Goal: Information Seeking & Learning: Learn about a topic

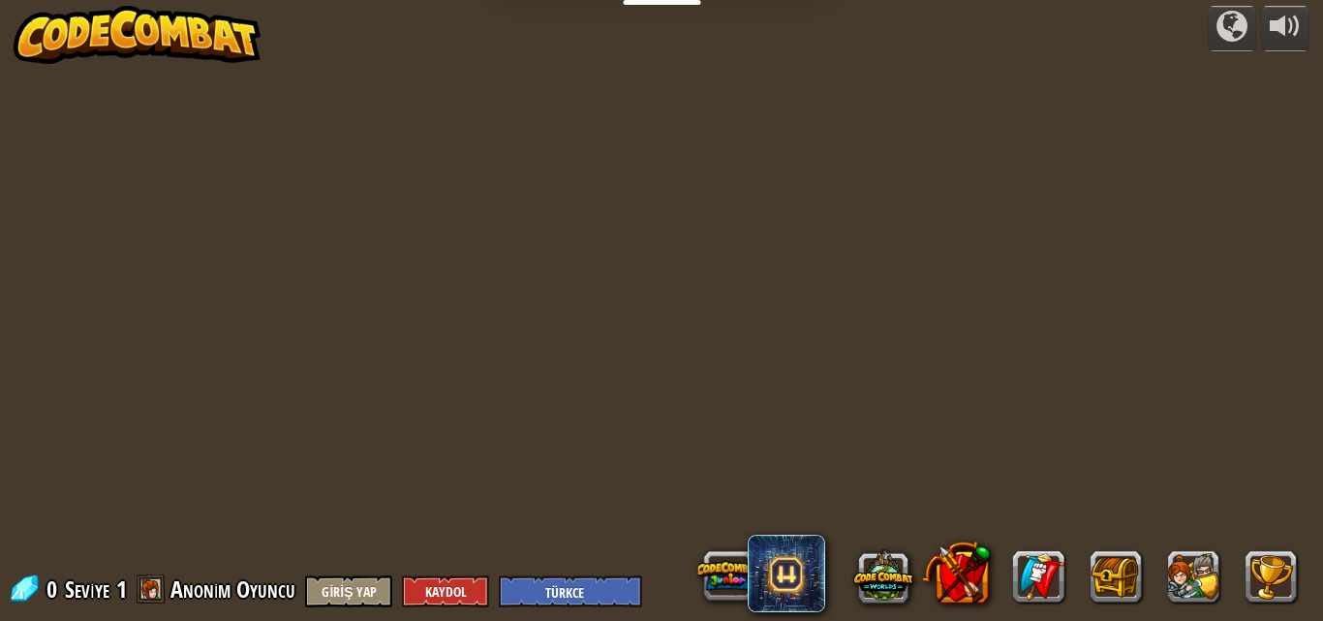
select select "tr"
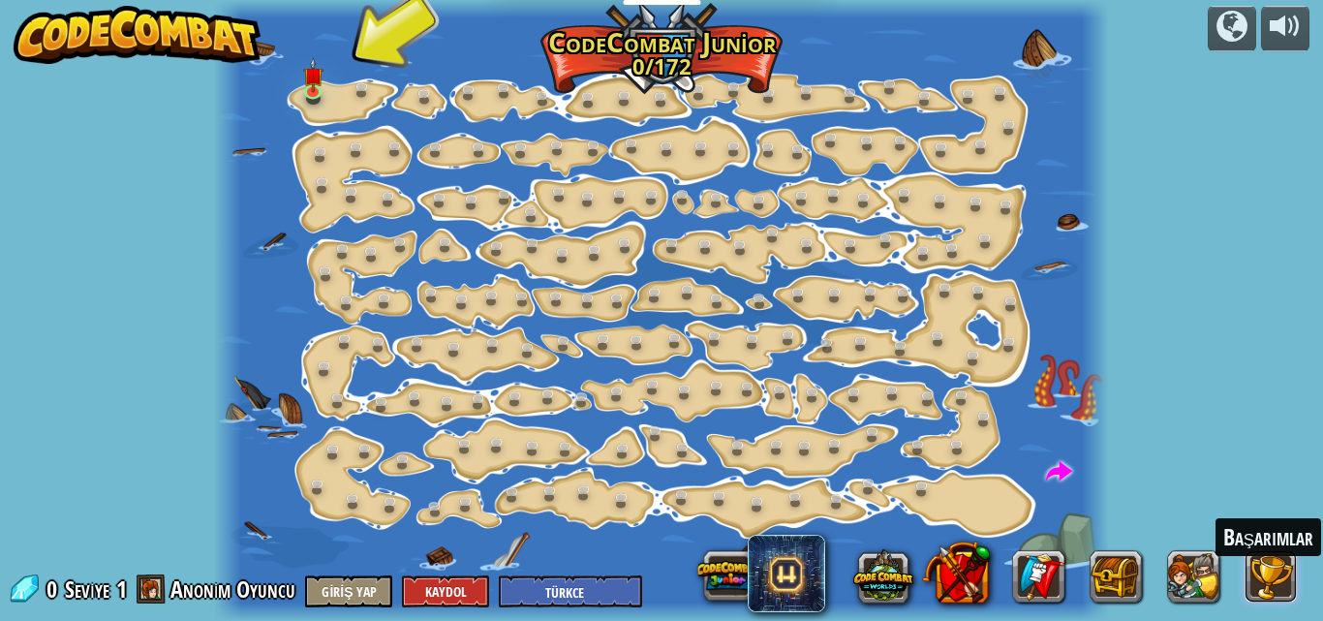
click at [1277, 568] on button at bounding box center [1271, 576] width 52 height 52
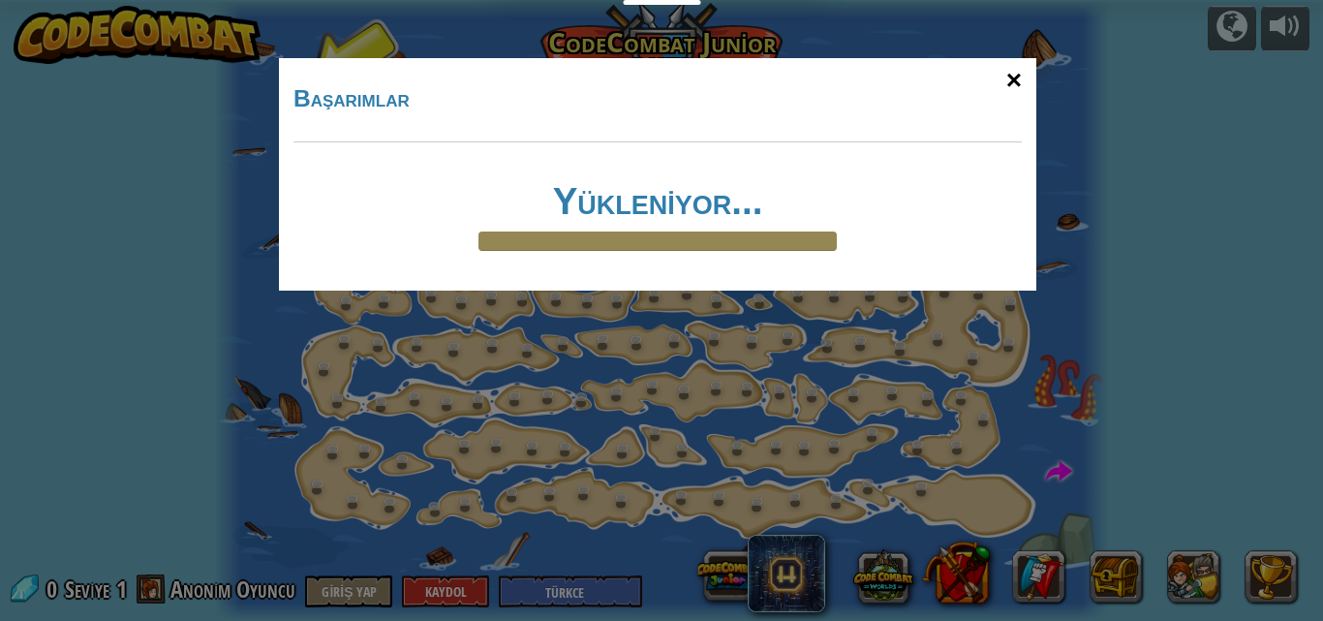
click at [1020, 77] on div "×" at bounding box center [1014, 80] width 45 height 56
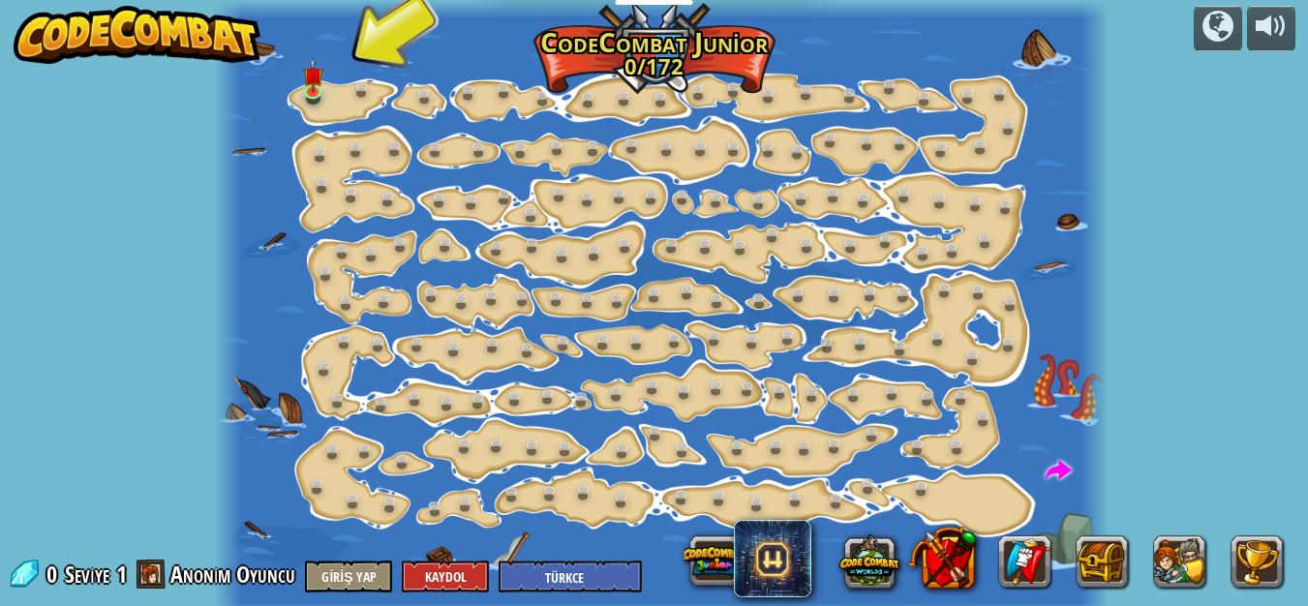
click at [147, 568] on span at bounding box center [151, 574] width 29 height 29
click at [159, 579] on span at bounding box center [151, 574] width 29 height 29
click at [155, 565] on span at bounding box center [151, 574] width 29 height 29
click at [361, 87] on link at bounding box center [367, 91] width 39 height 39
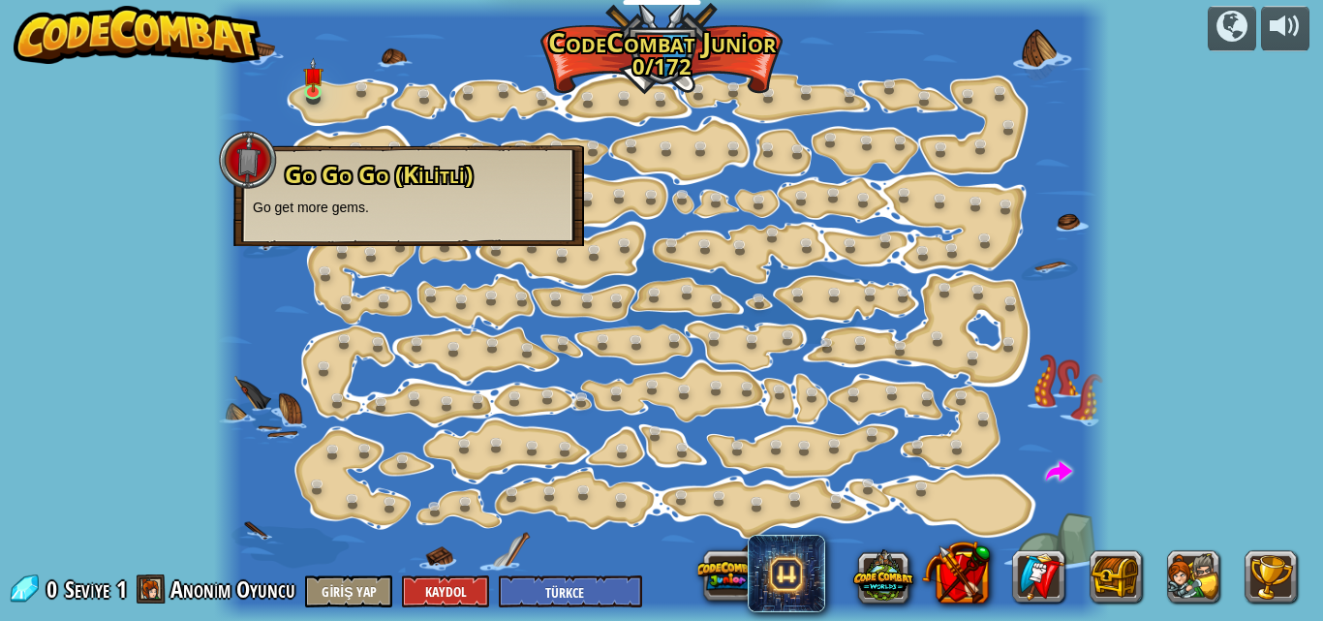
click at [298, 202] on p "Go get more gems." at bounding box center [409, 207] width 312 height 19
drag, startPoint x: 312, startPoint y: 177, endPoint x: 329, endPoint y: 116, distance: 63.5
click at [312, 176] on span "Go Go Go (Kilitli)" at bounding box center [379, 174] width 188 height 32
click at [308, 72] on img at bounding box center [313, 67] width 20 height 47
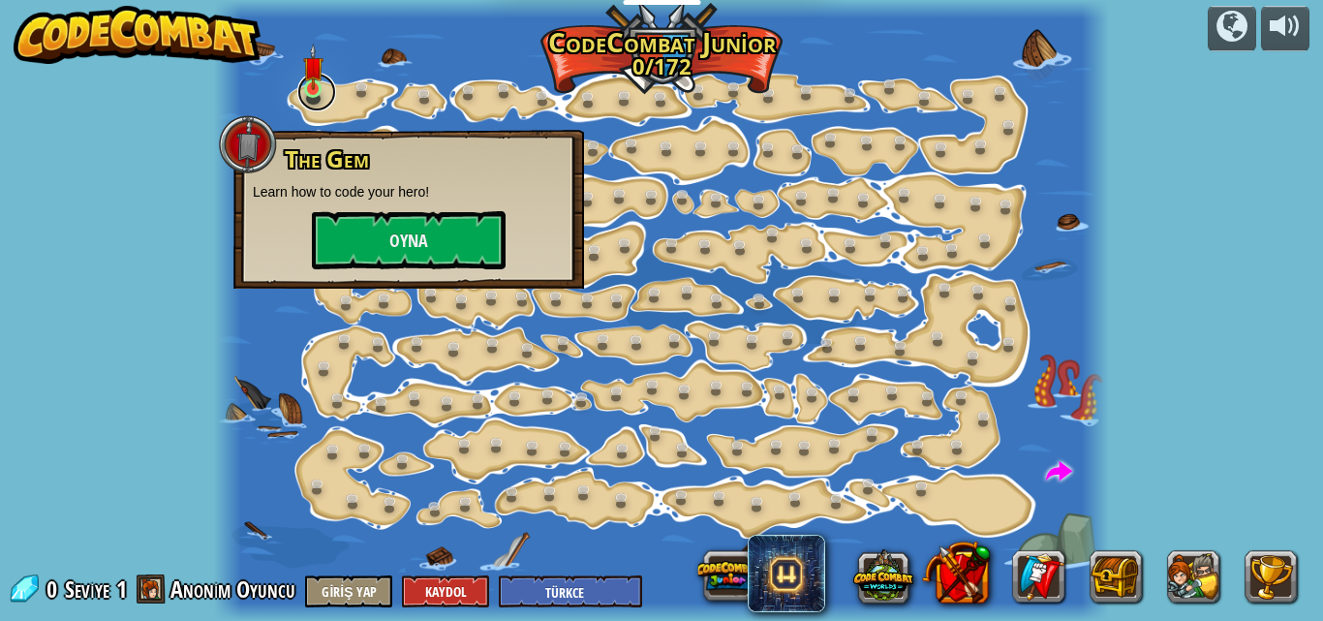
click at [306, 96] on link at bounding box center [316, 92] width 39 height 39
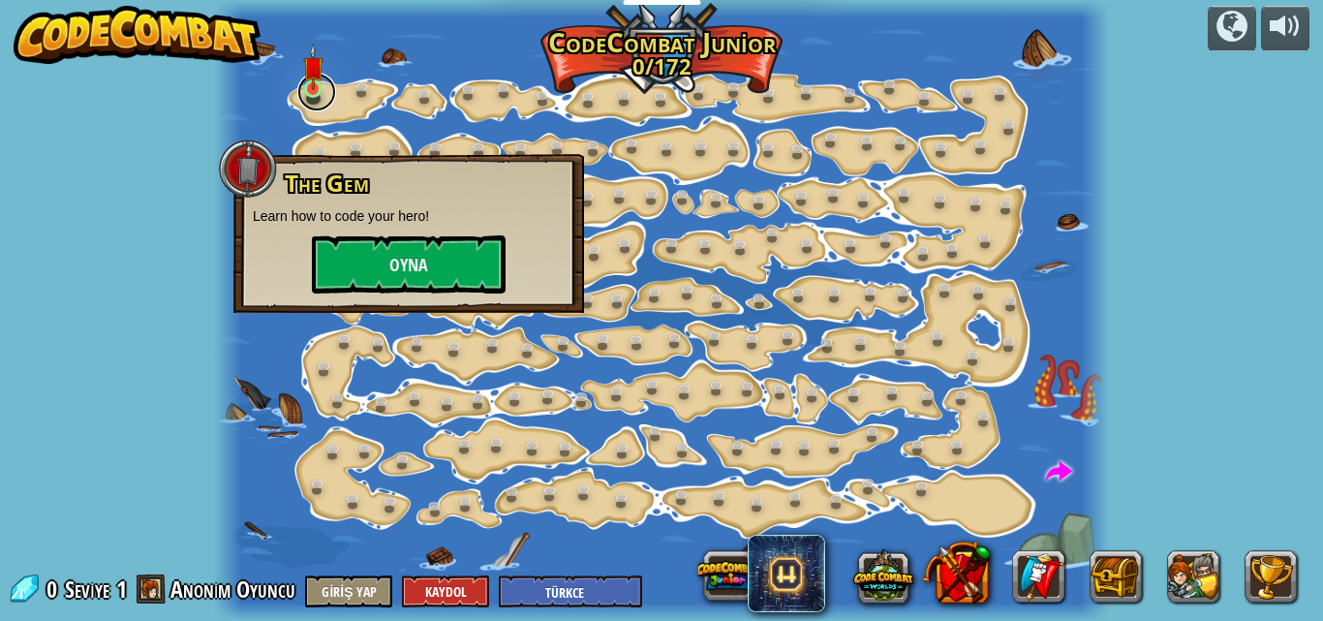
click at [306, 96] on link at bounding box center [316, 92] width 39 height 39
click at [376, 273] on button "Oyna" at bounding box center [409, 264] width 194 height 58
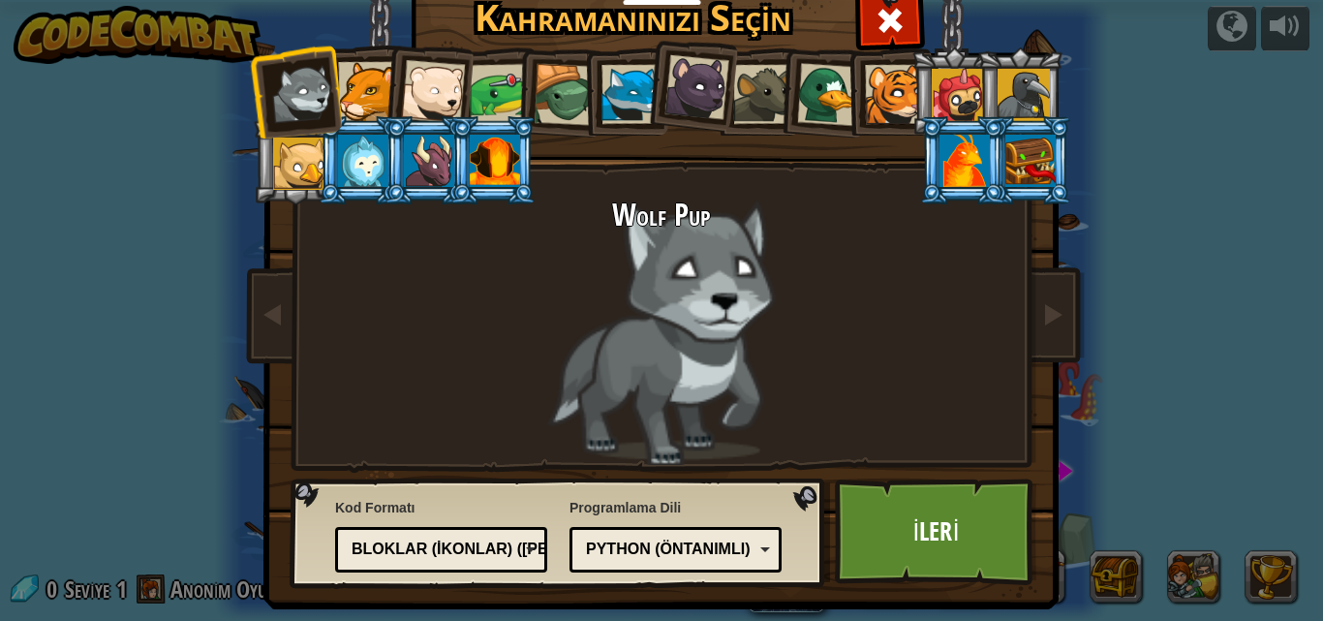
click at [299, 167] on div at bounding box center [299, 164] width 52 height 52
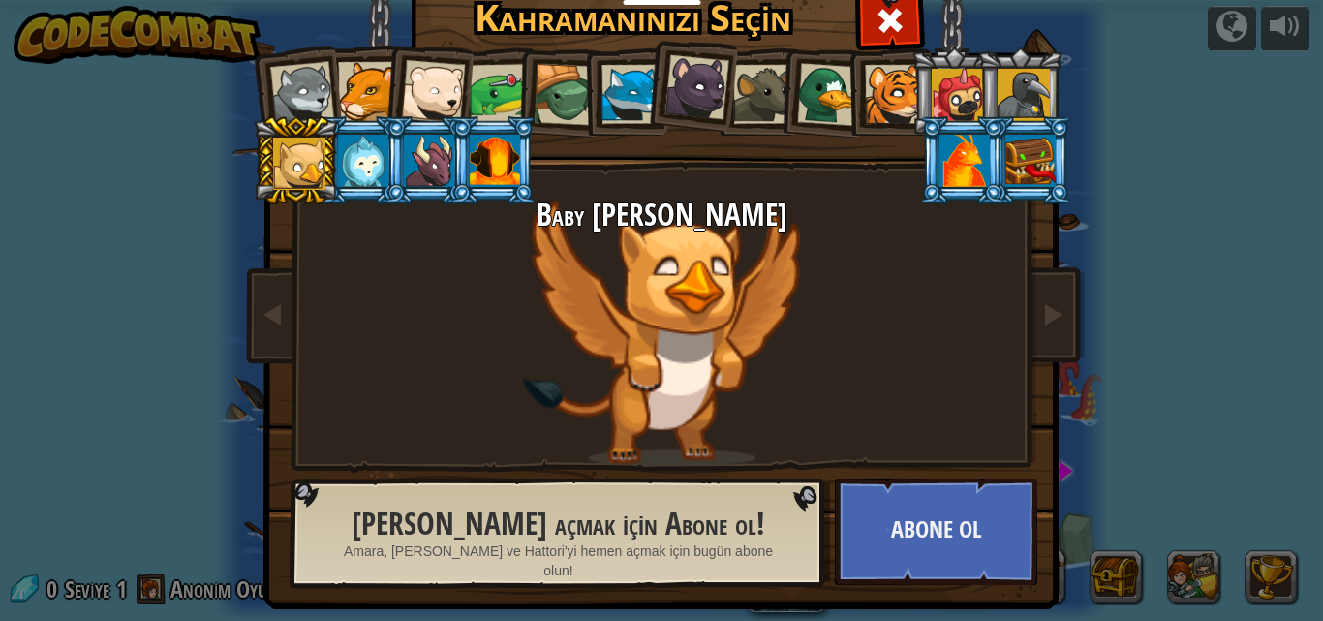
click at [343, 161] on div at bounding box center [363, 161] width 50 height 52
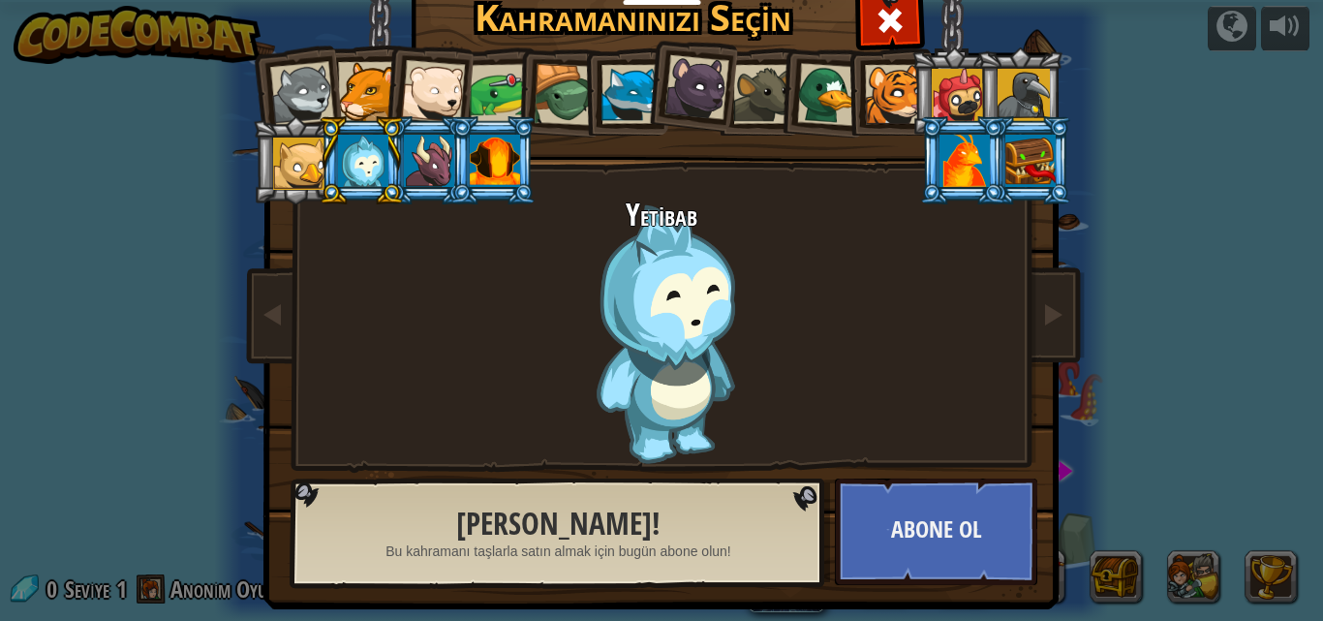
click at [385, 146] on li at bounding box center [361, 160] width 87 height 88
click at [420, 145] on div at bounding box center [429, 161] width 50 height 52
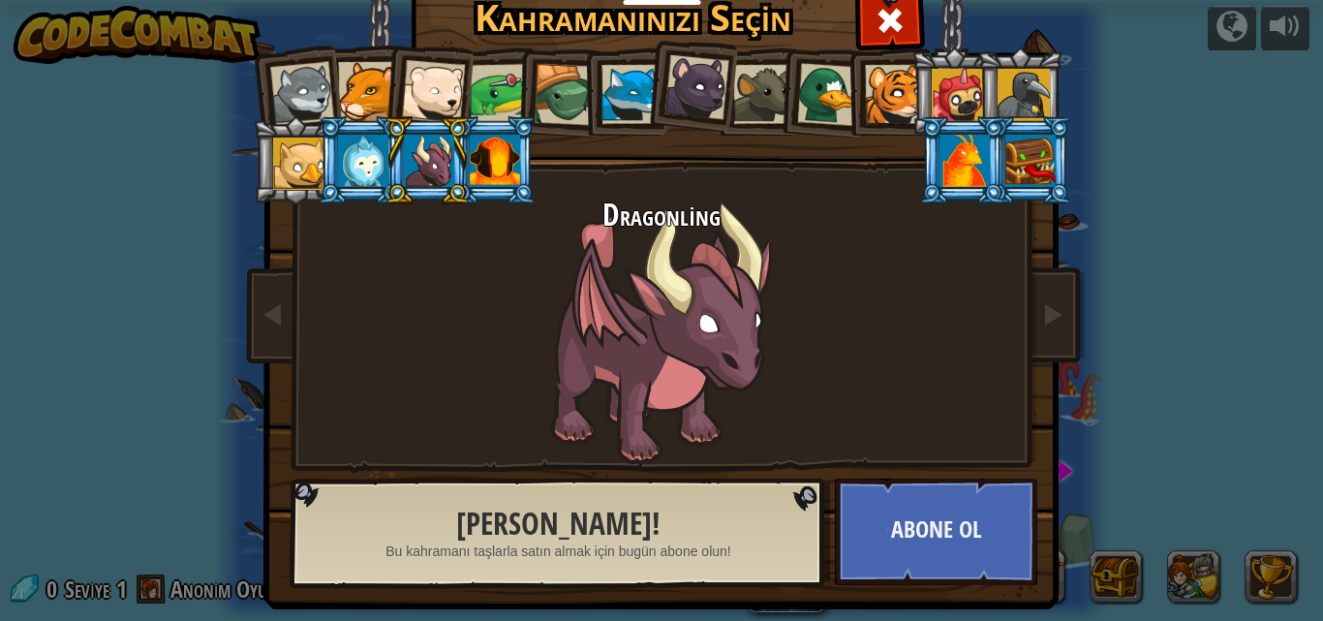
click at [495, 147] on div at bounding box center [495, 161] width 50 height 52
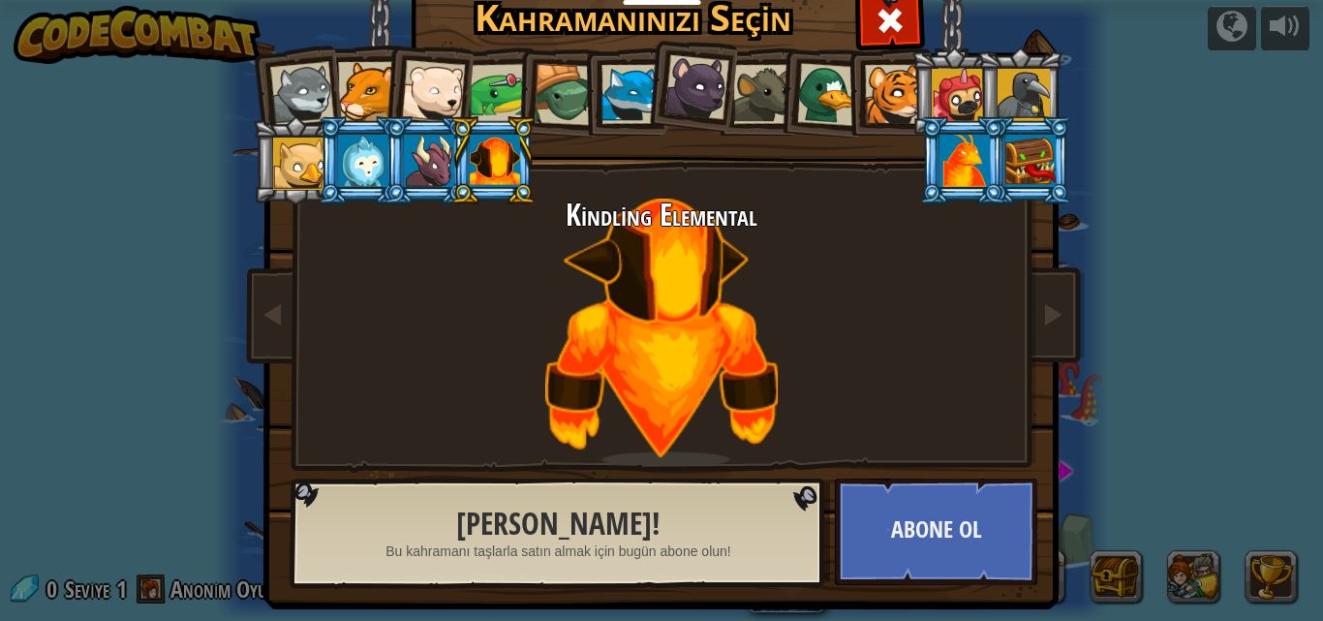
click at [685, 101] on div at bounding box center [696, 87] width 65 height 65
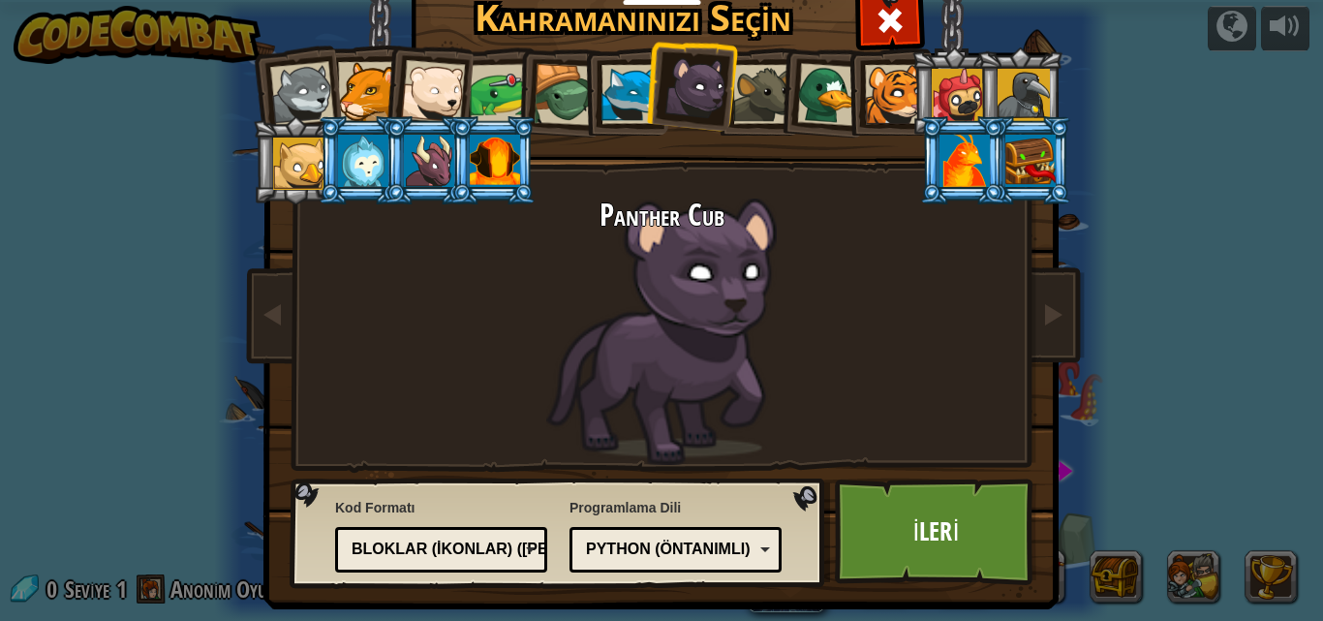
click at [612, 100] on div at bounding box center [630, 94] width 59 height 59
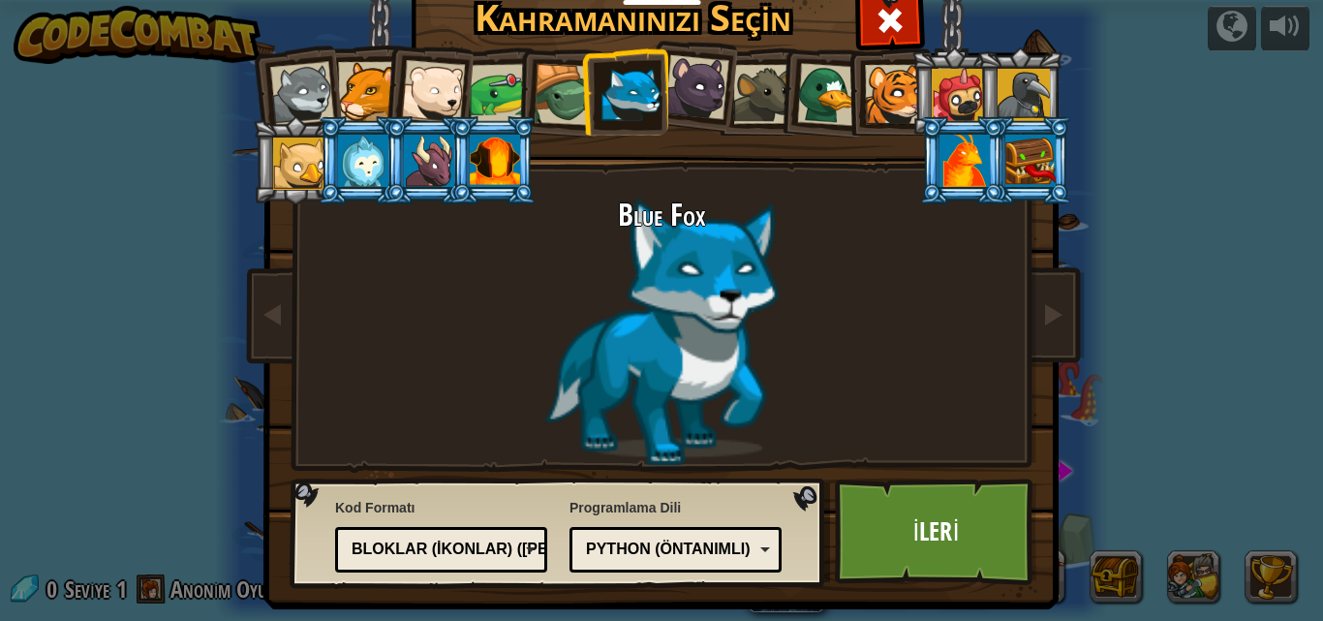
click at [271, 73] on div at bounding box center [302, 94] width 64 height 64
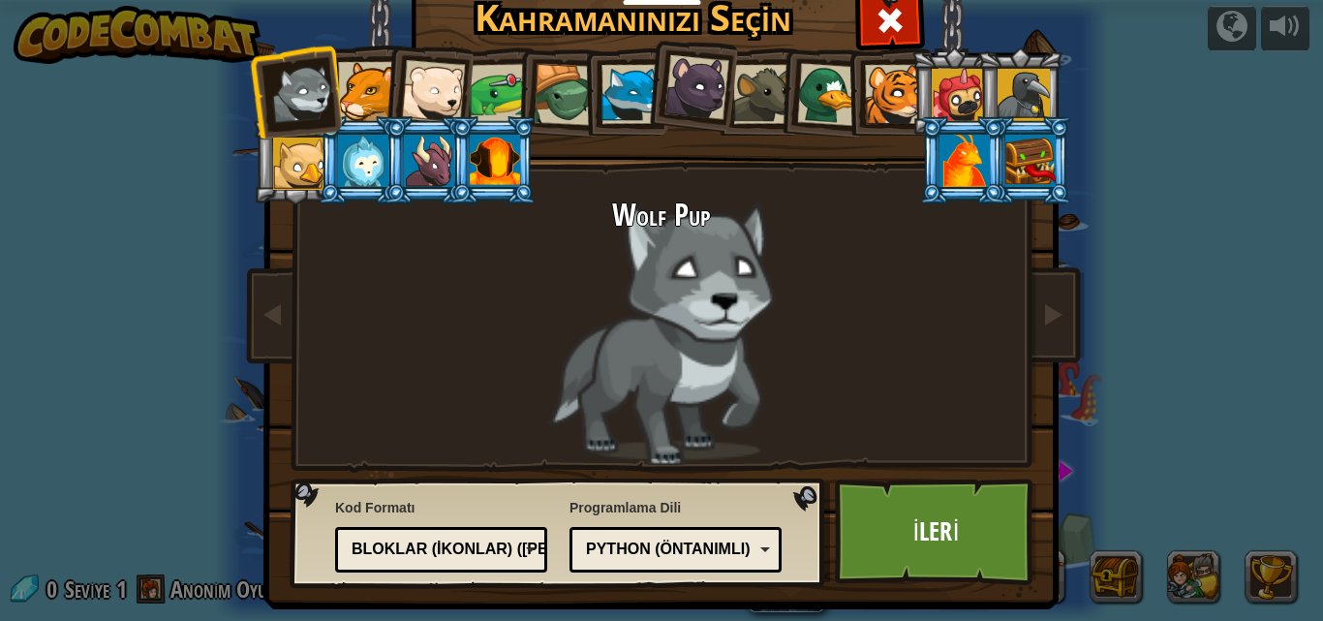
click at [504, 180] on div at bounding box center [495, 161] width 50 height 52
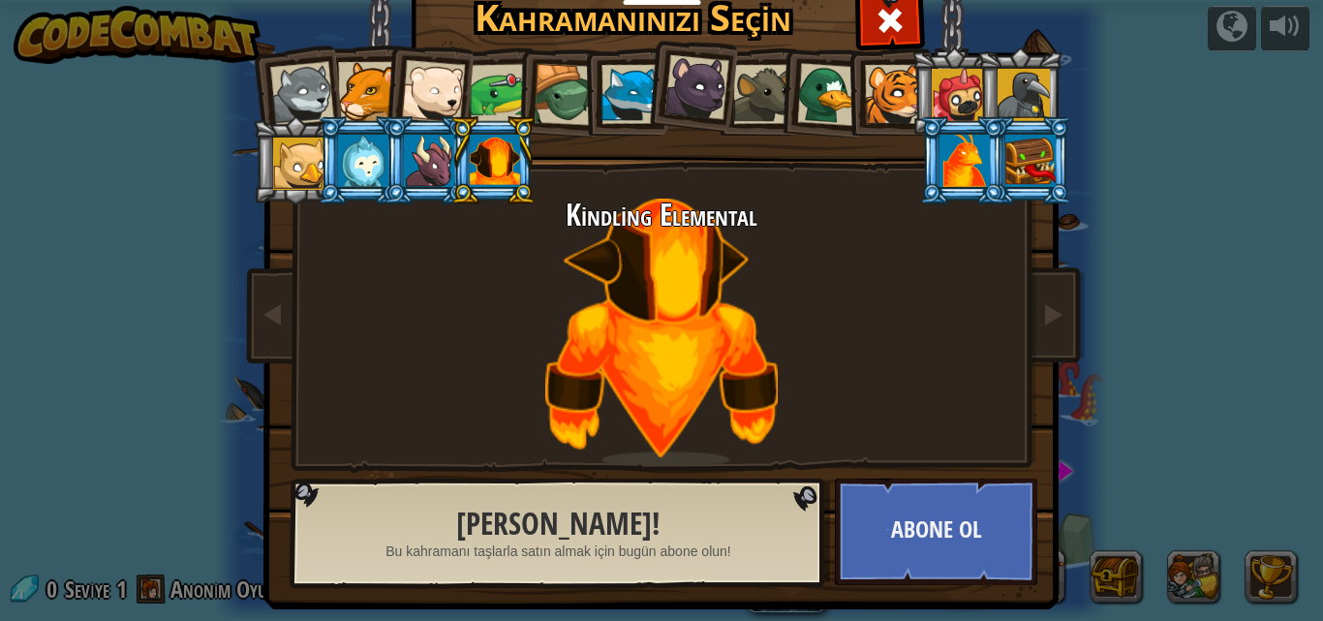
click at [423, 170] on div at bounding box center [429, 161] width 50 height 52
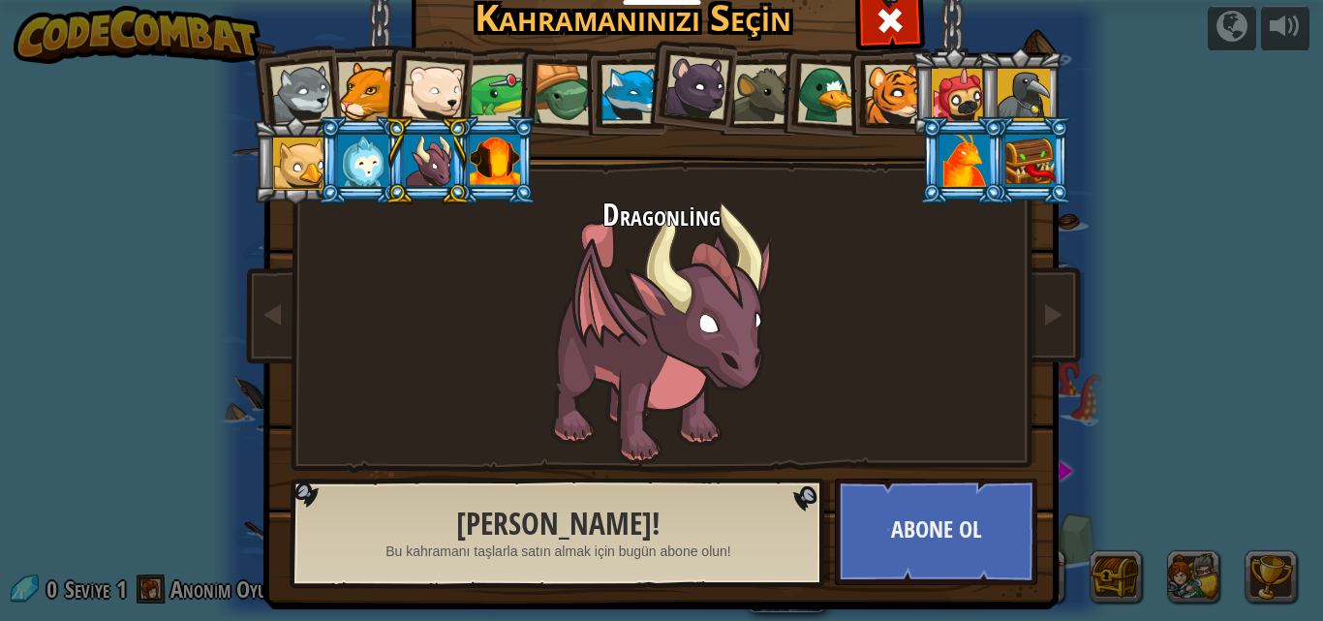
click at [470, 165] on div at bounding box center [495, 161] width 50 height 52
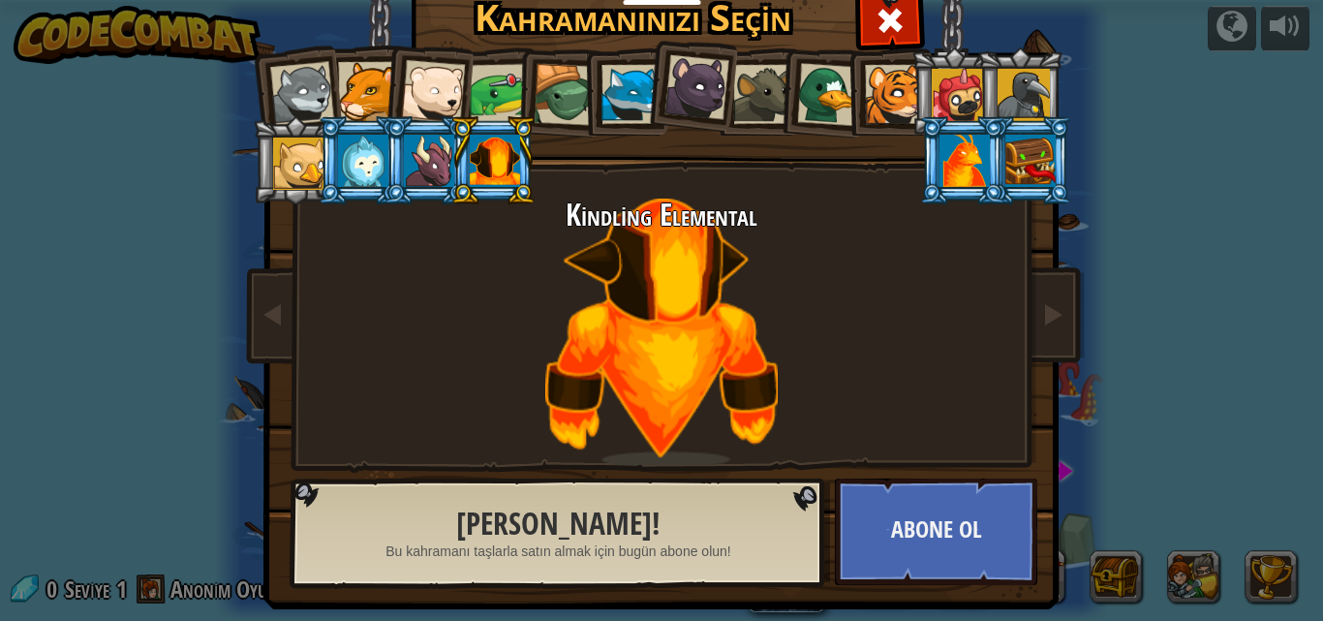
click at [602, 89] on div at bounding box center [630, 94] width 59 height 59
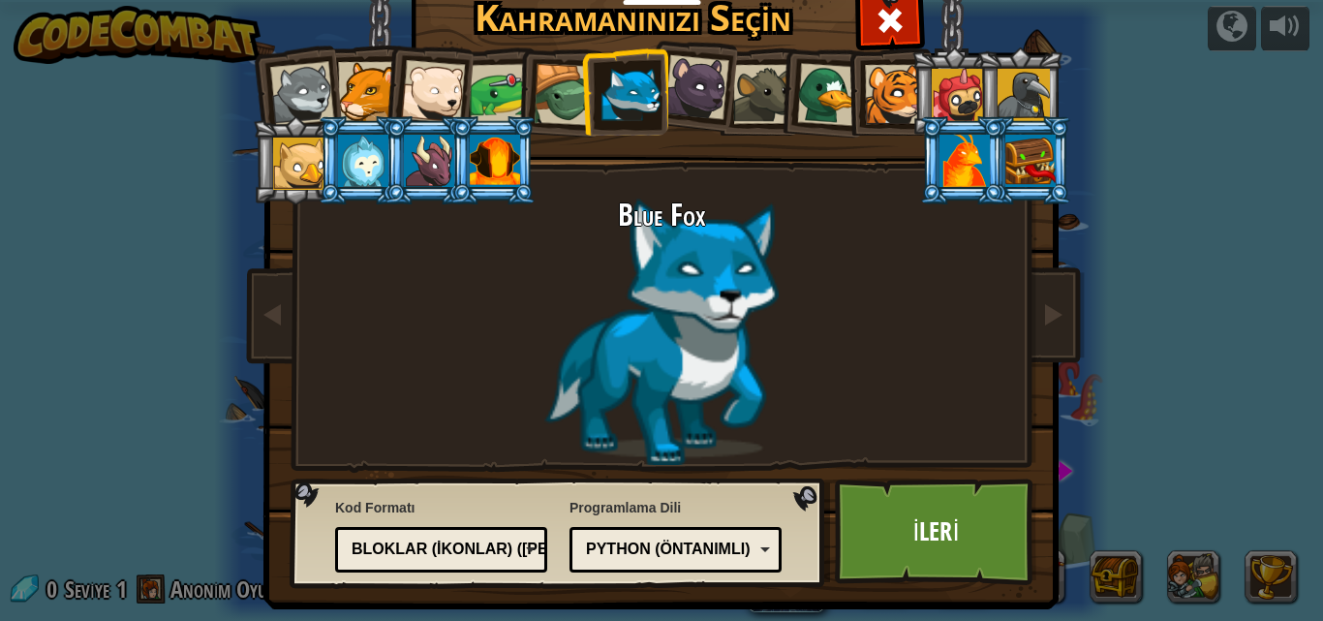
click at [415, 96] on div at bounding box center [433, 92] width 64 height 64
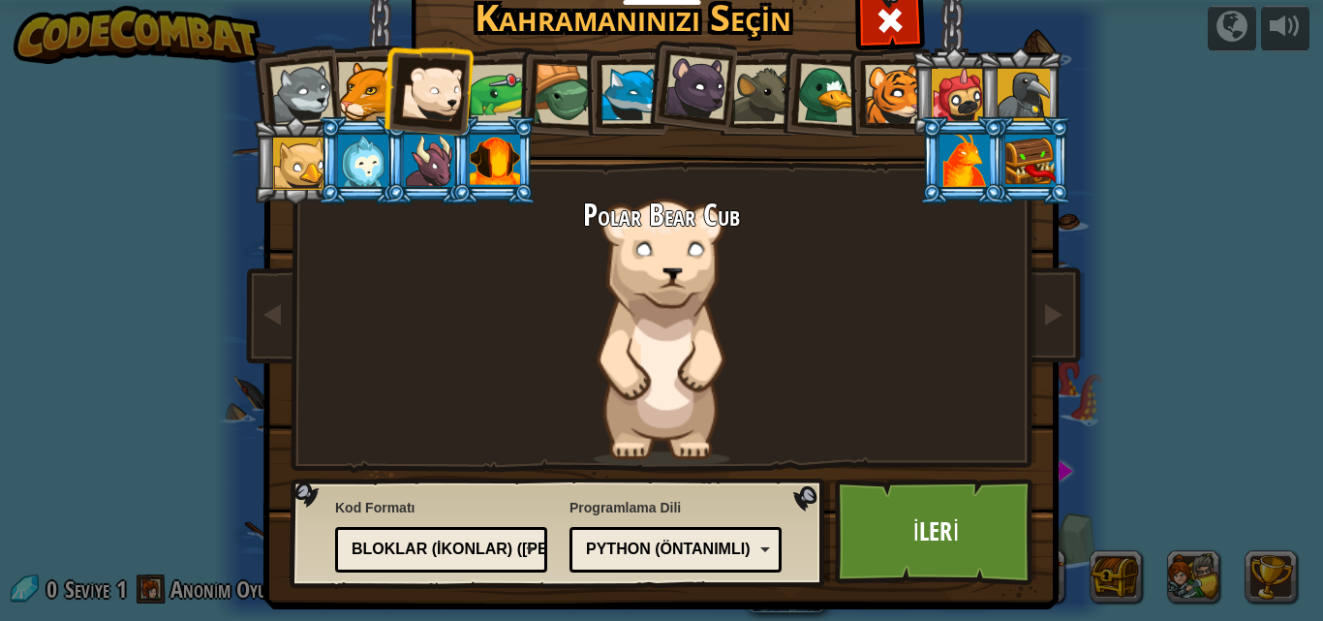
click at [363, 87] on div at bounding box center [367, 91] width 59 height 59
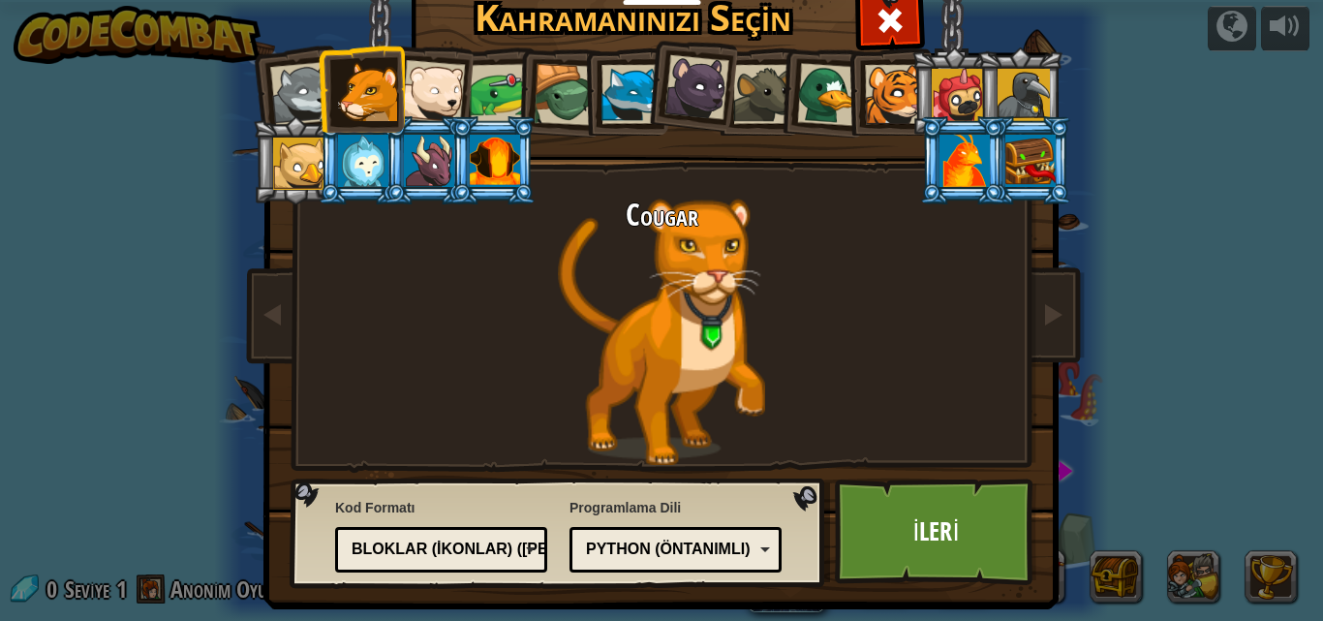
click at [605, 92] on div at bounding box center [630, 94] width 59 height 59
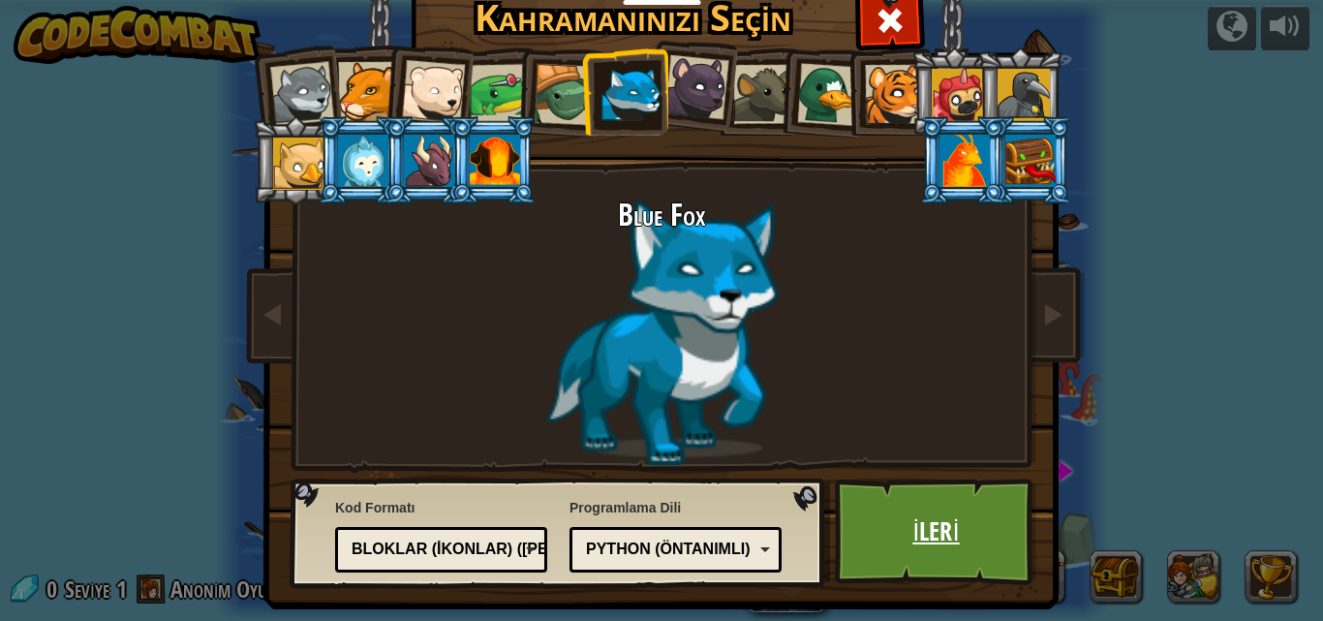
click at [946, 529] on link "İleri" at bounding box center [936, 531] width 202 height 107
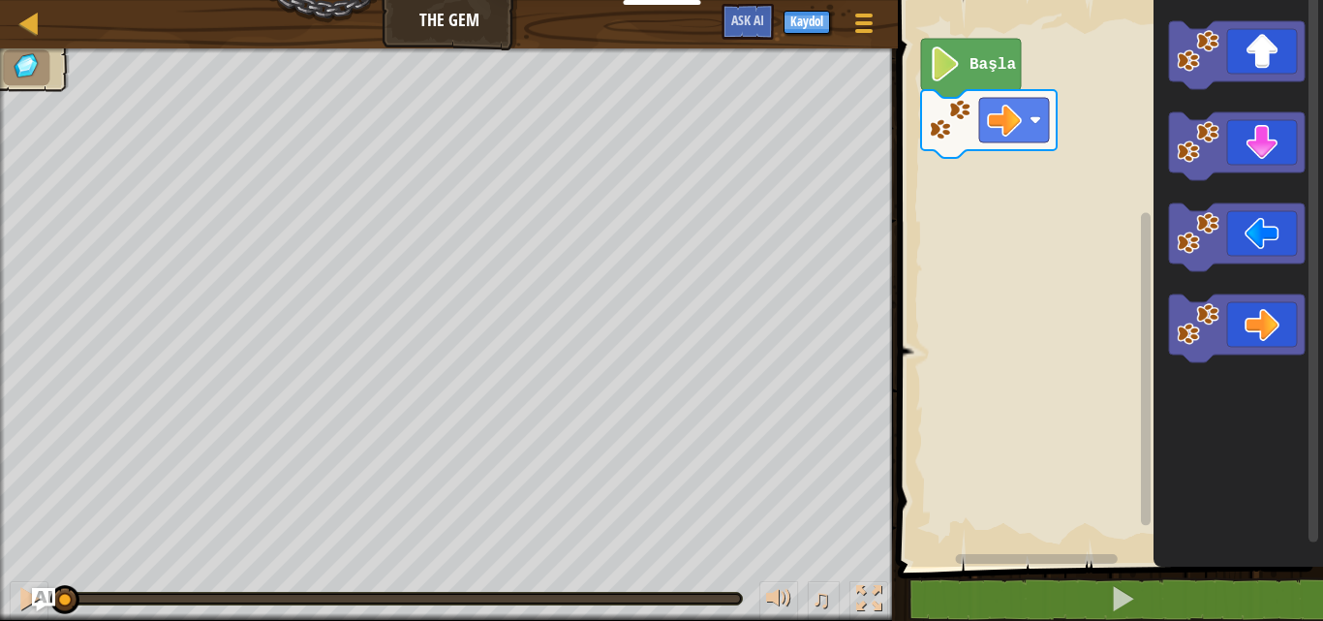
click at [957, 57] on image "Blockly Çalışma Alanı" at bounding box center [945, 63] width 33 height 35
click at [937, 82] on icon "Blockly Çalışma Alanı" at bounding box center [971, 68] width 100 height 59
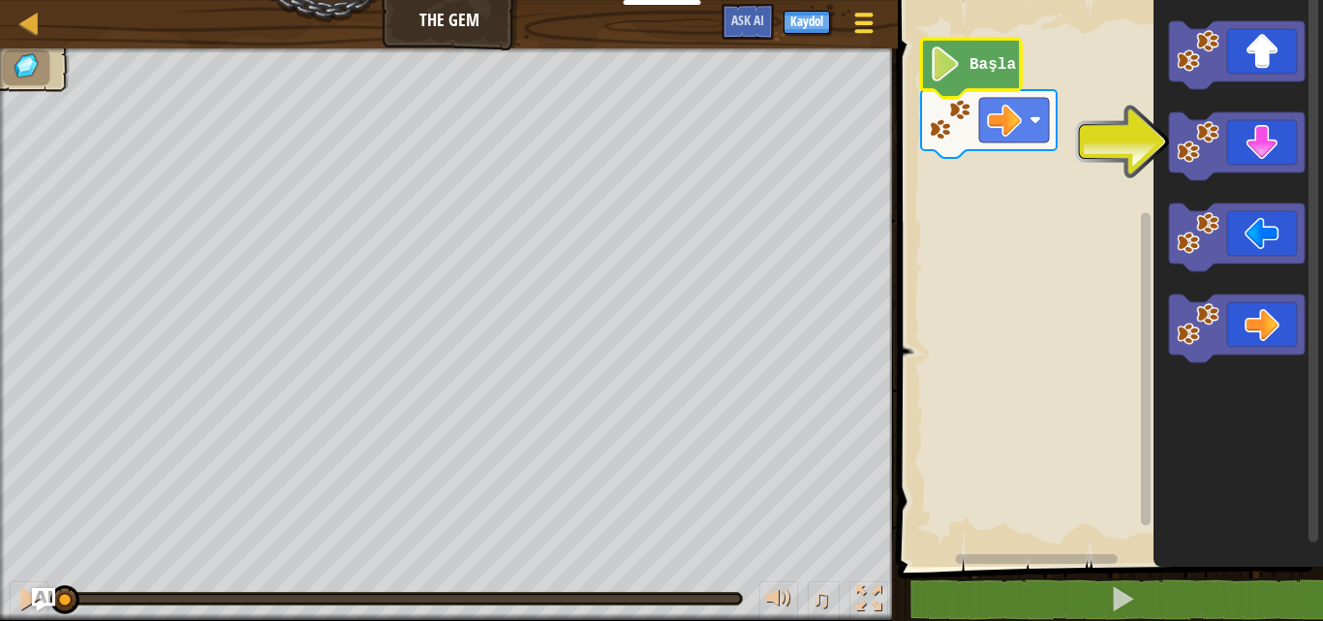
click at [860, 25] on div at bounding box center [863, 23] width 26 height 28
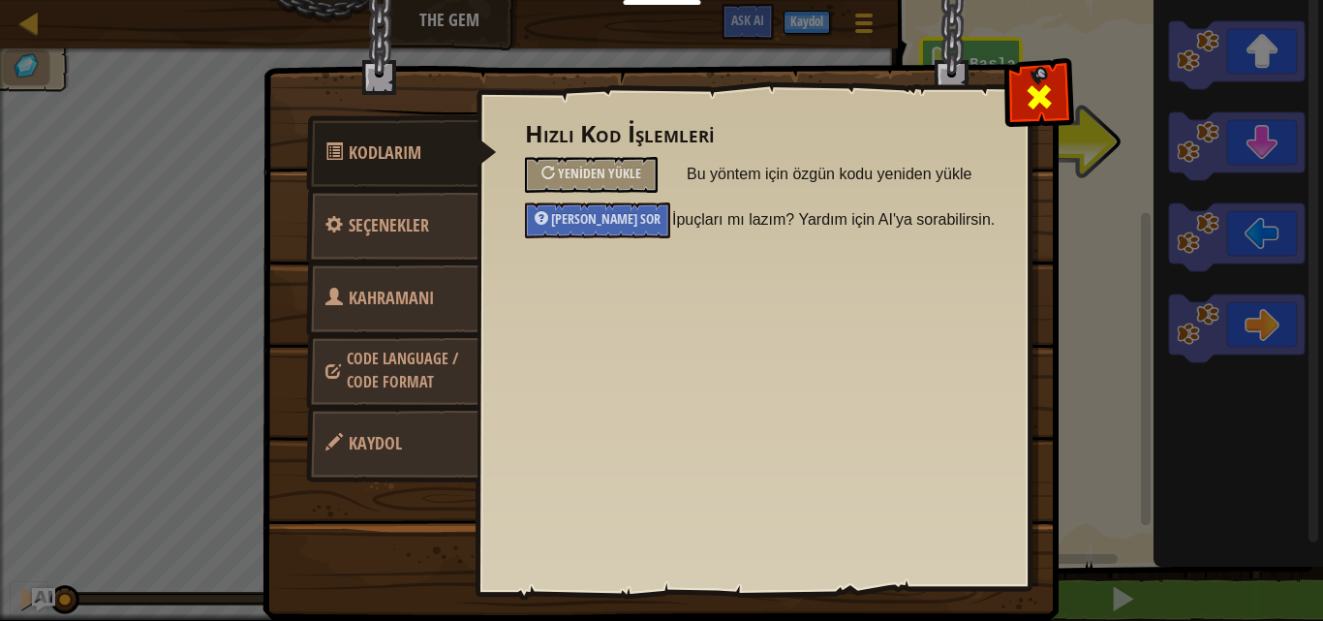
click at [1060, 98] on div at bounding box center [1038, 92] width 61 height 61
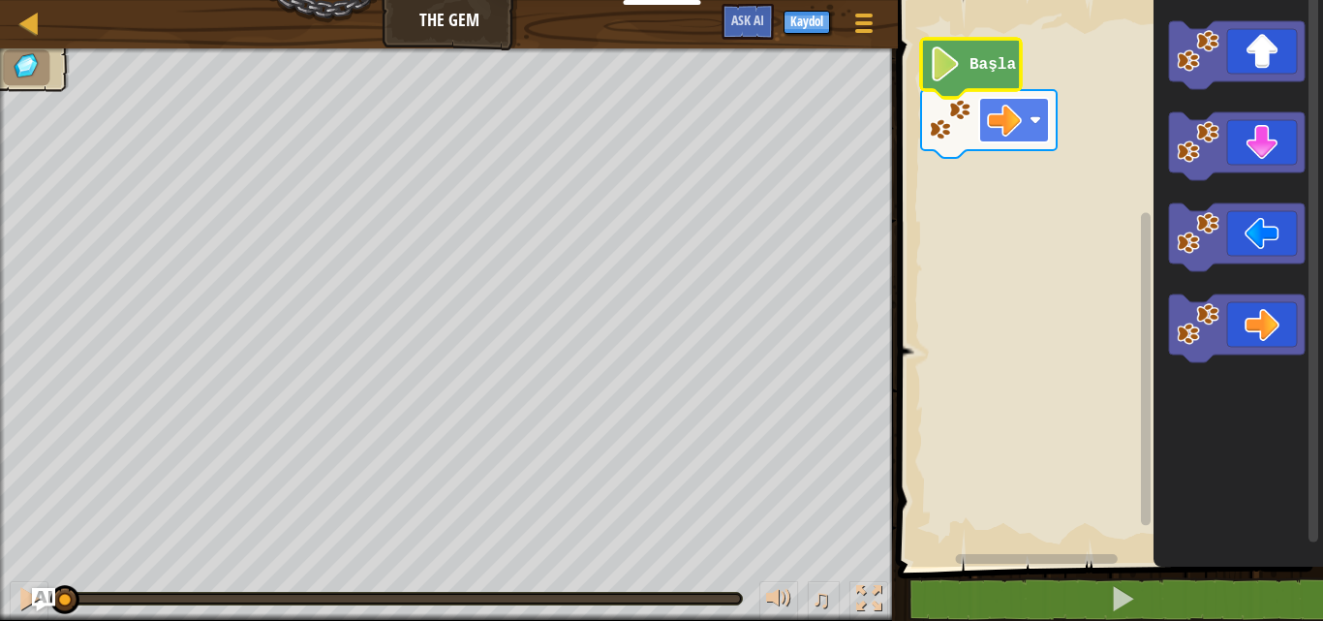
click at [996, 130] on image "Blockly Çalışma Alanı" at bounding box center [1004, 120] width 35 height 35
click at [949, 75] on image "Blockly Çalışma Alanı" at bounding box center [945, 63] width 33 height 35
click at [946, 60] on image "Blockly Çalışma Alanı" at bounding box center [945, 63] width 33 height 35
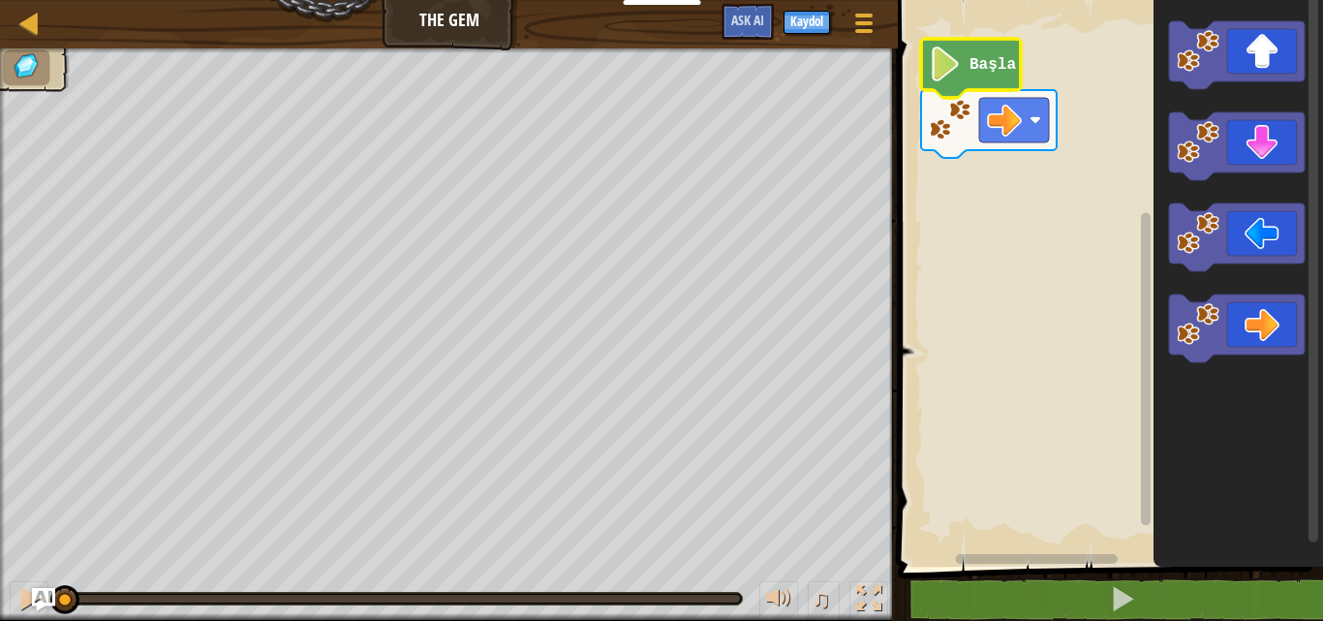
click at [947, 61] on image "Blockly Çalışma Alanı" at bounding box center [945, 63] width 33 height 35
click at [948, 63] on image "Blockly Çalışma Alanı" at bounding box center [945, 63] width 33 height 35
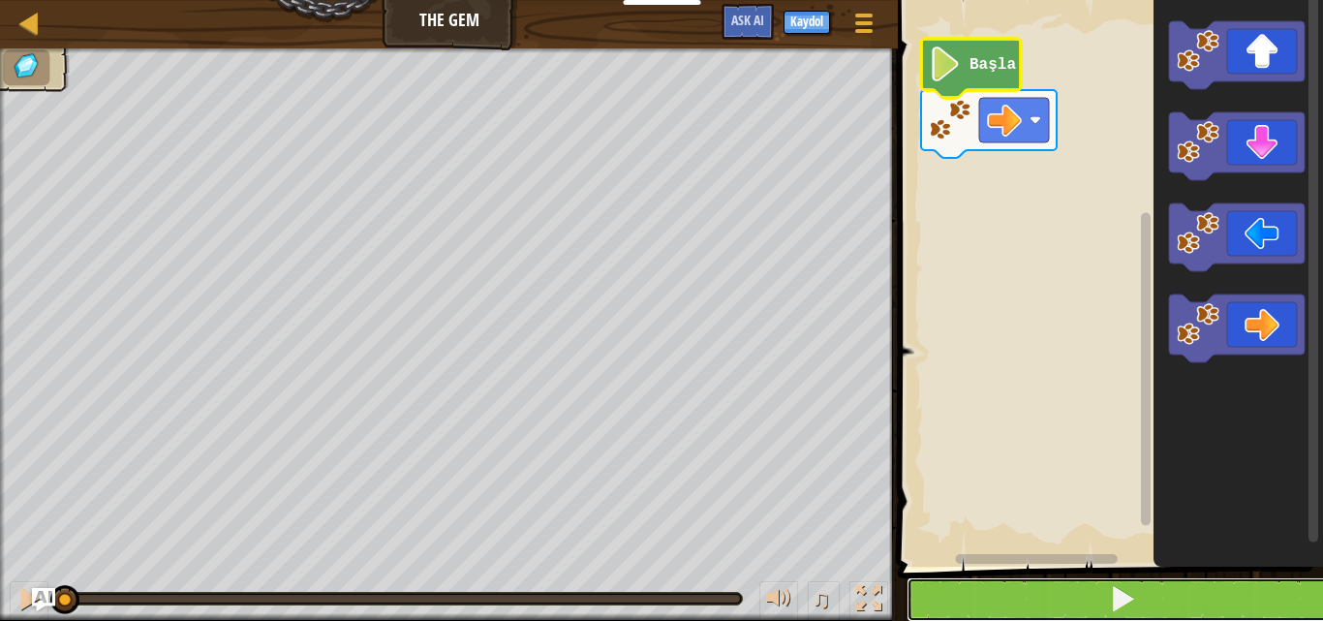
click at [1048, 599] on button at bounding box center [1121, 599] width 431 height 45
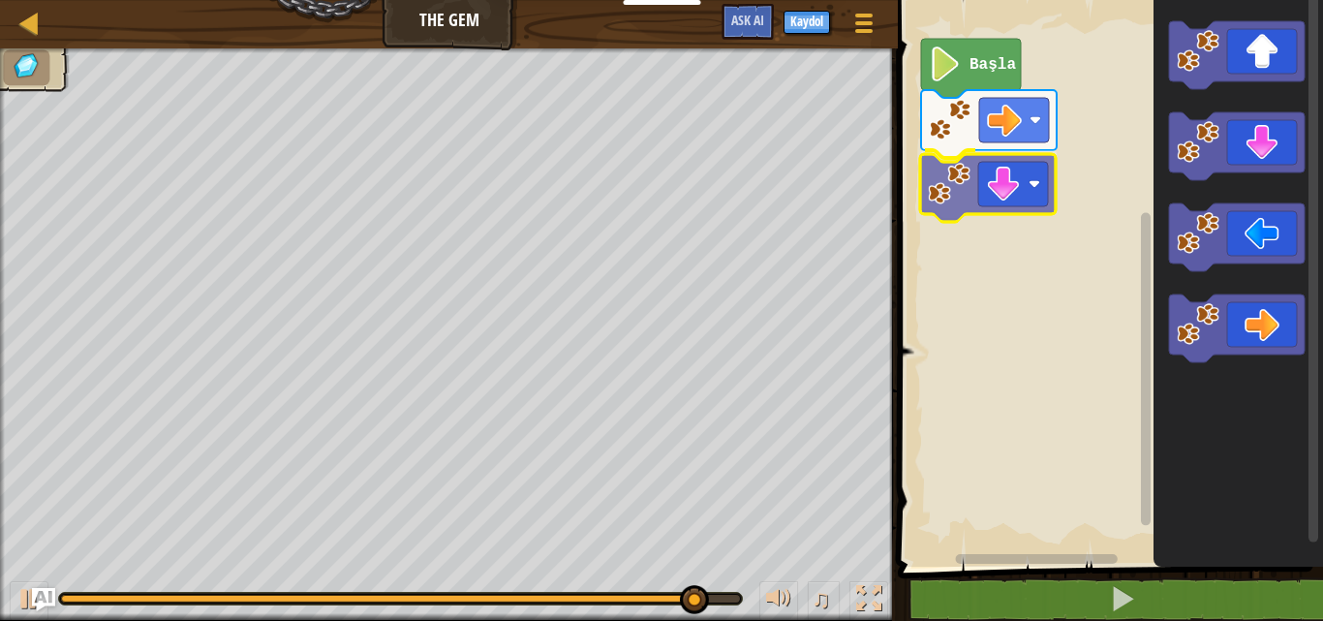
click at [986, 212] on div "Başla" at bounding box center [1107, 278] width 431 height 576
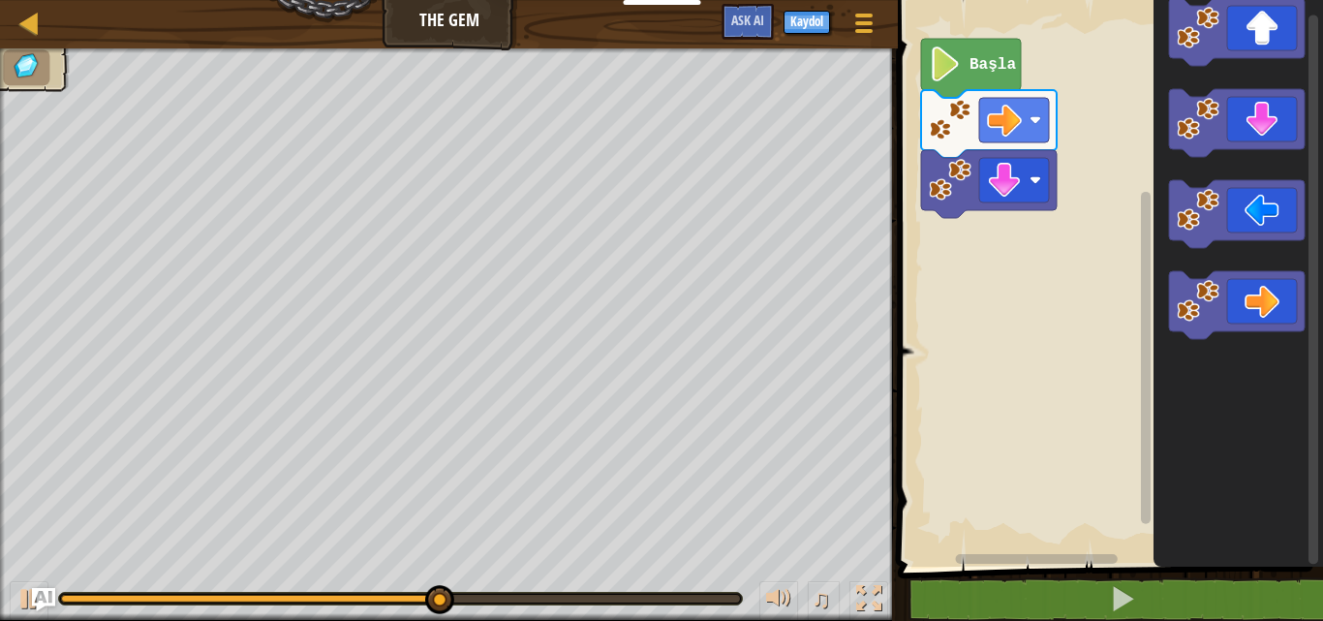
click at [1065, 288] on div "Başla" at bounding box center [1107, 278] width 431 height 576
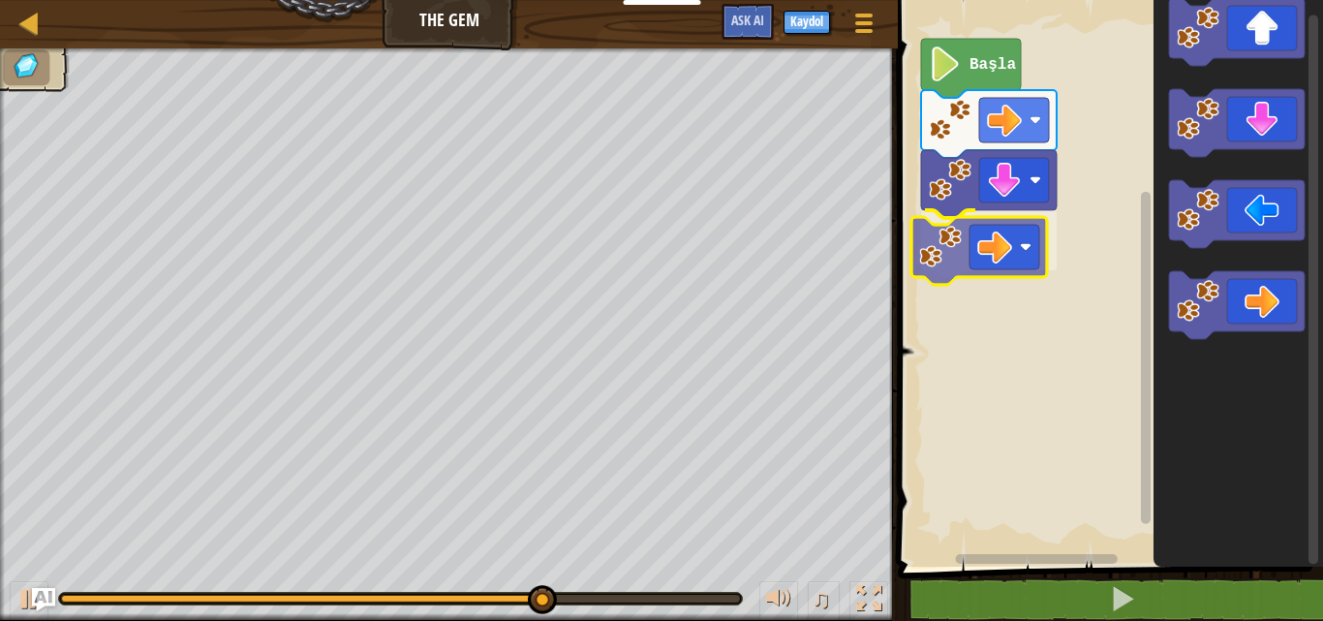
click at [955, 231] on div "Başla" at bounding box center [1107, 278] width 431 height 576
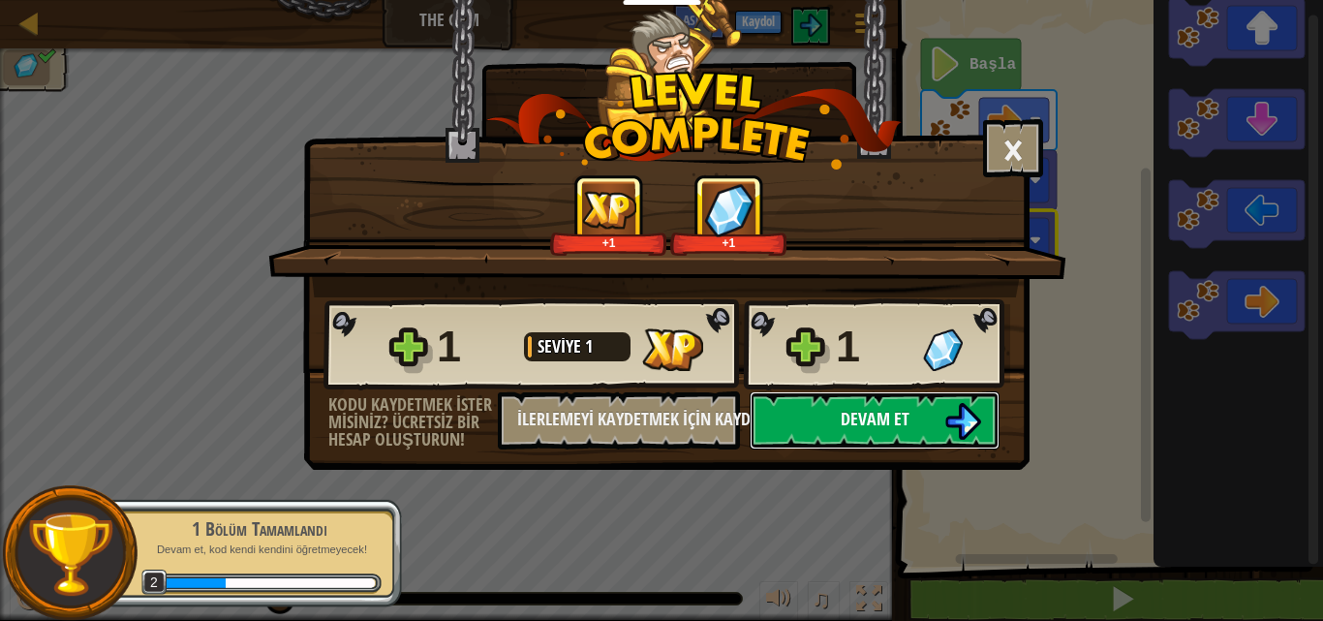
click at [869, 423] on span "Devam et" at bounding box center [875, 419] width 69 height 24
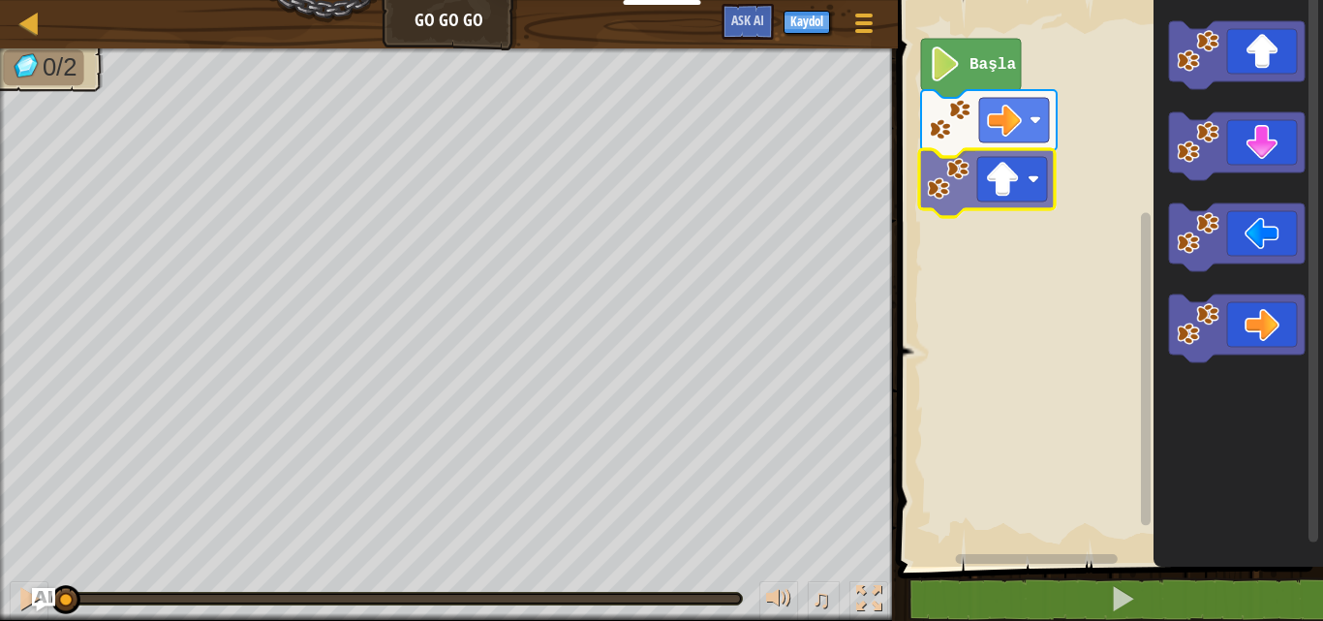
click at [1016, 193] on div "Başla" at bounding box center [1107, 278] width 431 height 576
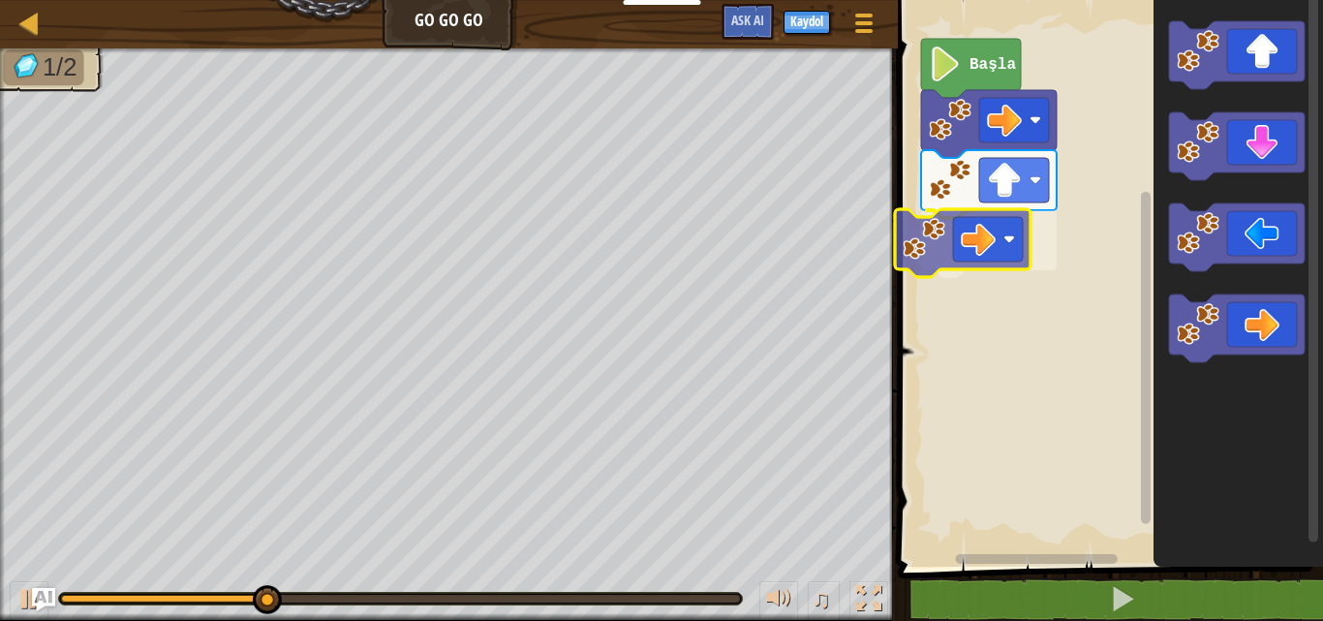
click at [987, 238] on div "Başla" at bounding box center [1107, 278] width 431 height 576
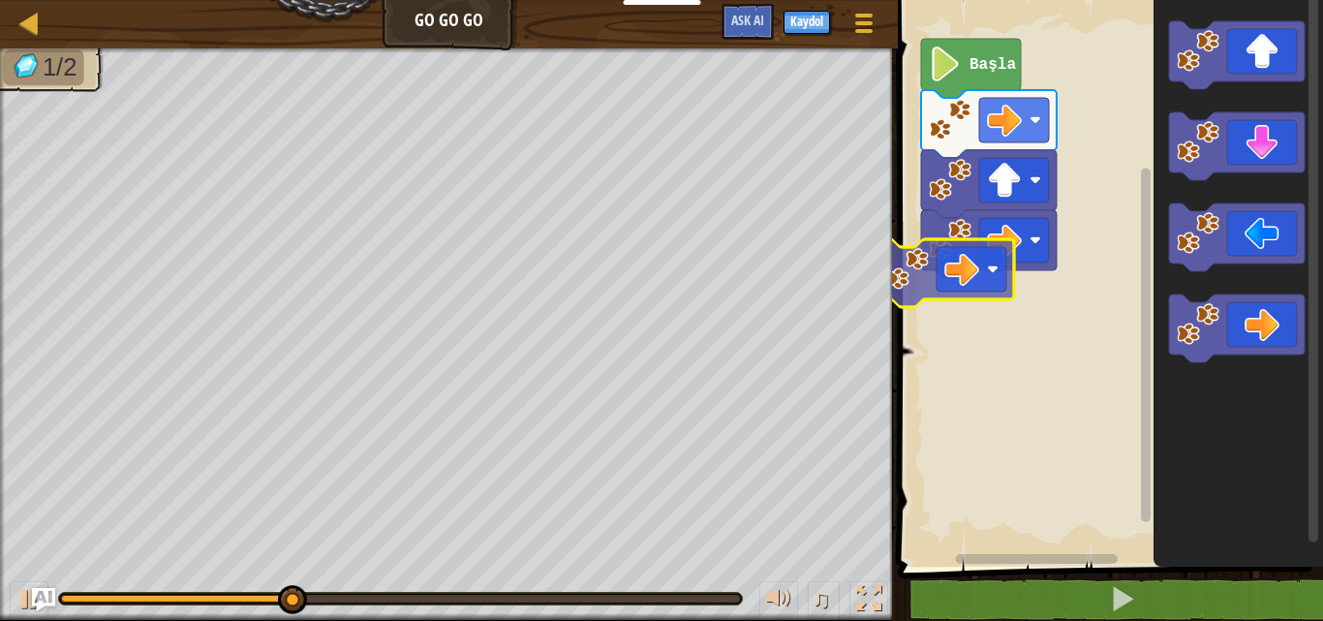
click at [947, 277] on div "Başla" at bounding box center [1107, 278] width 431 height 576
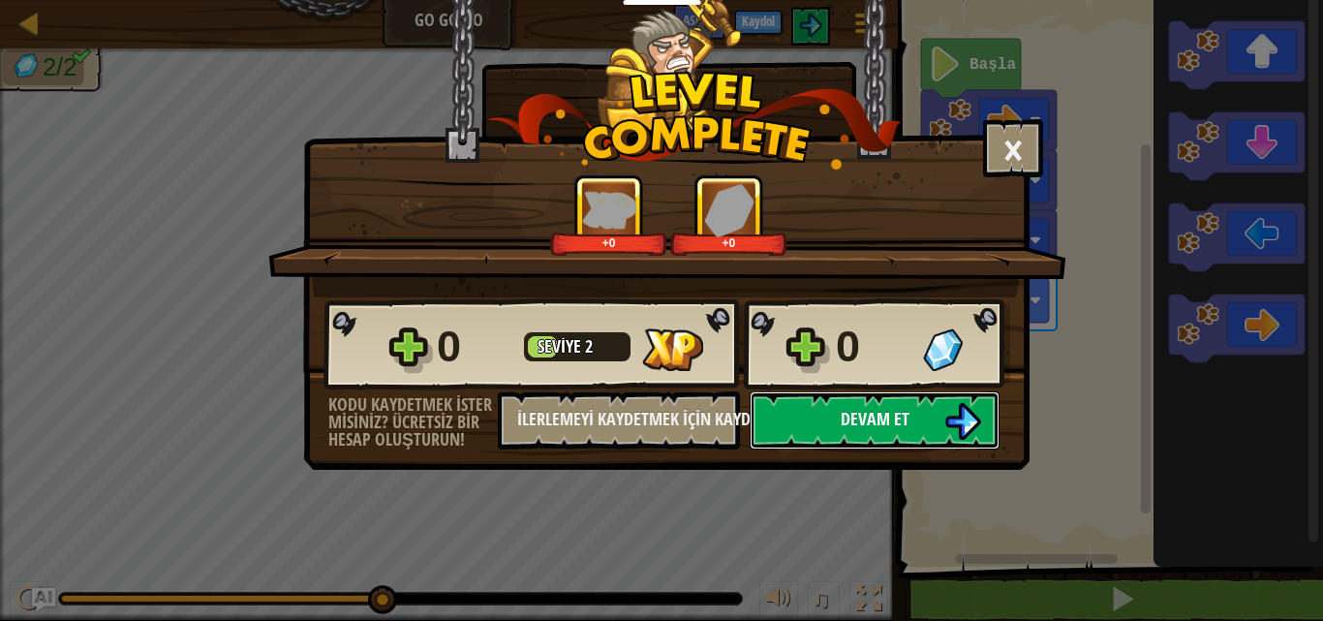
drag, startPoint x: 906, startPoint y: 416, endPoint x: 893, endPoint y: 442, distance: 28.6
click at [893, 442] on button "Devam et" at bounding box center [875, 420] width 250 height 58
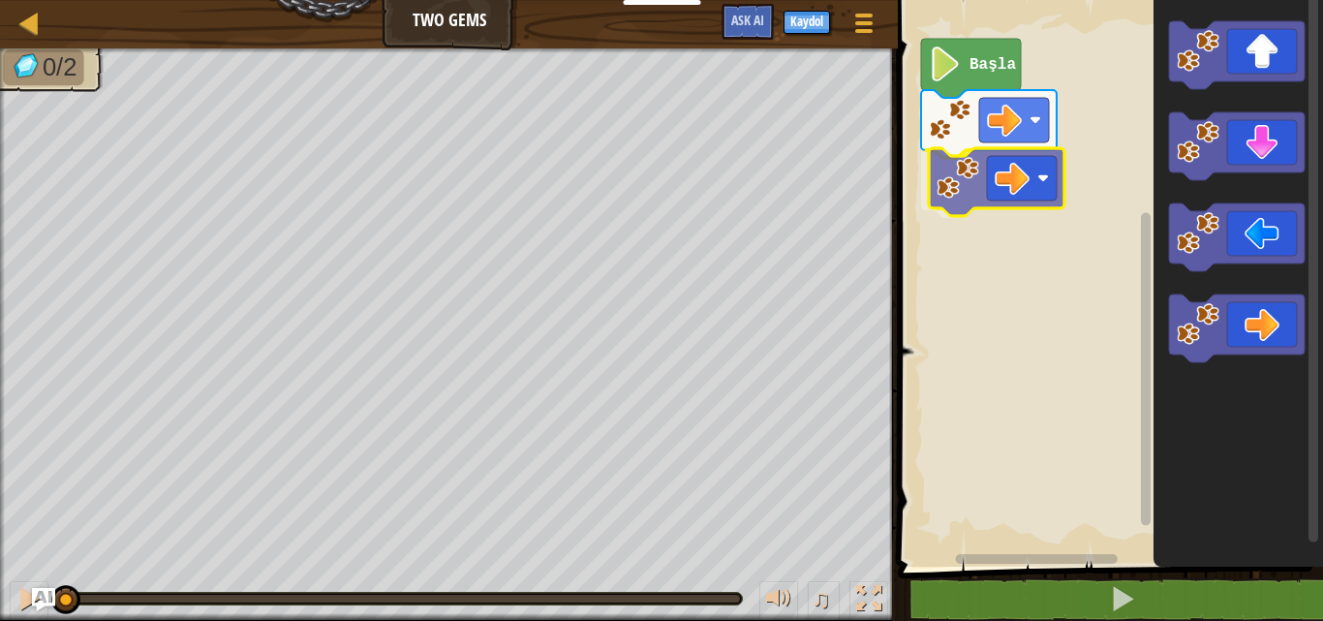
click at [1022, 185] on div "Başla" at bounding box center [1107, 278] width 431 height 576
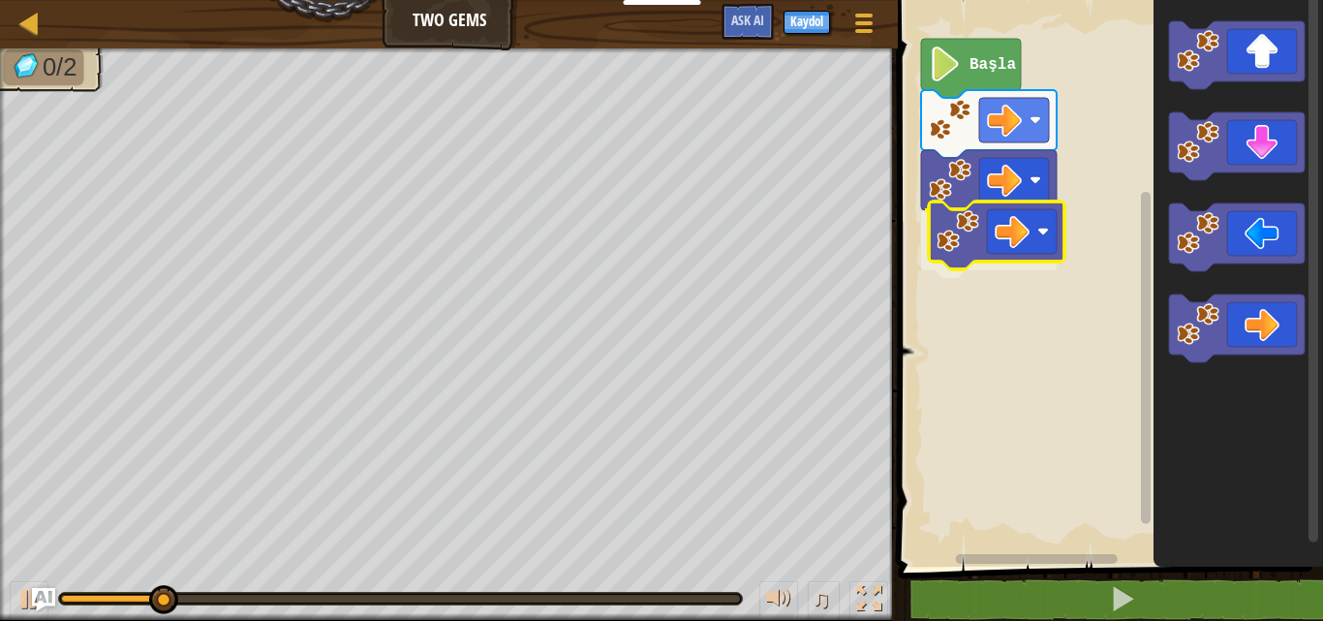
click at [1005, 261] on div "Başla" at bounding box center [1107, 278] width 431 height 576
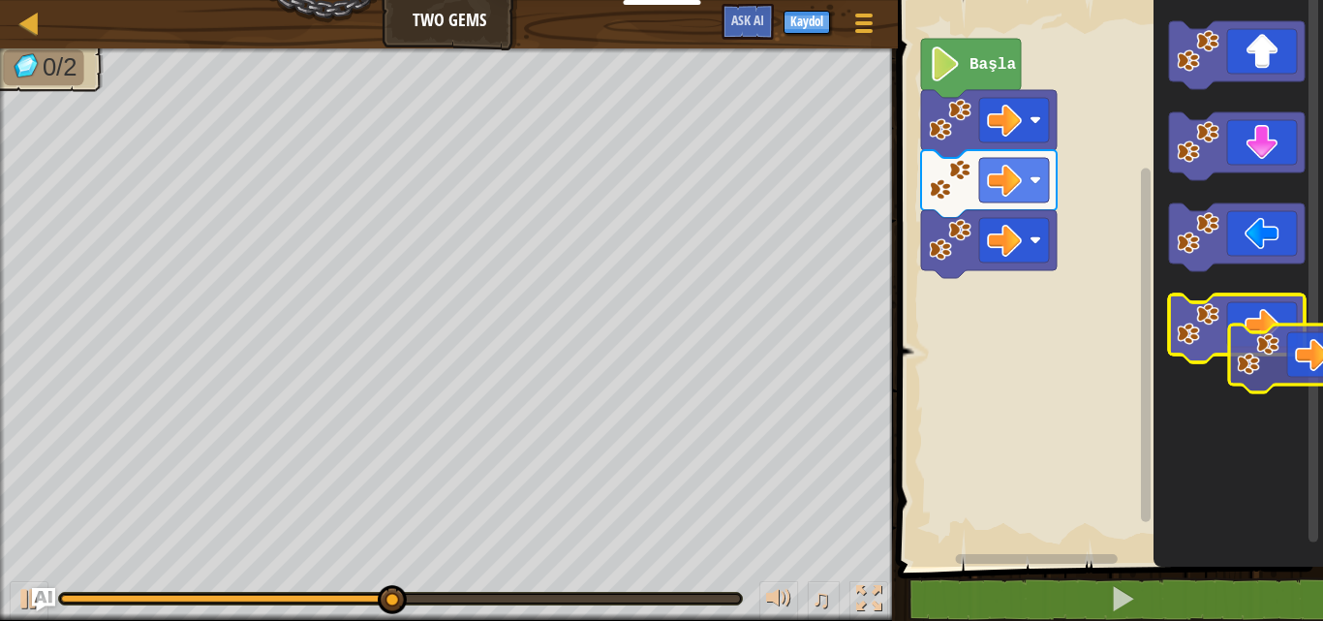
click at [1283, 330] on icon "Blockly Çalışma Alanı" at bounding box center [1237, 328] width 136 height 68
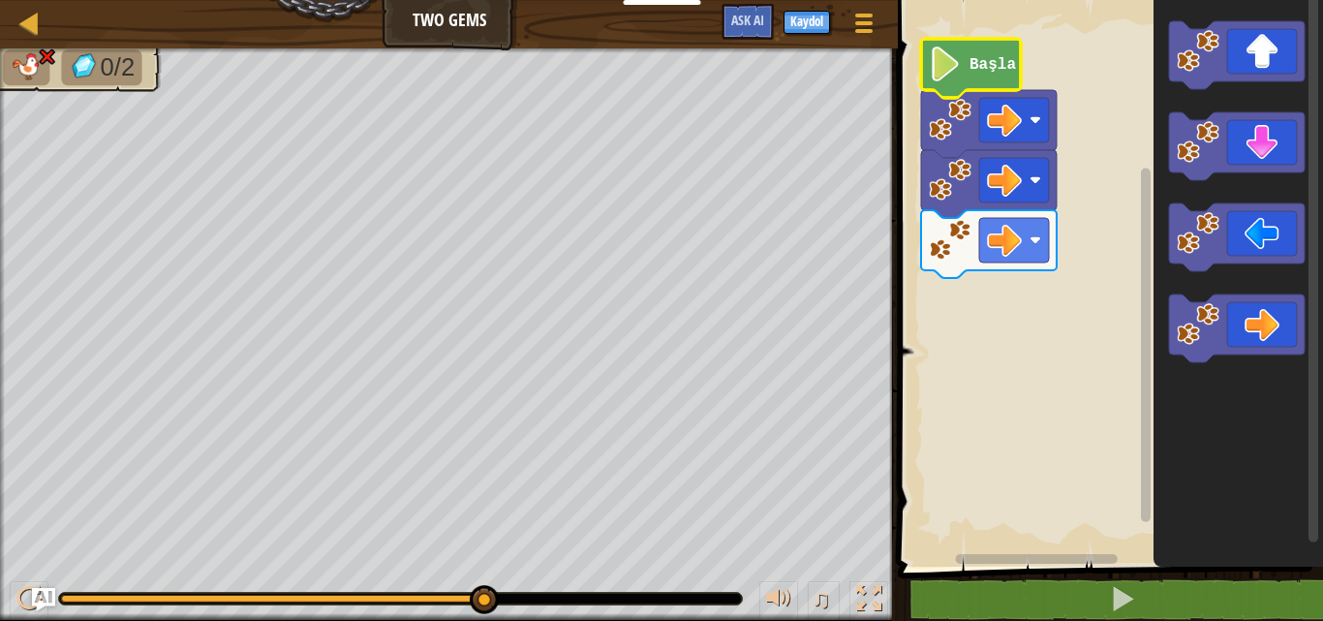
click at [973, 57] on text "Başla" at bounding box center [992, 64] width 46 height 17
click at [914, 361] on div "Harita Two Gems Oyun Menüsü Kaydol Ask AI 1 ההההההההההההההההההההההההההההההההההה…" at bounding box center [661, 310] width 1323 height 621
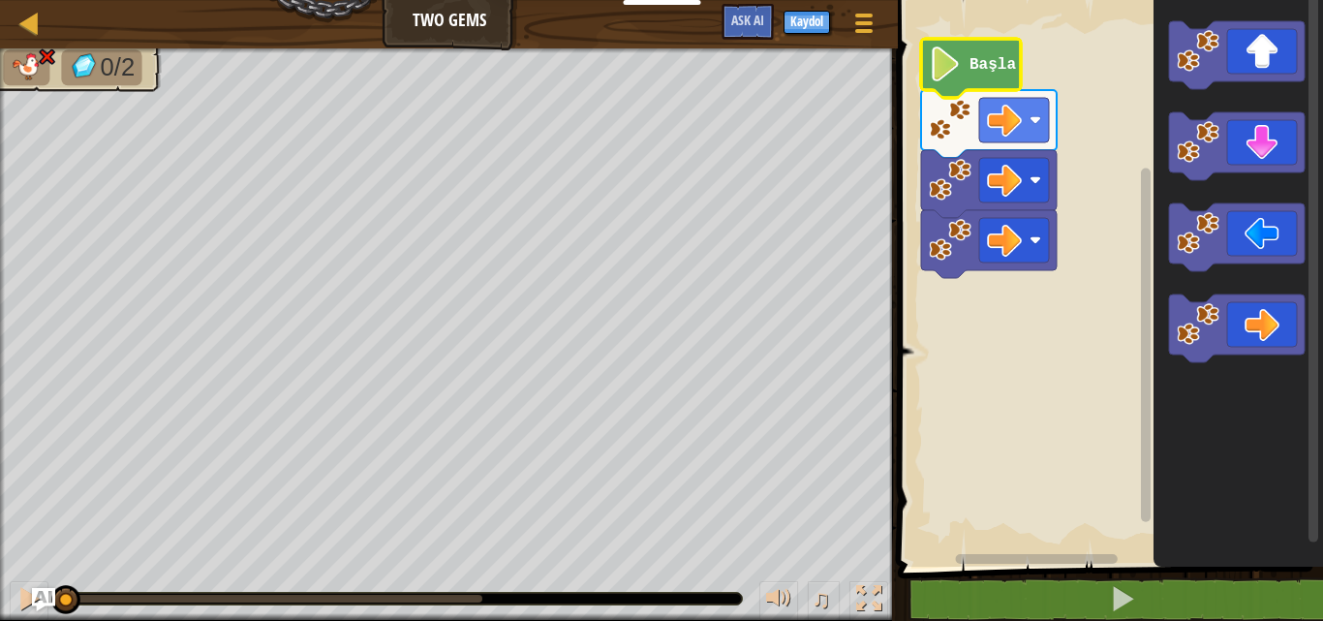
drag, startPoint x: 478, startPoint y: 588, endPoint x: 11, endPoint y: 568, distance: 468.2
click at [11, 568] on div "♫" at bounding box center [449, 594] width 898 height 58
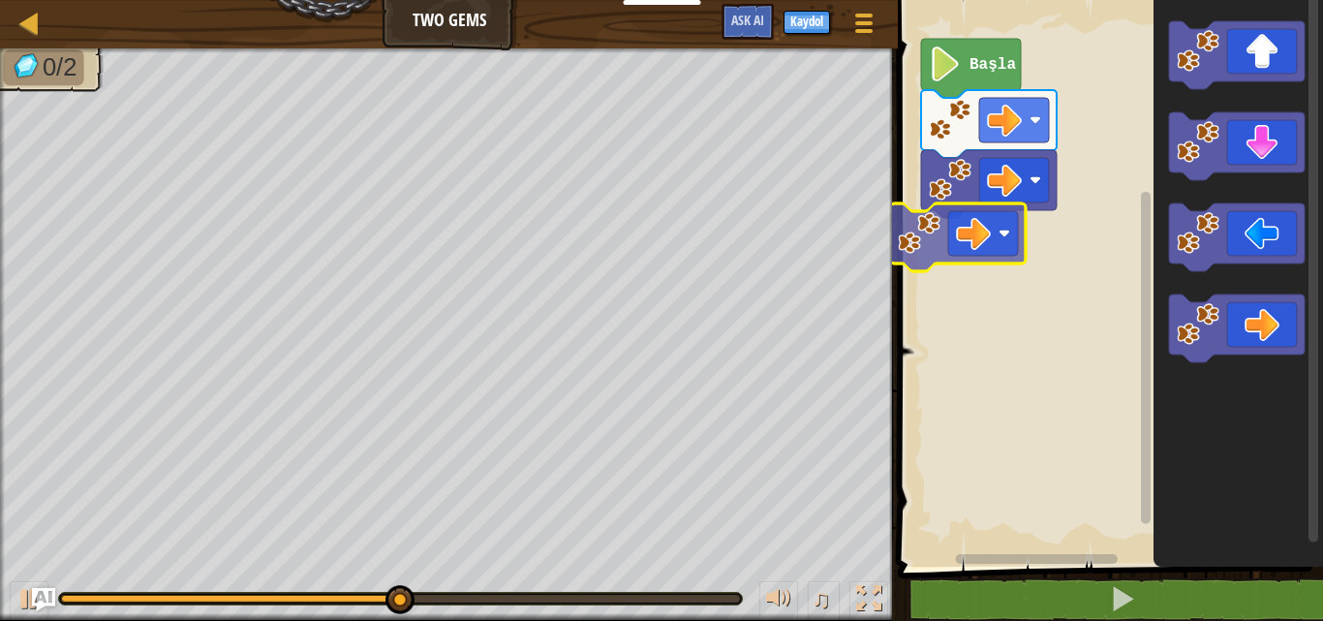
click at [948, 229] on div "Başla" at bounding box center [1107, 278] width 431 height 576
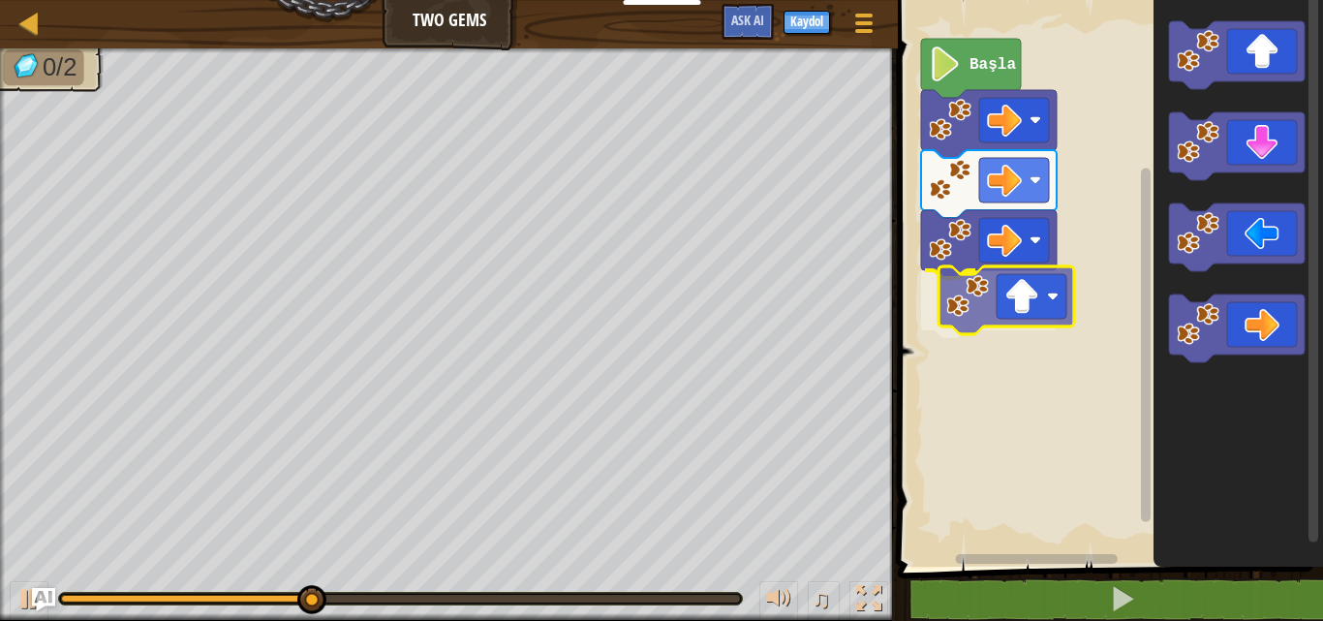
click at [1007, 304] on div "Başla" at bounding box center [1107, 278] width 431 height 576
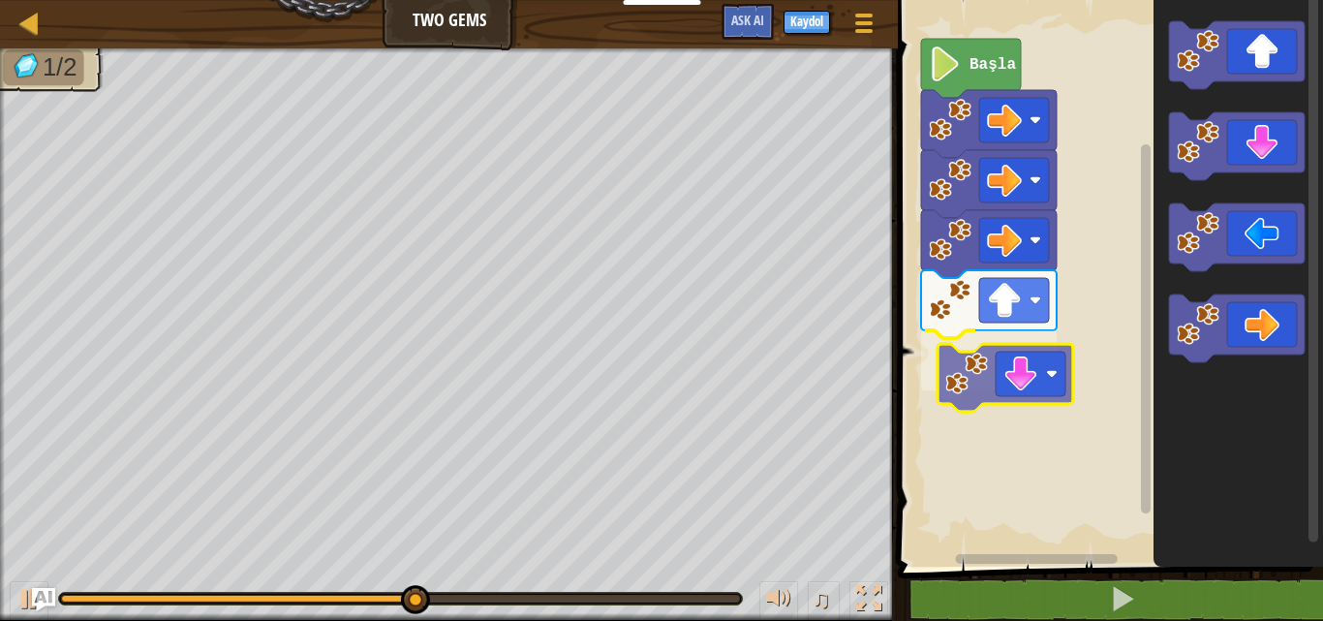
click at [985, 347] on div "Başla" at bounding box center [1107, 278] width 431 height 576
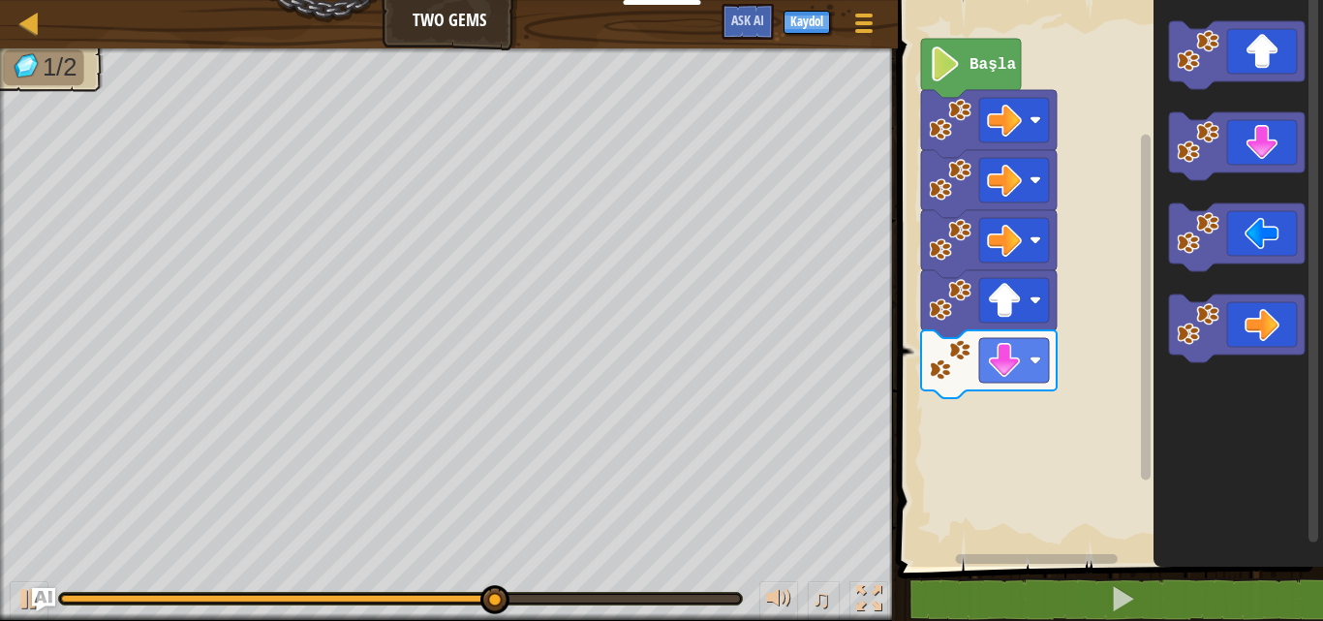
click at [1060, 387] on div "Başla" at bounding box center [1107, 278] width 431 height 576
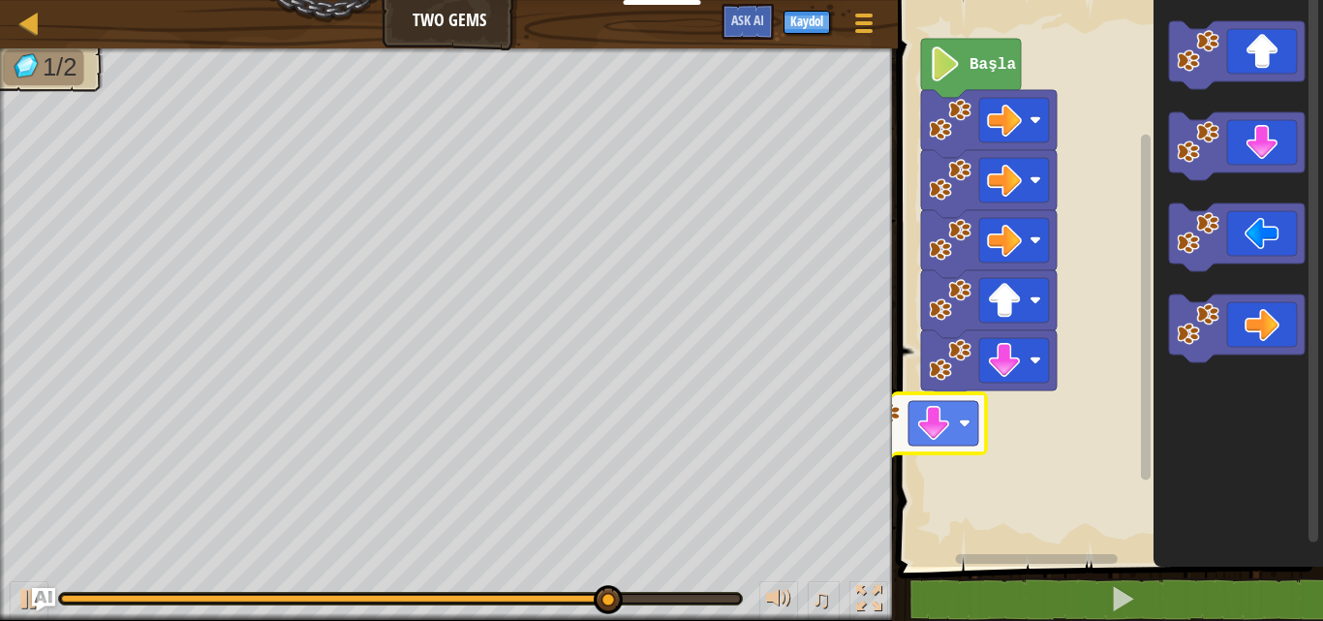
click at [892, 420] on div "Bloklar 1 2 go ( 'right' ) הההההההההההההההההההההההההההההההההההההההההההההההההההה…" at bounding box center [1107, 310] width 431 height 621
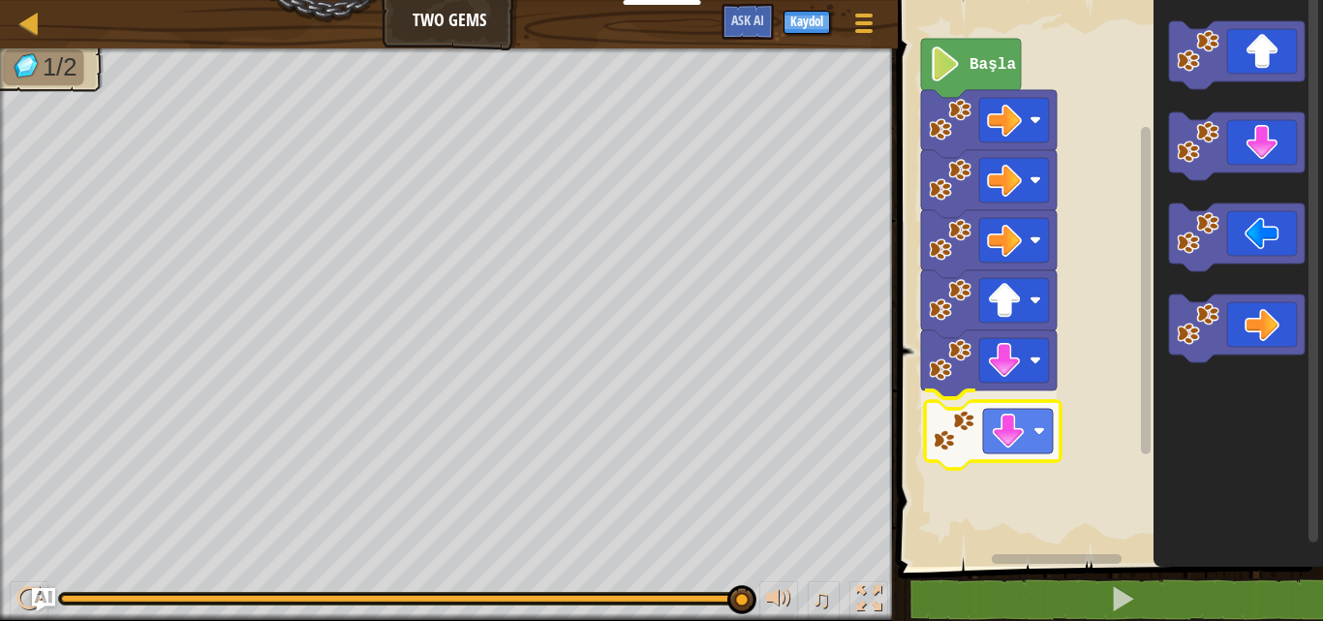
click at [1001, 419] on div "Başla" at bounding box center [1107, 278] width 431 height 576
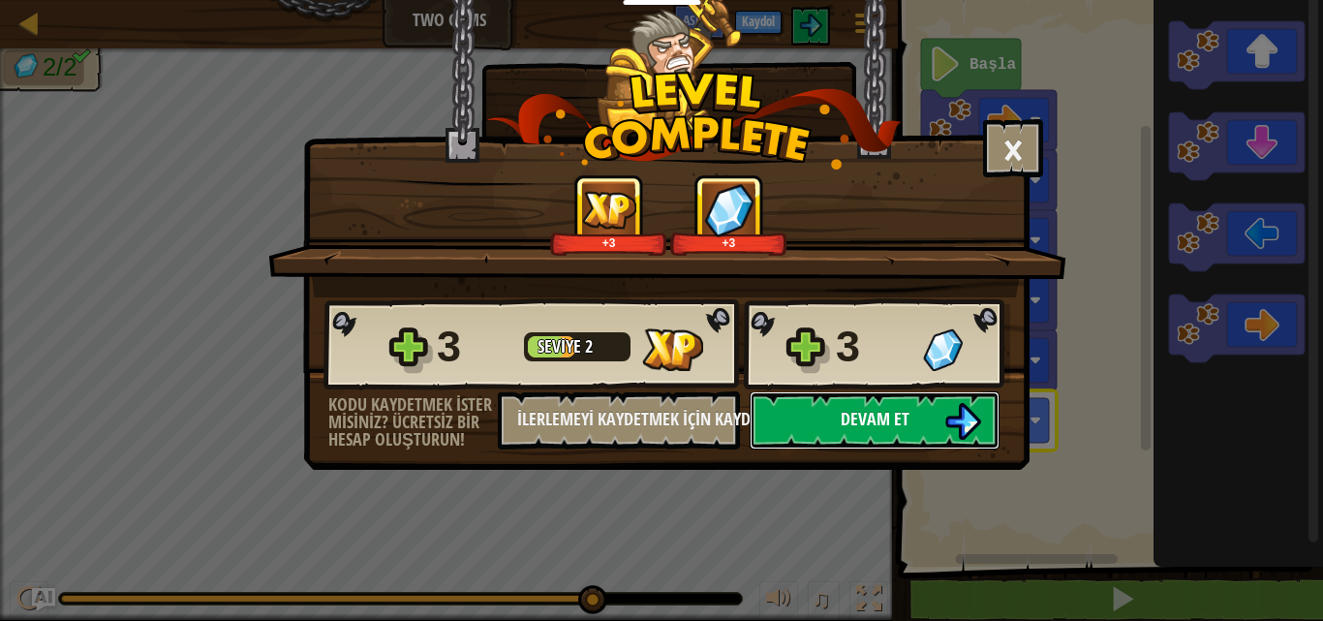
click at [906, 424] on span "Devam et" at bounding box center [875, 419] width 69 height 24
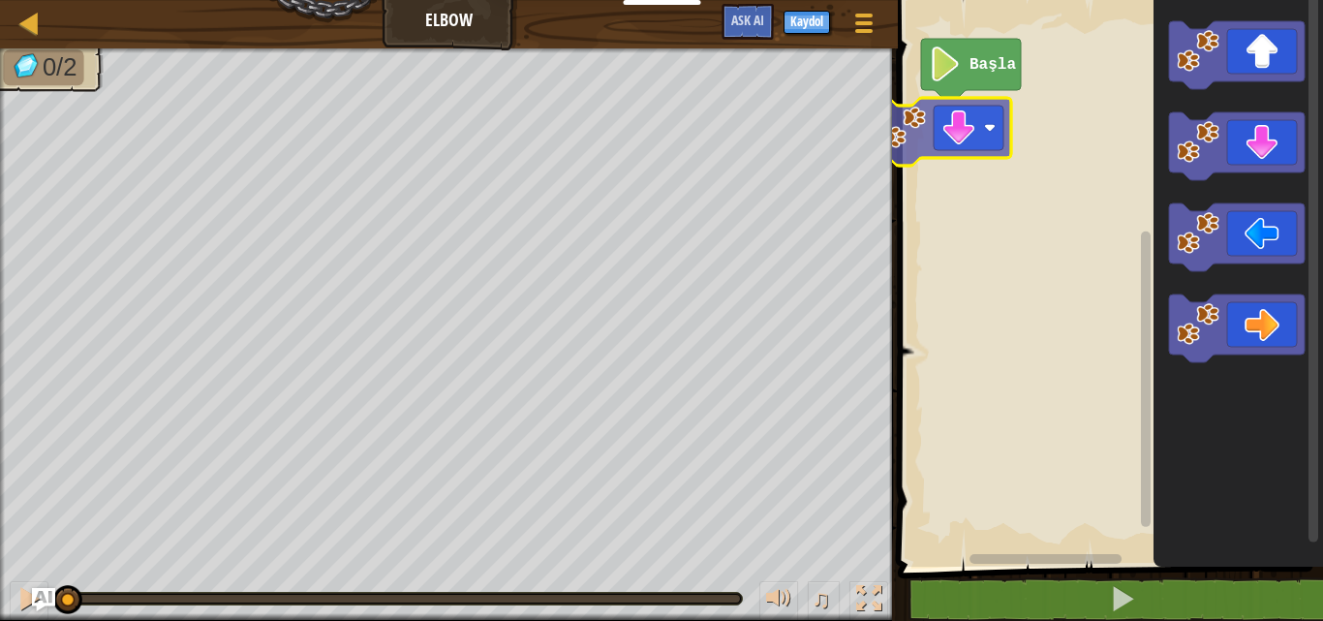
click at [952, 140] on div "Başla" at bounding box center [1107, 278] width 431 height 576
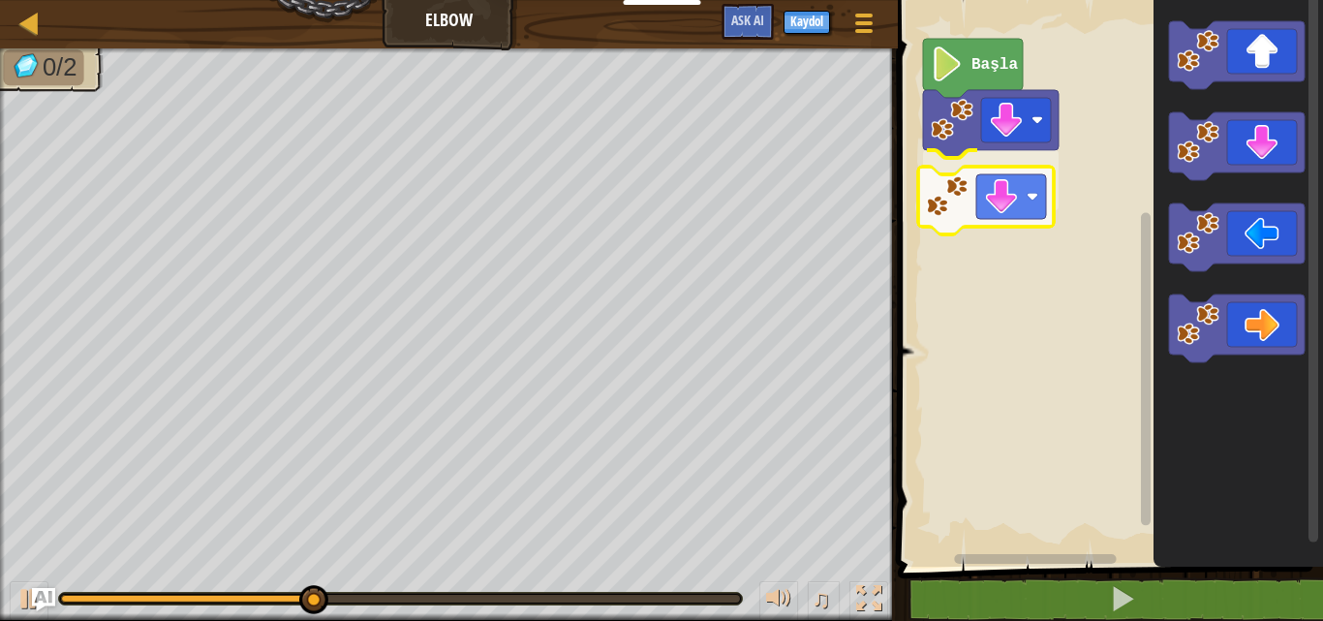
click at [1003, 188] on div "Başla" at bounding box center [1107, 278] width 431 height 576
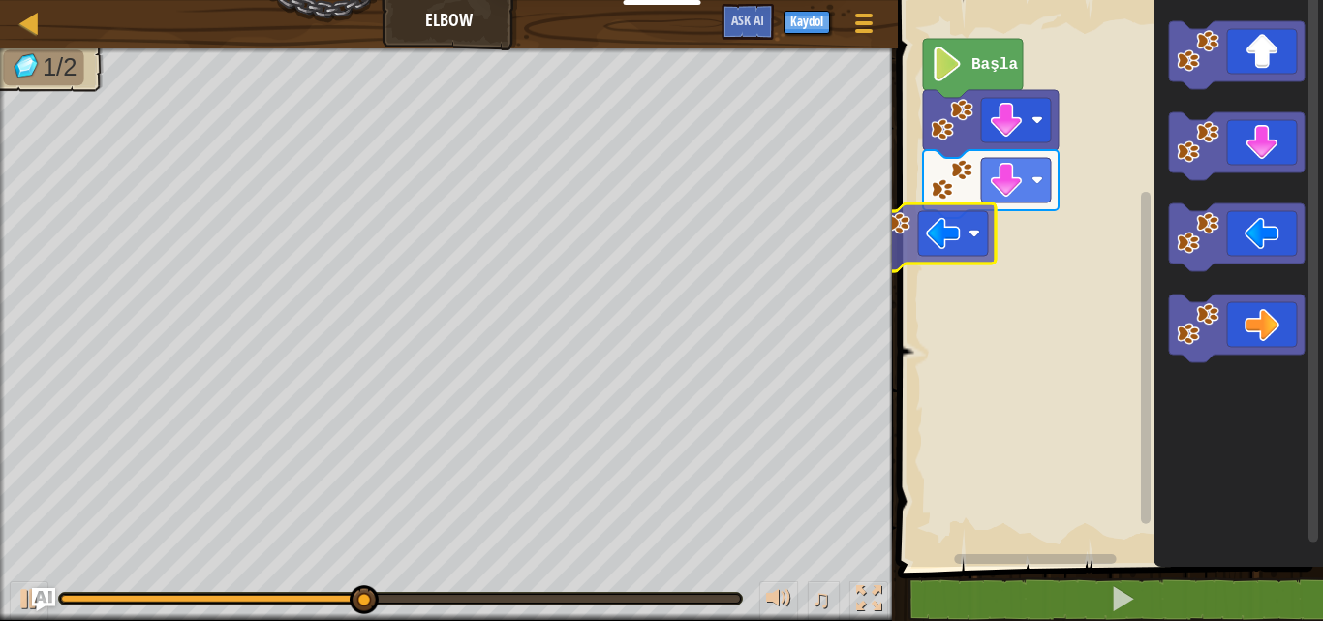
click at [918, 257] on div "Başla" at bounding box center [1107, 278] width 431 height 576
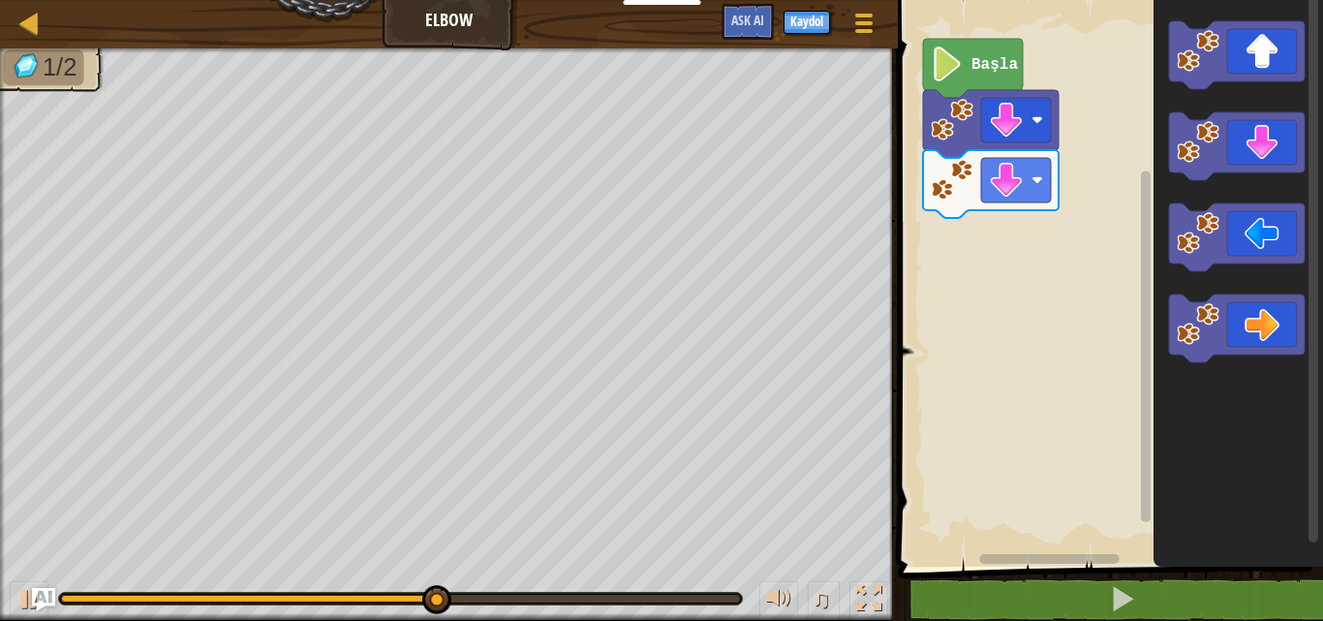
click at [1058, 232] on rect "Blockly Çalışma Alanı" at bounding box center [1107, 278] width 431 height 576
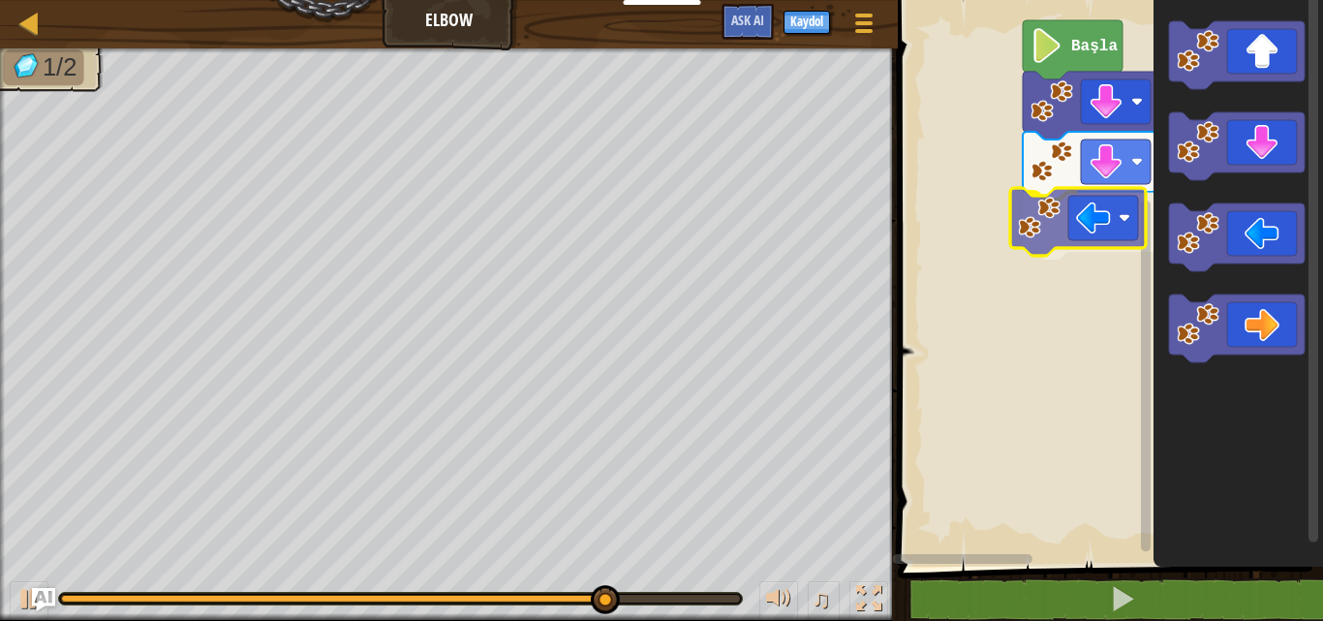
click at [1078, 220] on div "Başla" at bounding box center [1107, 278] width 431 height 576
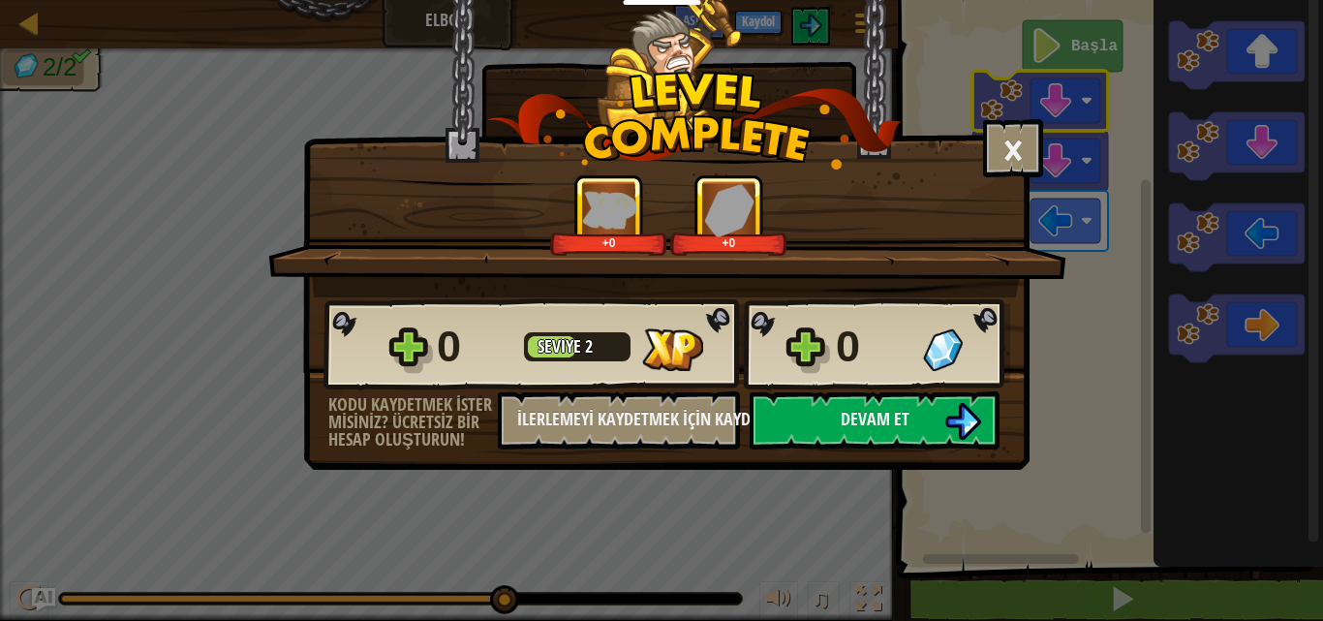
click at [867, 390] on div "0 Seviye 2 0" at bounding box center [666, 344] width 687 height 93
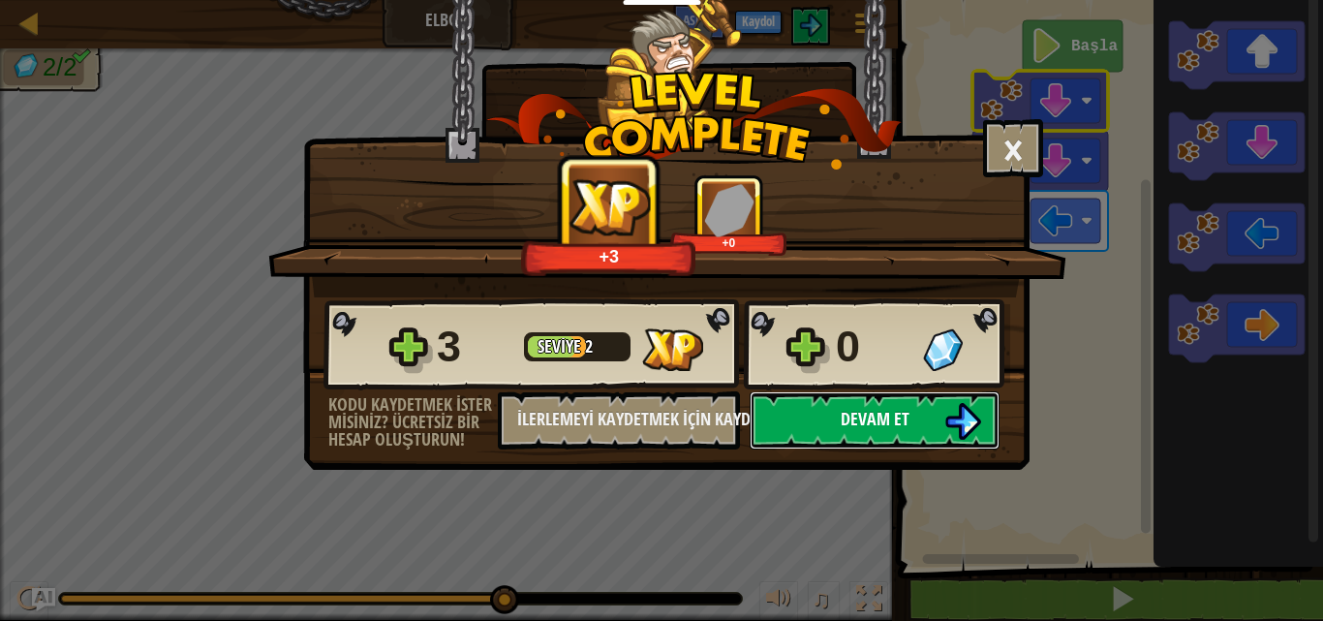
click at [868, 415] on span "Devam et" at bounding box center [875, 419] width 69 height 24
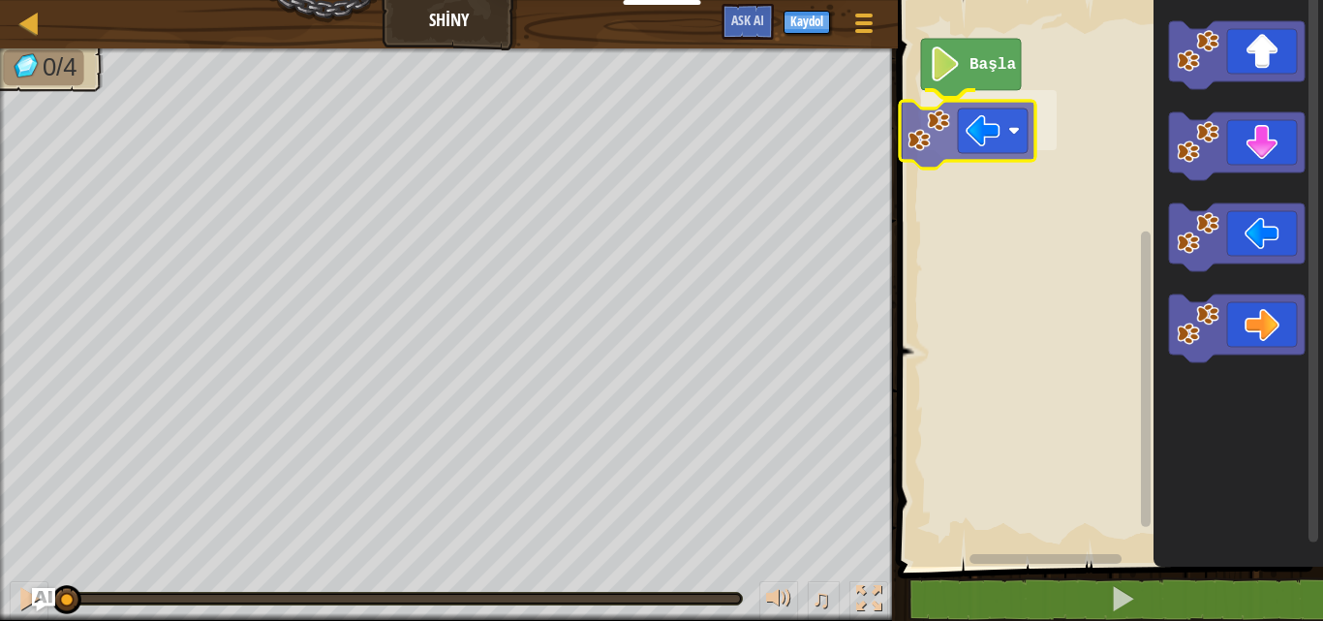
click at [951, 162] on div "Başla" at bounding box center [1107, 278] width 431 height 576
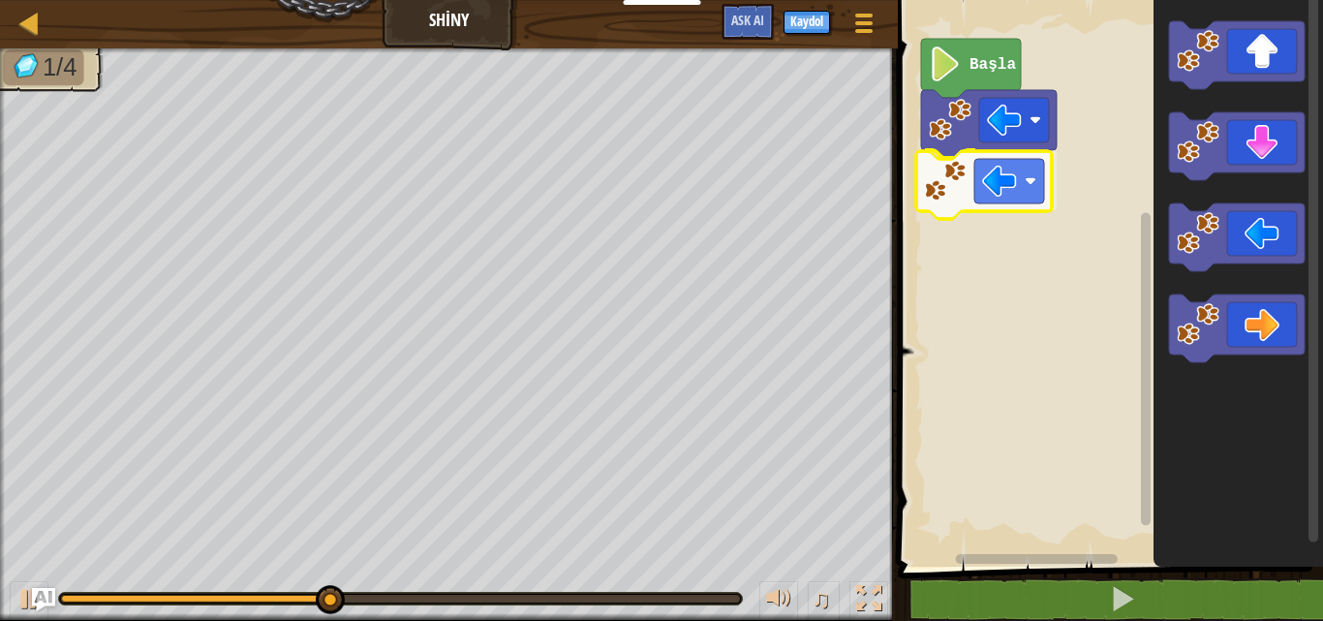
click at [961, 201] on div "Başla" at bounding box center [1107, 278] width 431 height 576
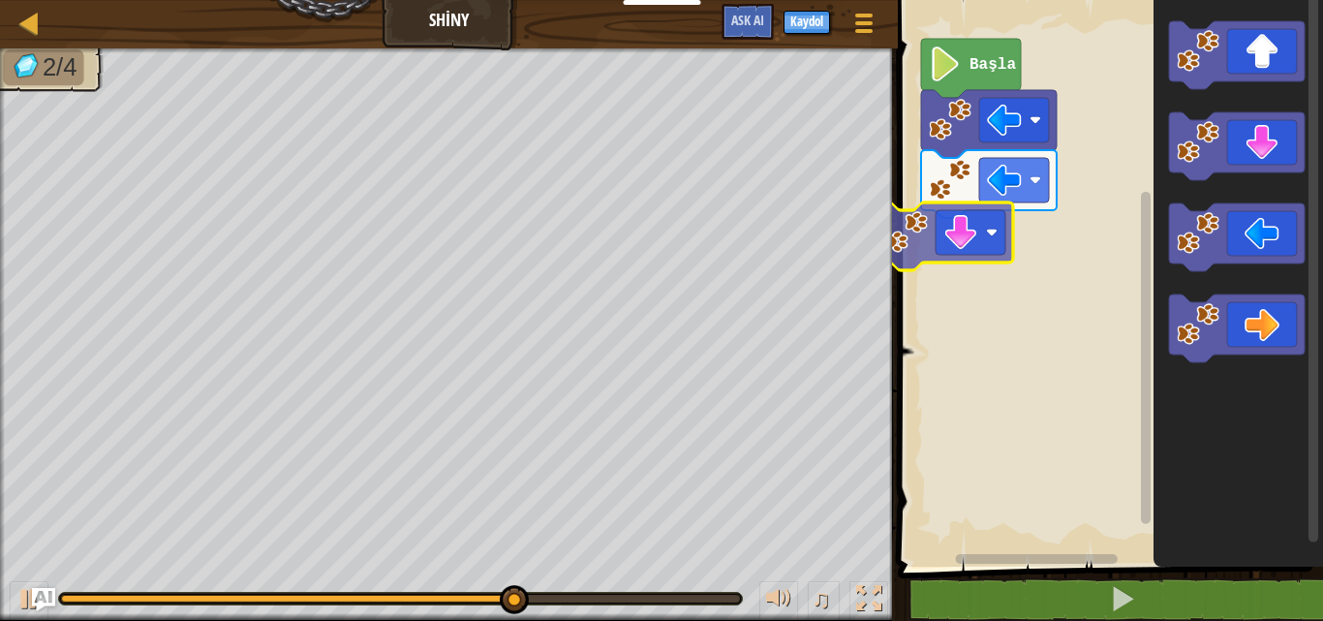
click at [942, 254] on div "Başla" at bounding box center [1107, 278] width 431 height 576
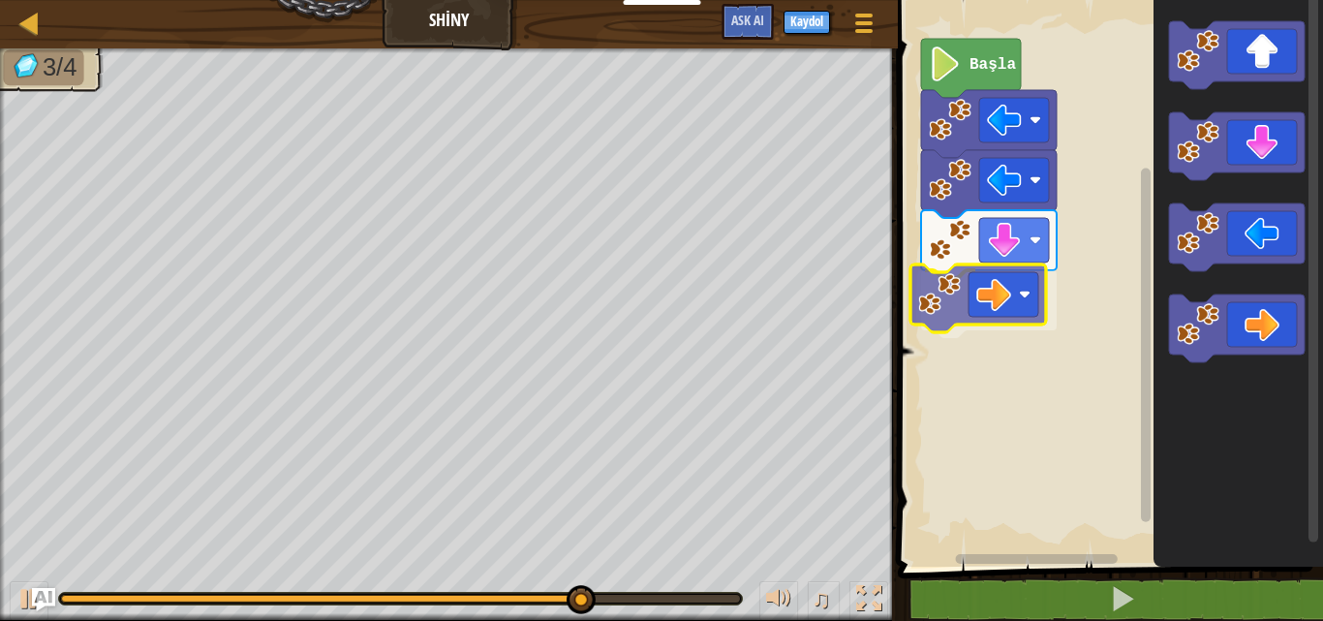
click at [998, 318] on div "Başla" at bounding box center [1107, 278] width 431 height 576
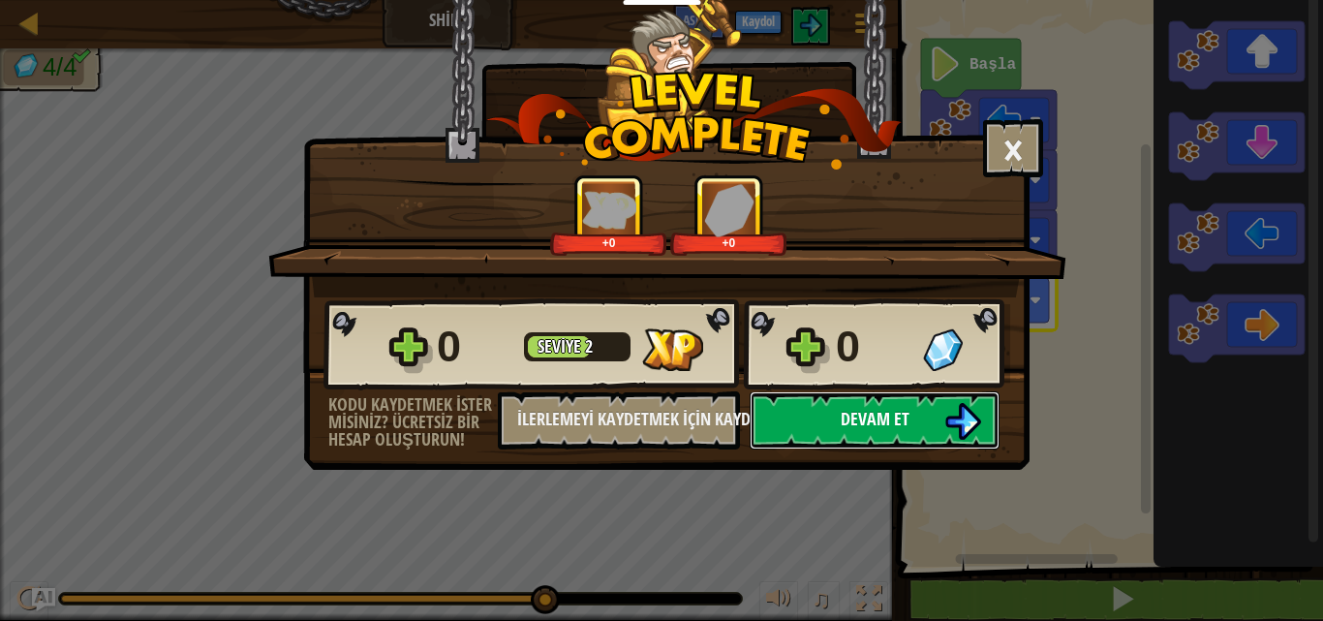
click at [914, 440] on button "Devam et" at bounding box center [875, 420] width 250 height 58
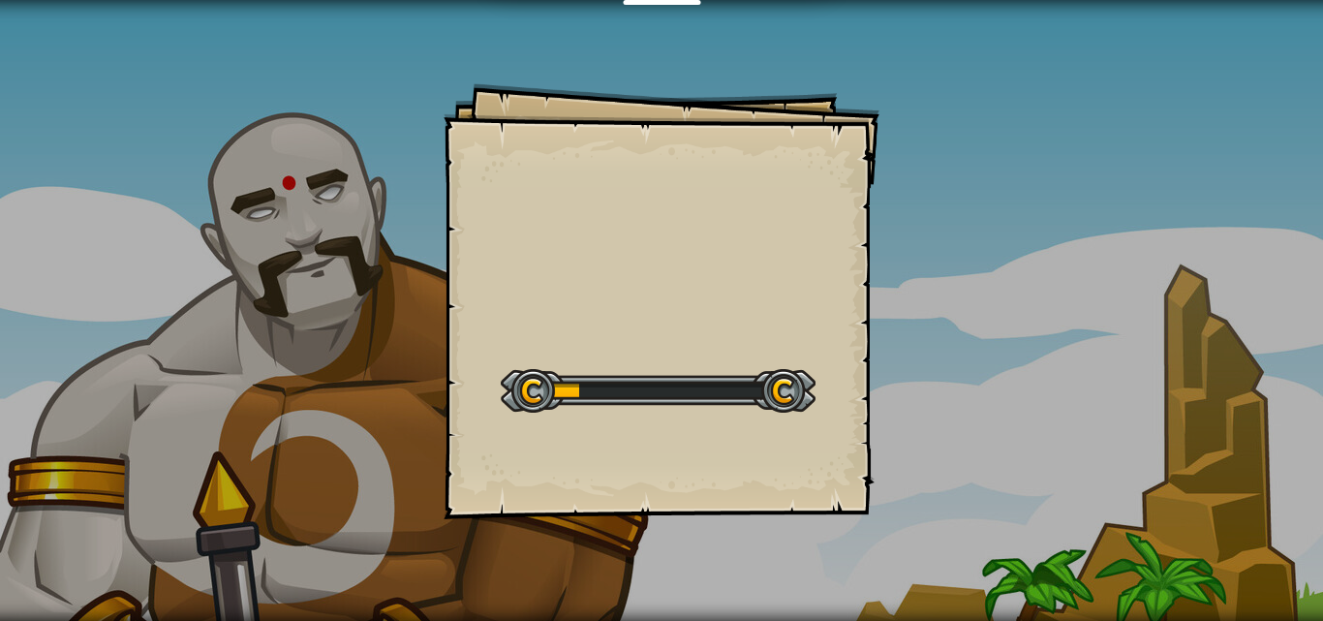
click at [896, 444] on div "Goals Start Level Yüklenemiyor Bu seviyeyi oynamak için bir aboneliğe ihtiyacın…" at bounding box center [661, 310] width 1323 height 621
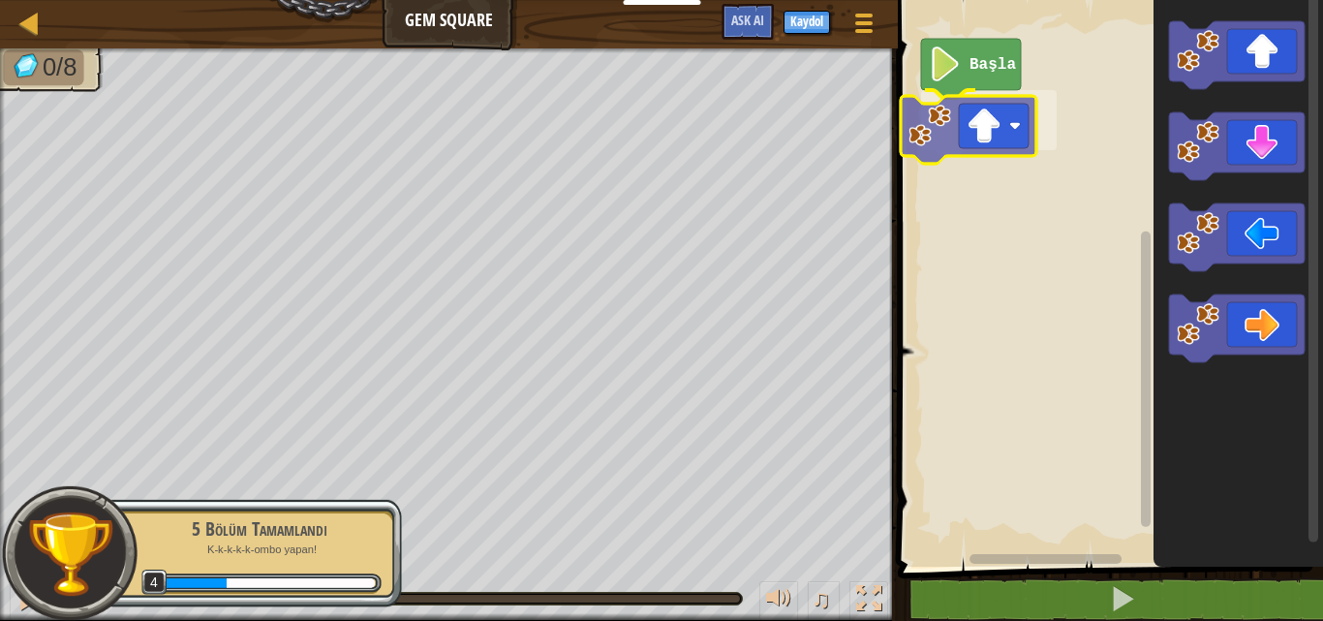
click at [969, 144] on div "Başla" at bounding box center [1107, 278] width 431 height 576
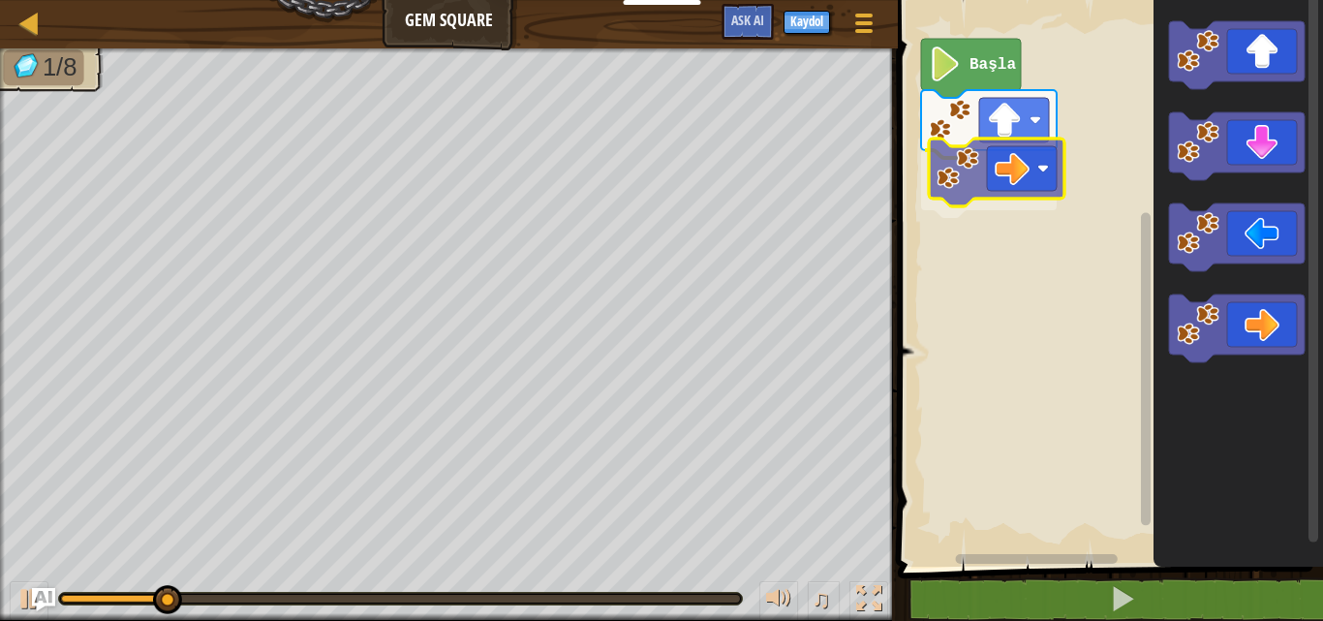
click at [969, 186] on div "Başla" at bounding box center [1107, 278] width 431 height 576
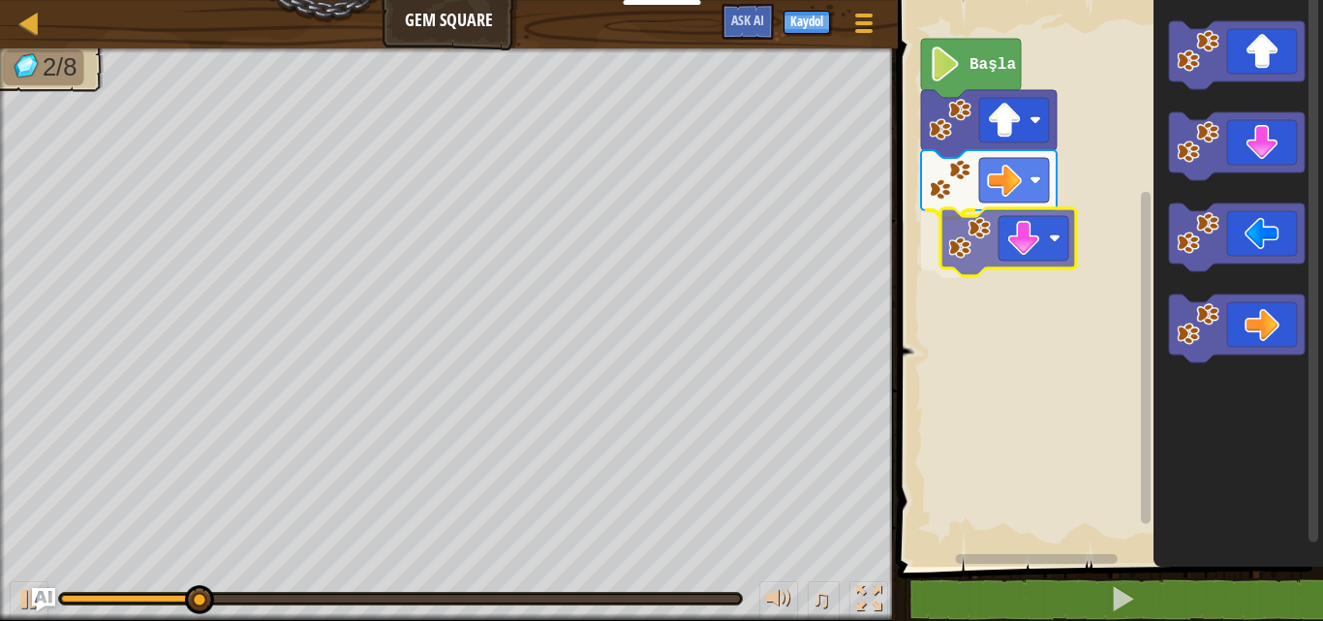
click at [983, 223] on div "Başla" at bounding box center [1107, 278] width 431 height 576
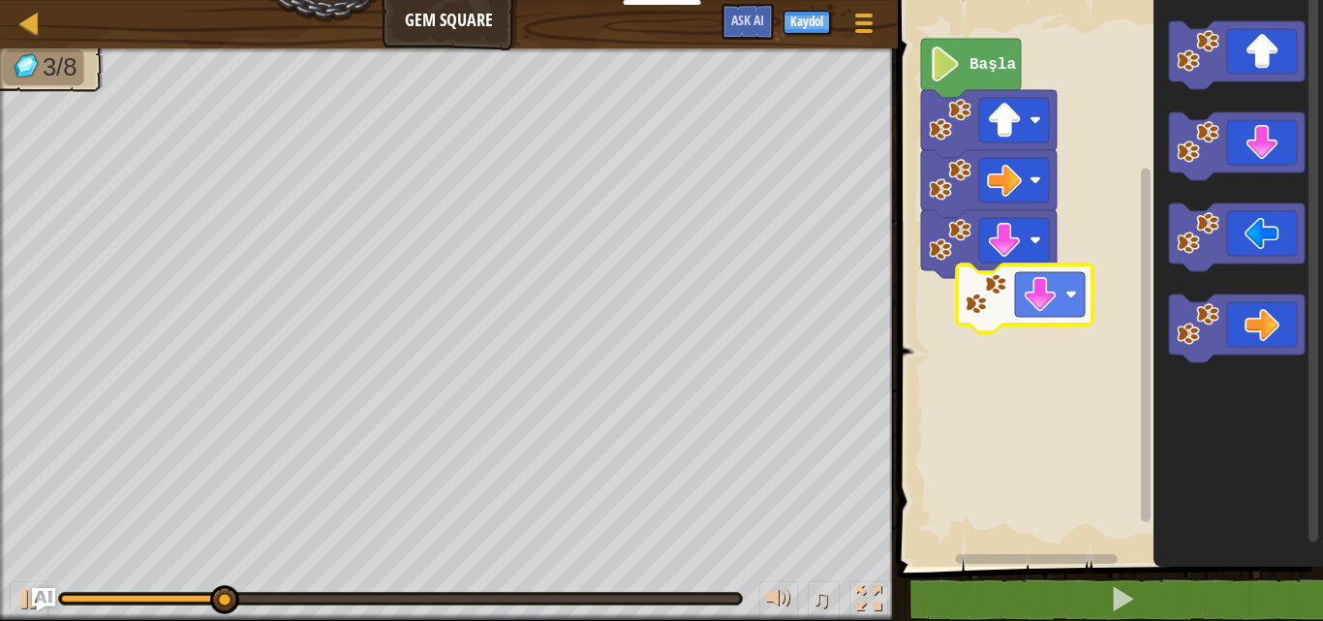
click at [1000, 292] on div "Başla" at bounding box center [1107, 278] width 431 height 576
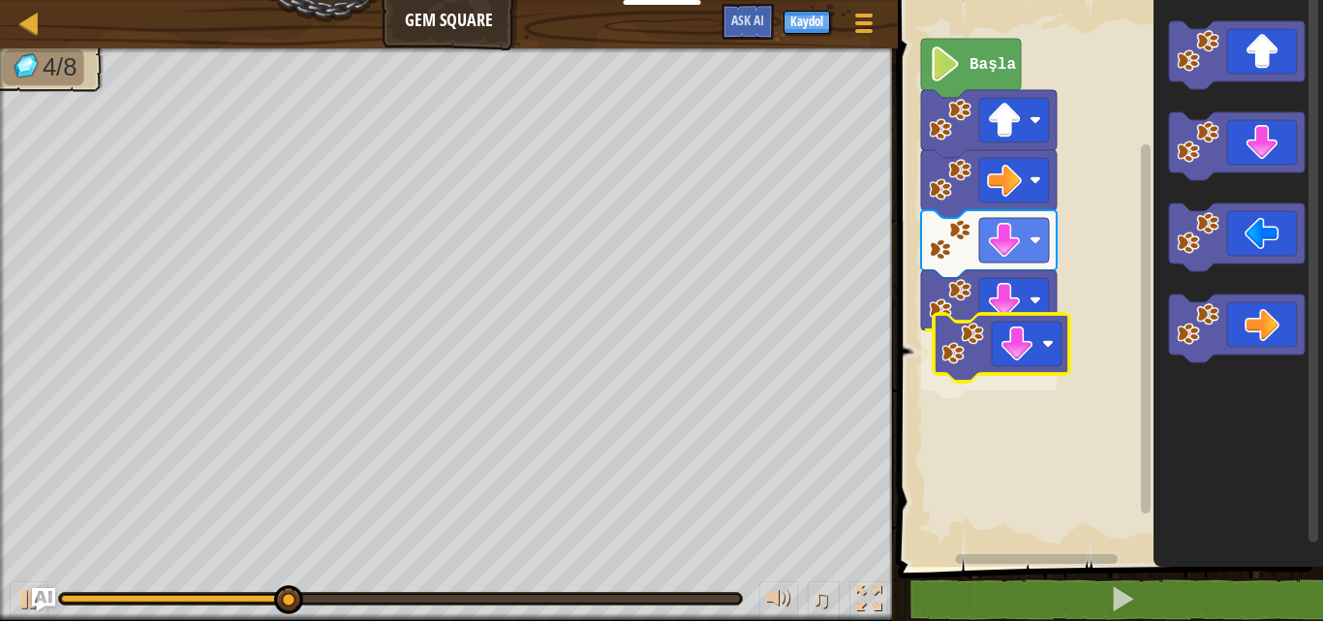
click at [1011, 363] on div "Başla" at bounding box center [1107, 278] width 431 height 576
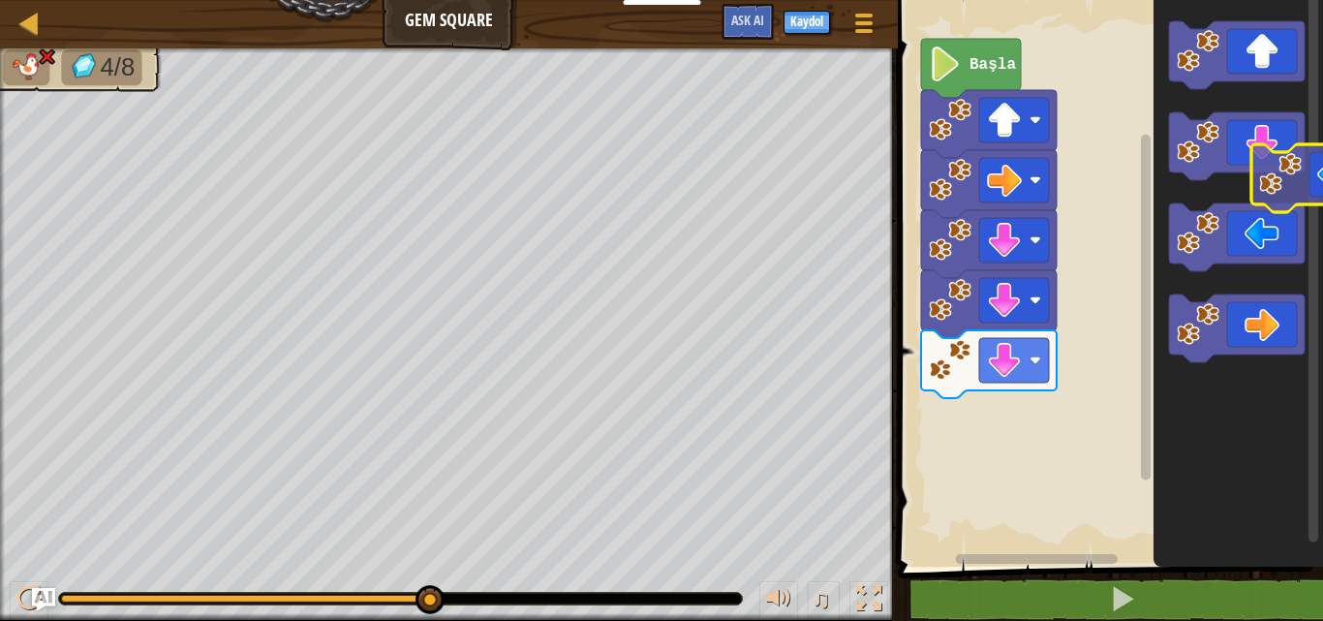
click at [1322, 183] on icon "Blockly Çalışma Alanı" at bounding box center [1237, 278] width 169 height 576
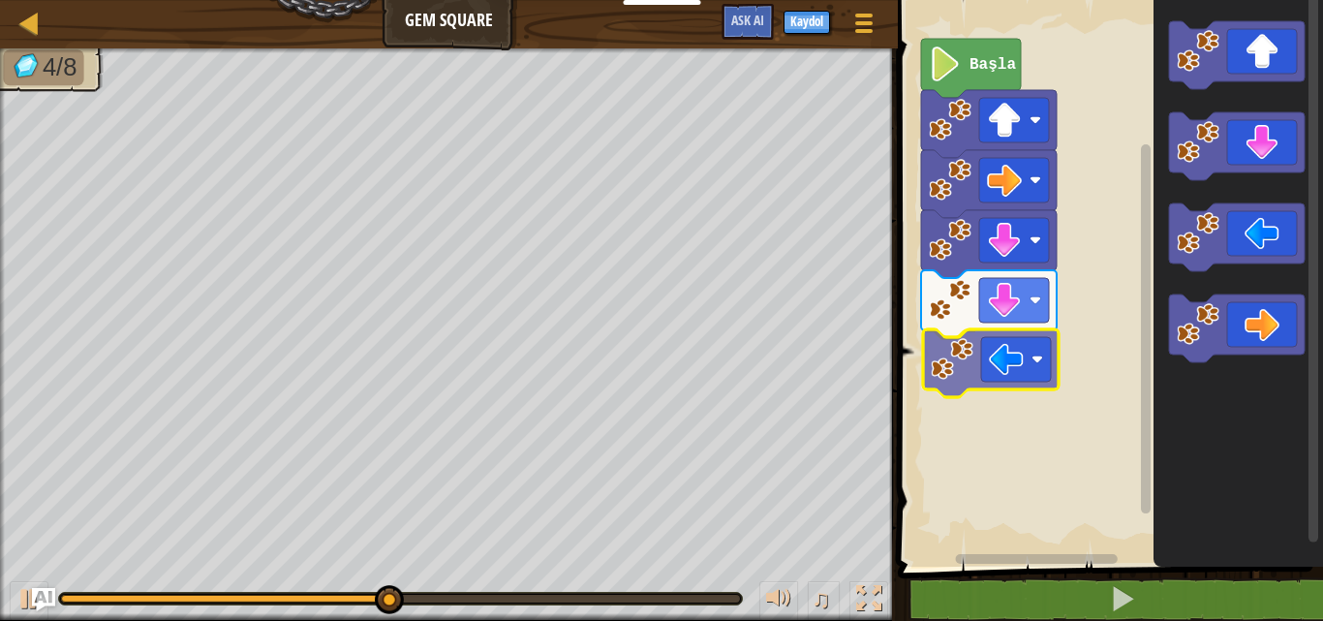
click at [1032, 374] on div "Başla" at bounding box center [1107, 278] width 431 height 576
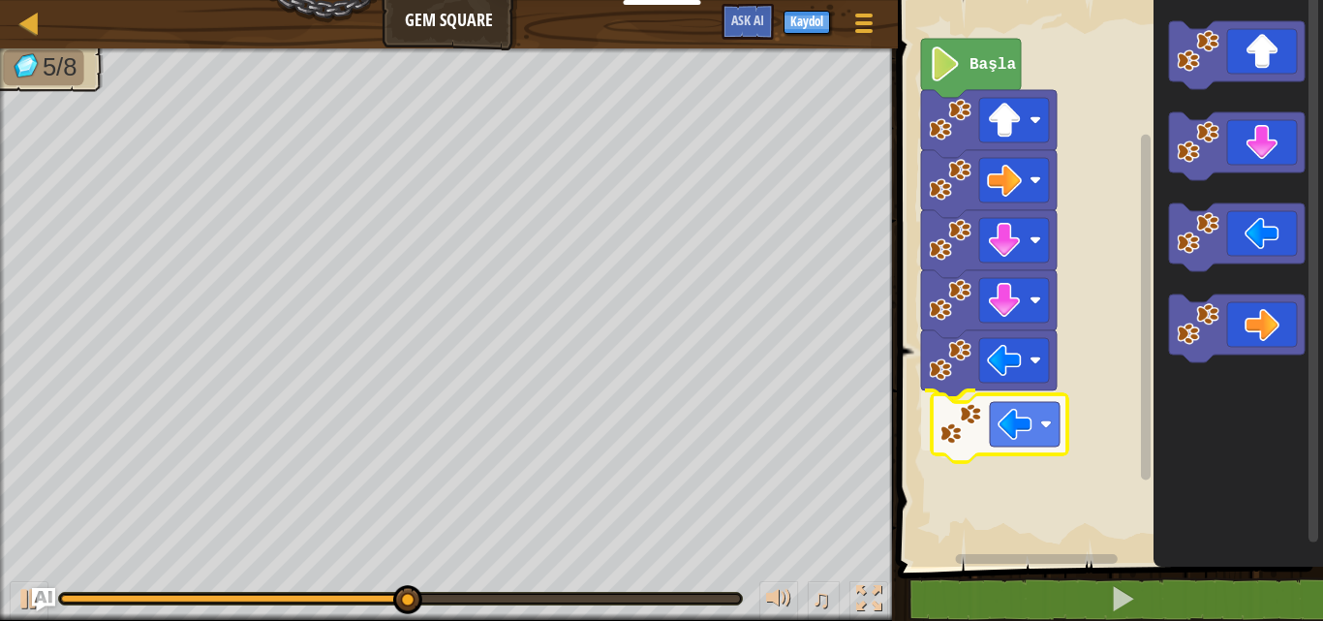
click at [1040, 433] on div "Başla" at bounding box center [1107, 278] width 431 height 576
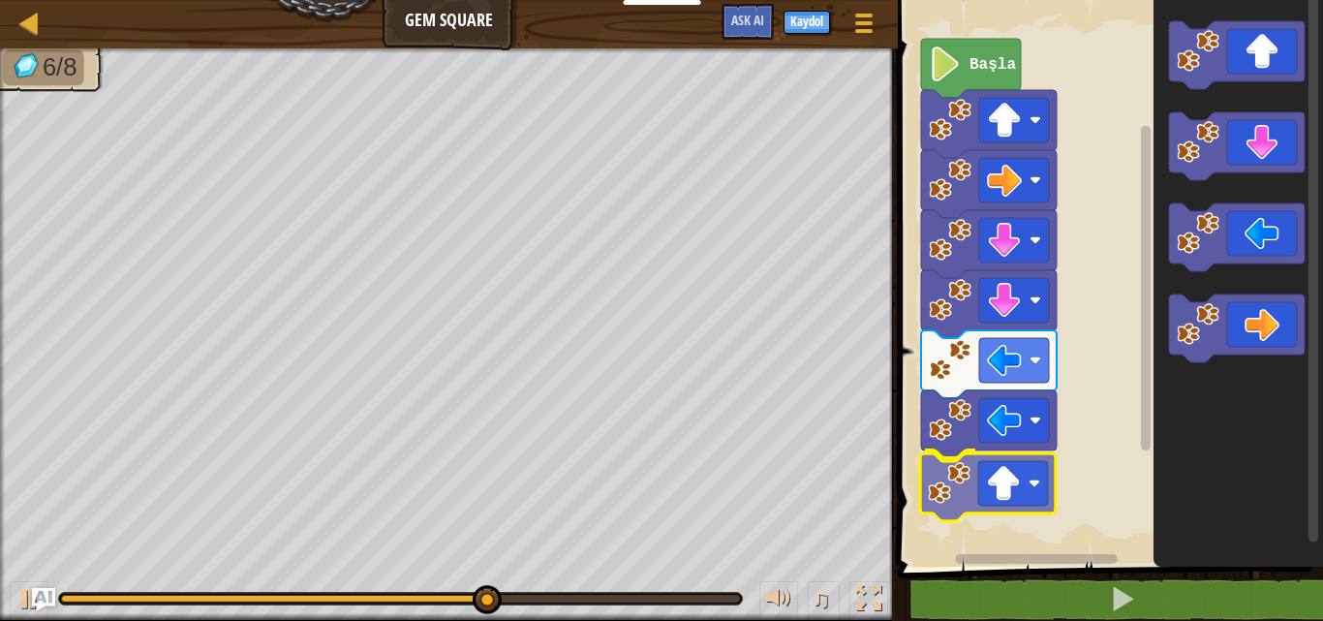
click at [1009, 462] on div "Başla" at bounding box center [1107, 278] width 431 height 576
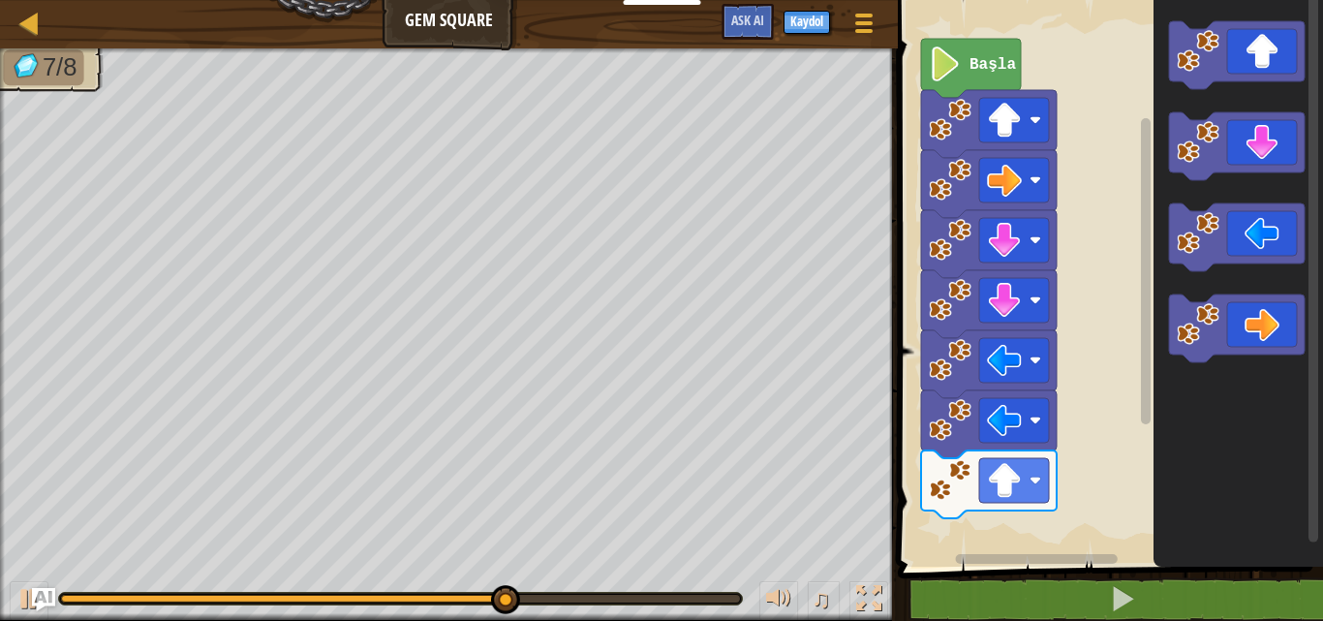
click at [1032, 514] on div "Başla" at bounding box center [1107, 278] width 431 height 576
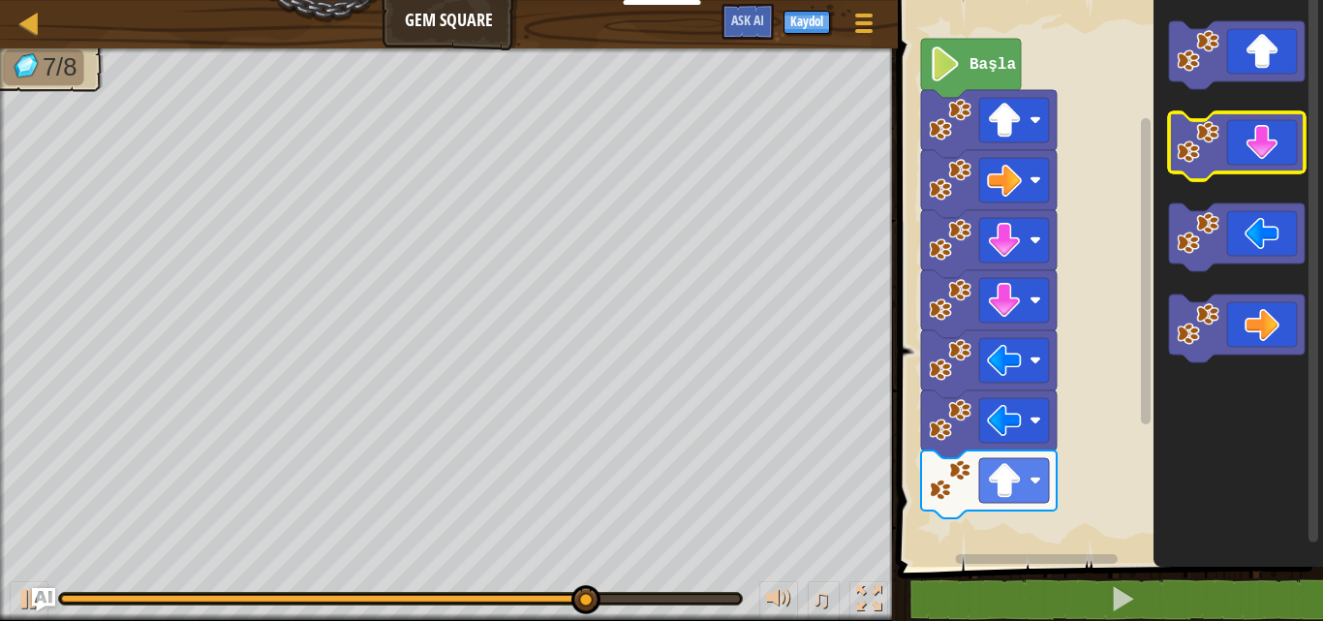
click at [1222, 160] on g "Blockly Çalışma Alanı" at bounding box center [1237, 191] width 136 height 341
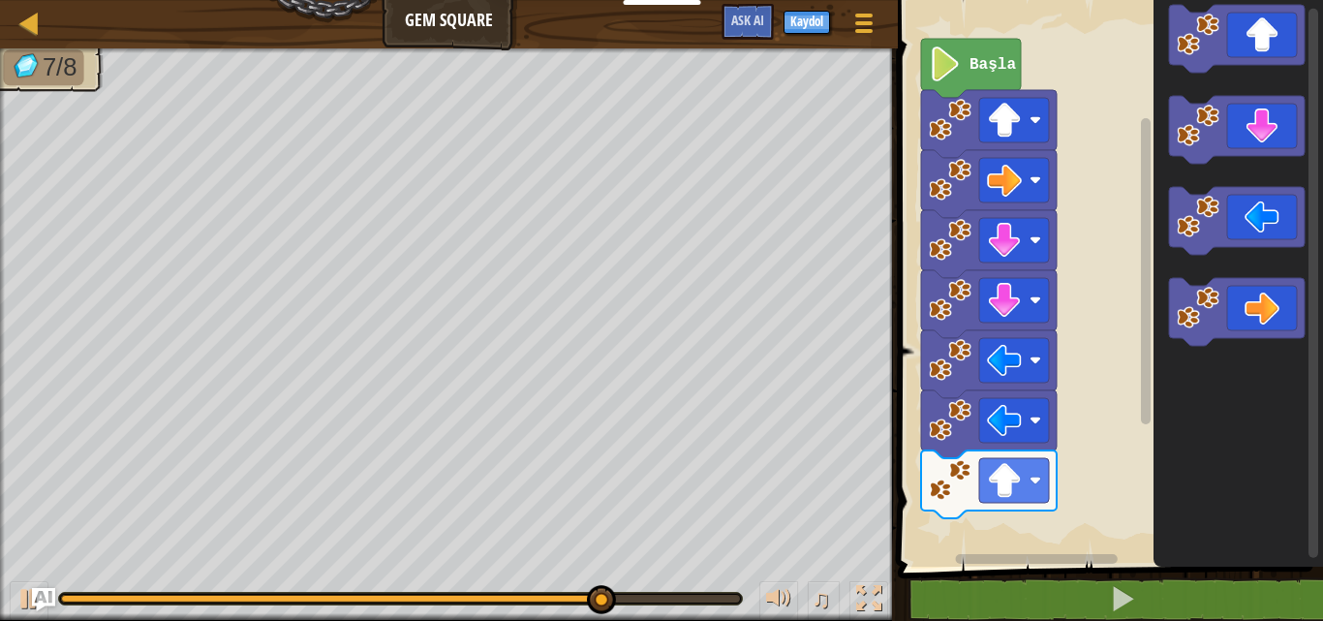
click at [1241, 81] on icon "Blockly Çalışma Alanı" at bounding box center [1237, 278] width 169 height 576
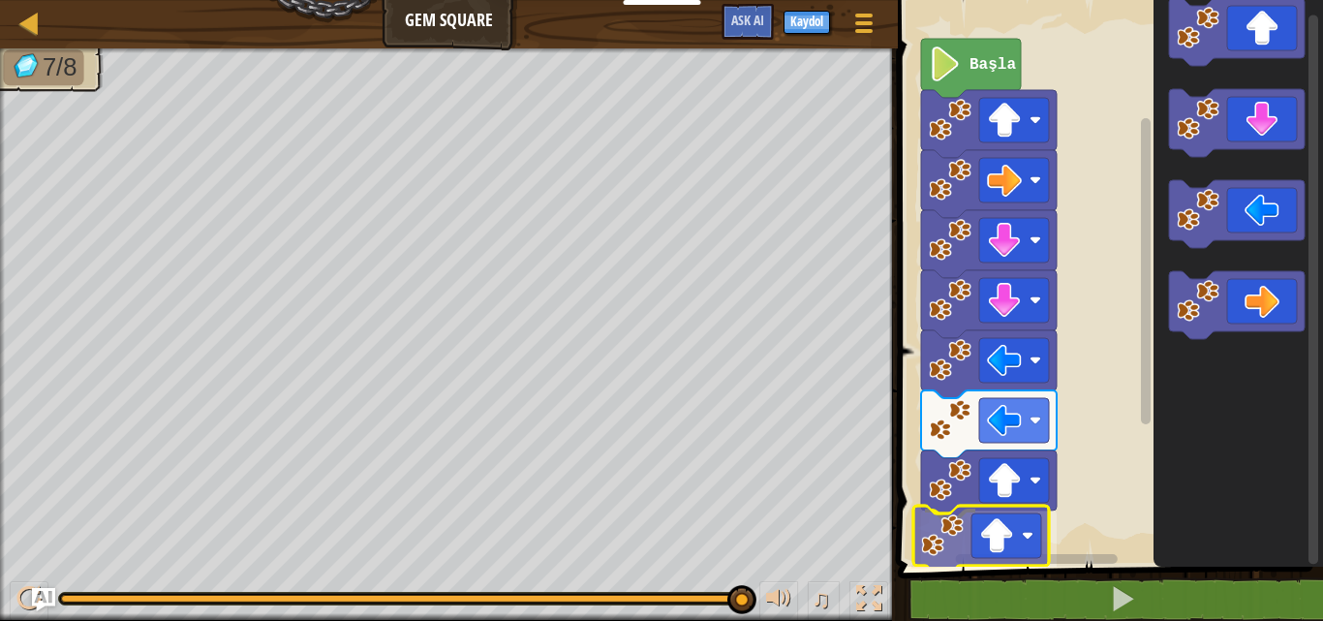
click at [988, 553] on div "Başla" at bounding box center [1107, 278] width 431 height 576
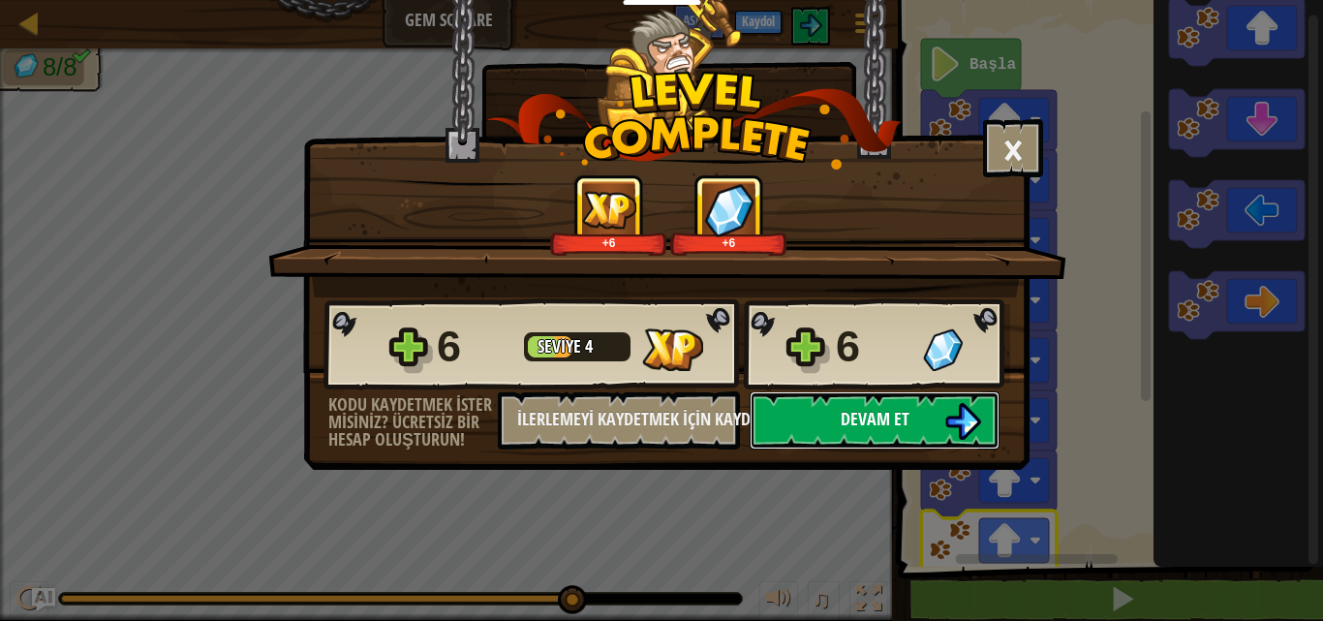
click at [851, 431] on button "Devam et" at bounding box center [875, 420] width 250 height 58
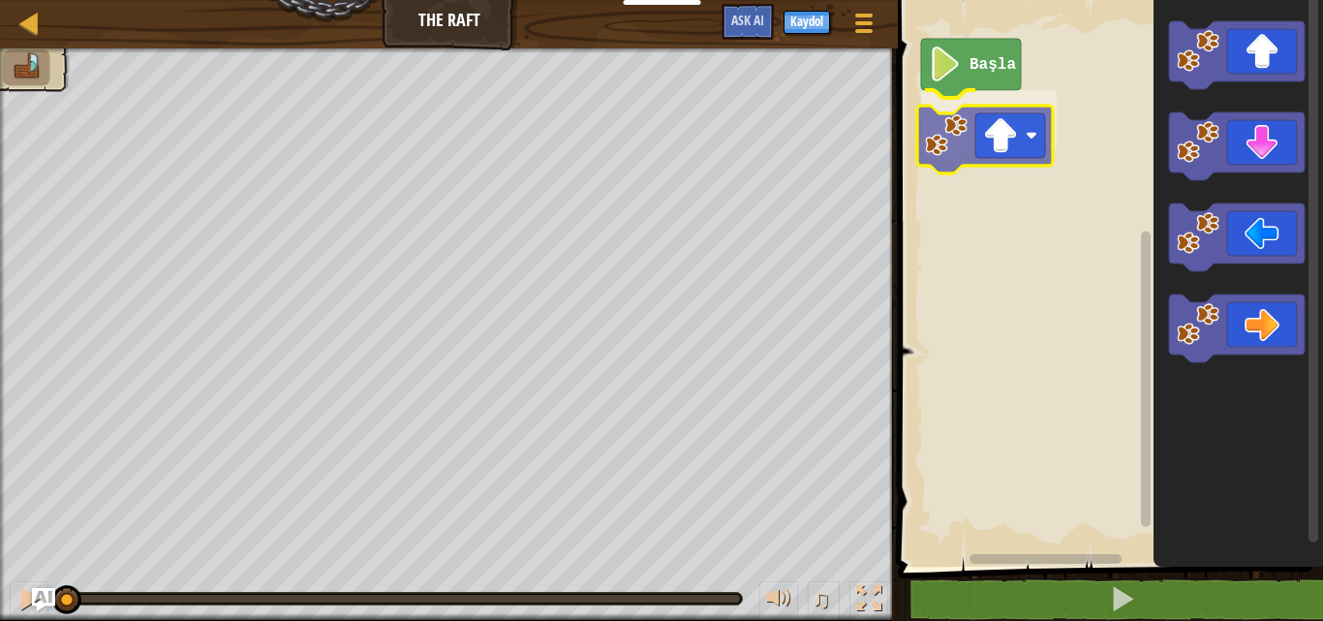
click at [977, 85] on div "Başla" at bounding box center [1107, 278] width 431 height 576
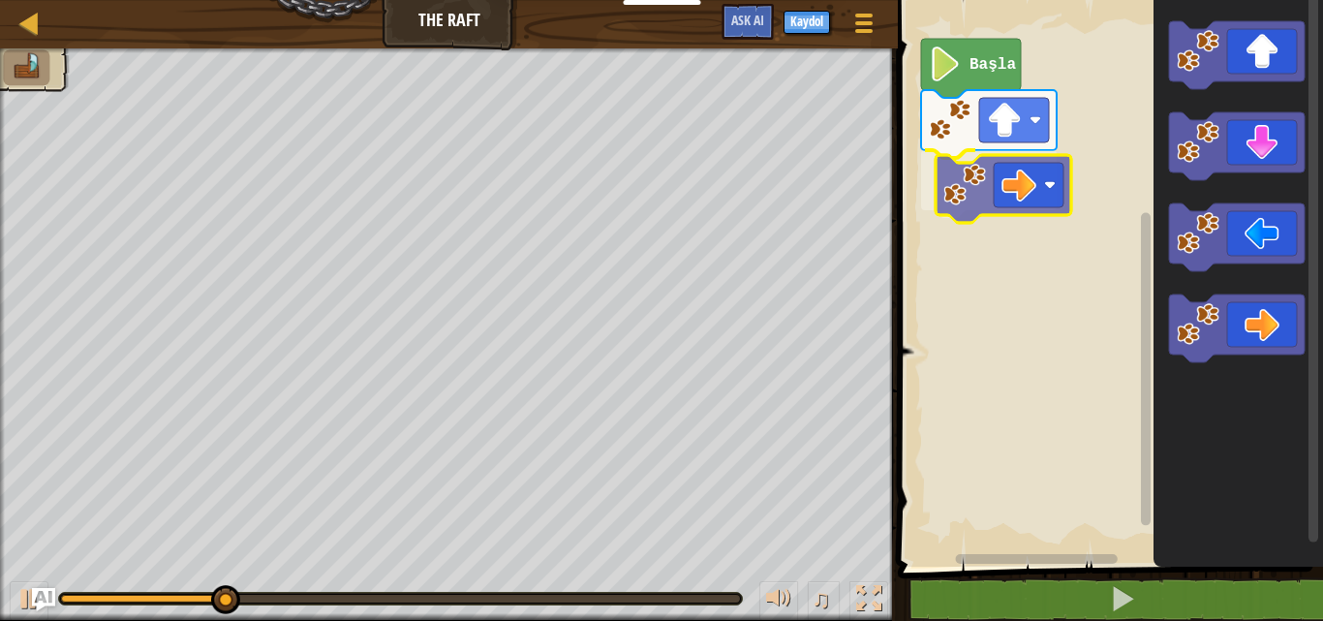
click at [1023, 206] on div "Başla" at bounding box center [1107, 278] width 431 height 576
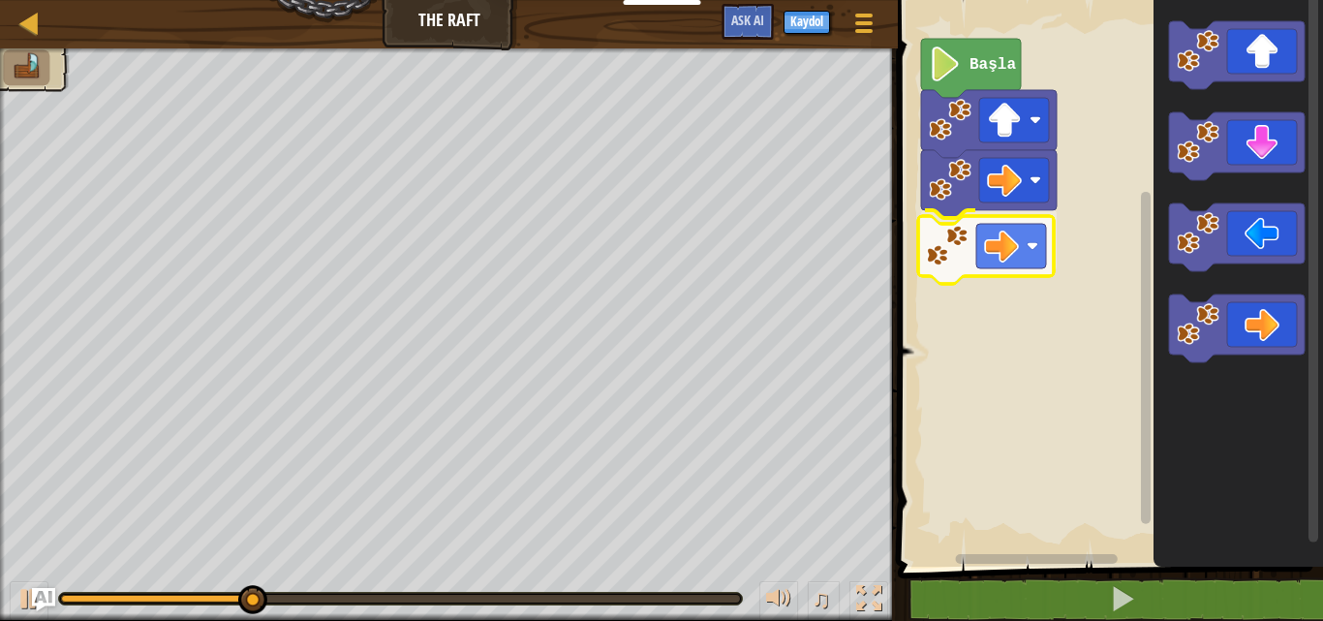
click at [1012, 251] on div "Başla" at bounding box center [1107, 278] width 431 height 576
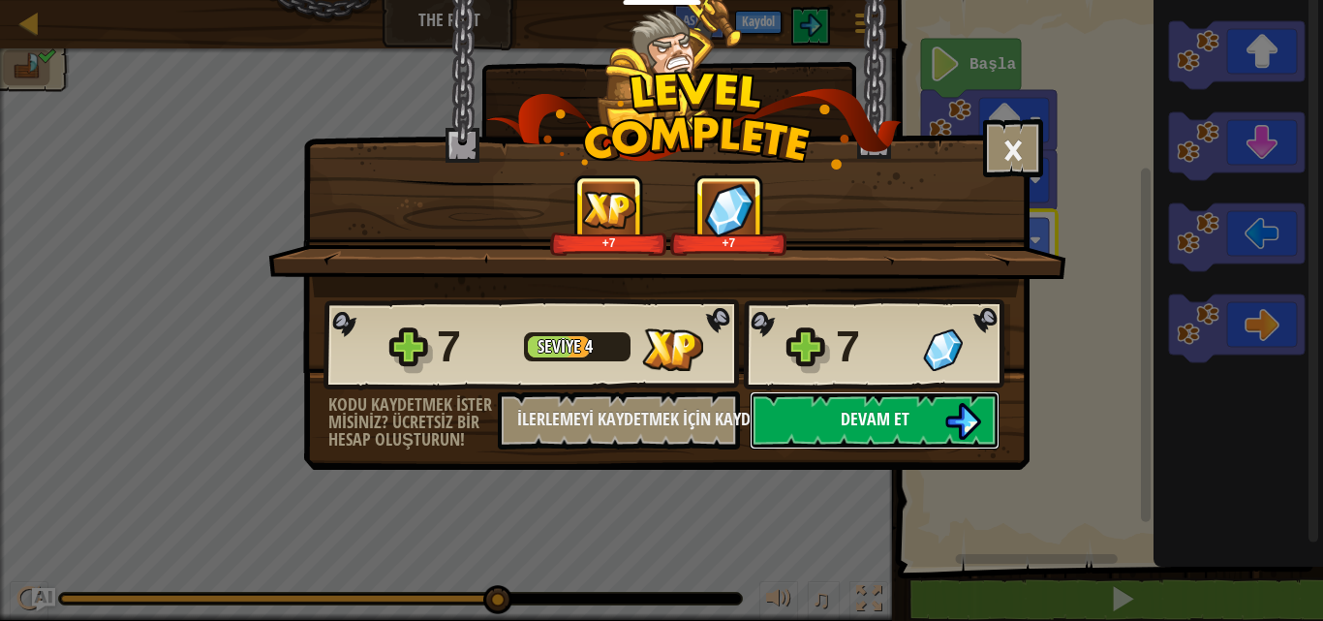
click at [893, 418] on span "Devam et" at bounding box center [875, 419] width 69 height 24
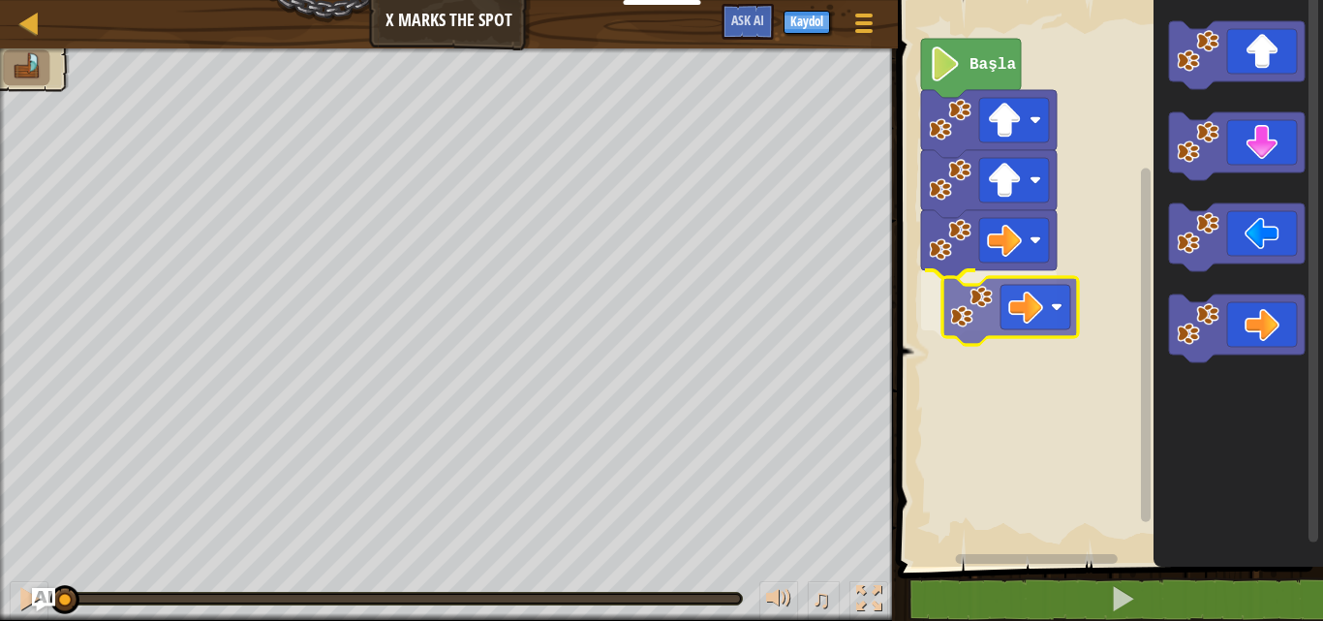
click at [1033, 305] on div "Başla" at bounding box center [1107, 278] width 431 height 576
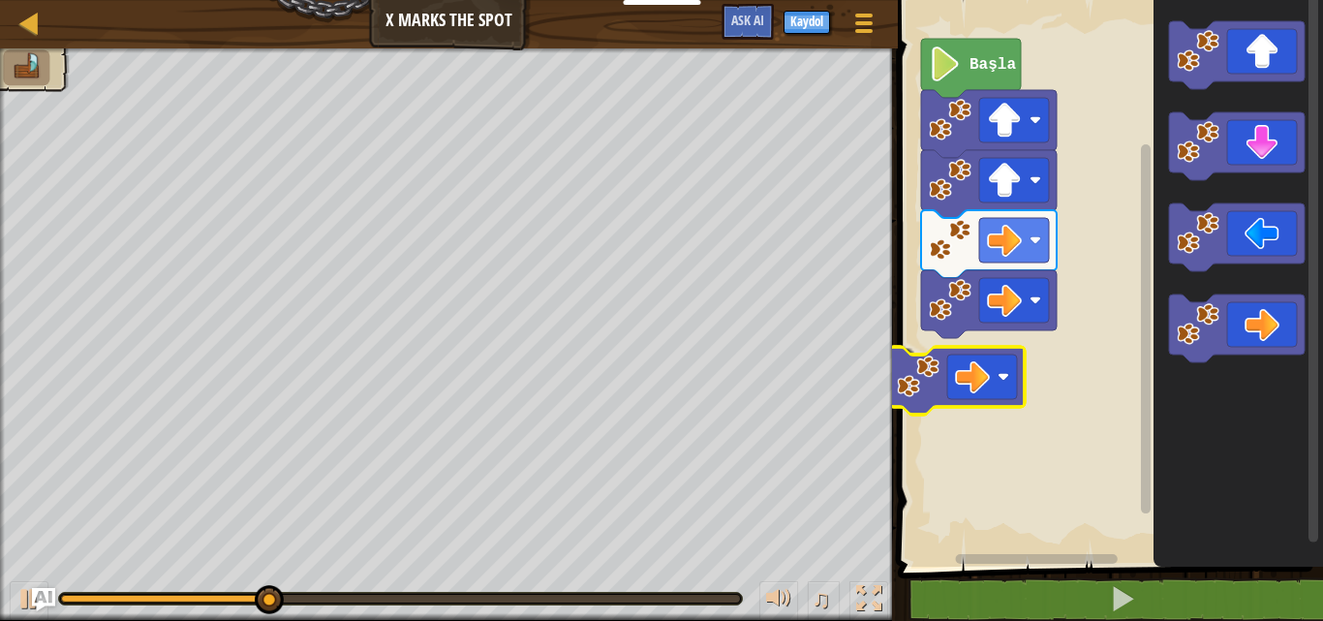
click at [974, 396] on div "Başla" at bounding box center [1107, 278] width 431 height 576
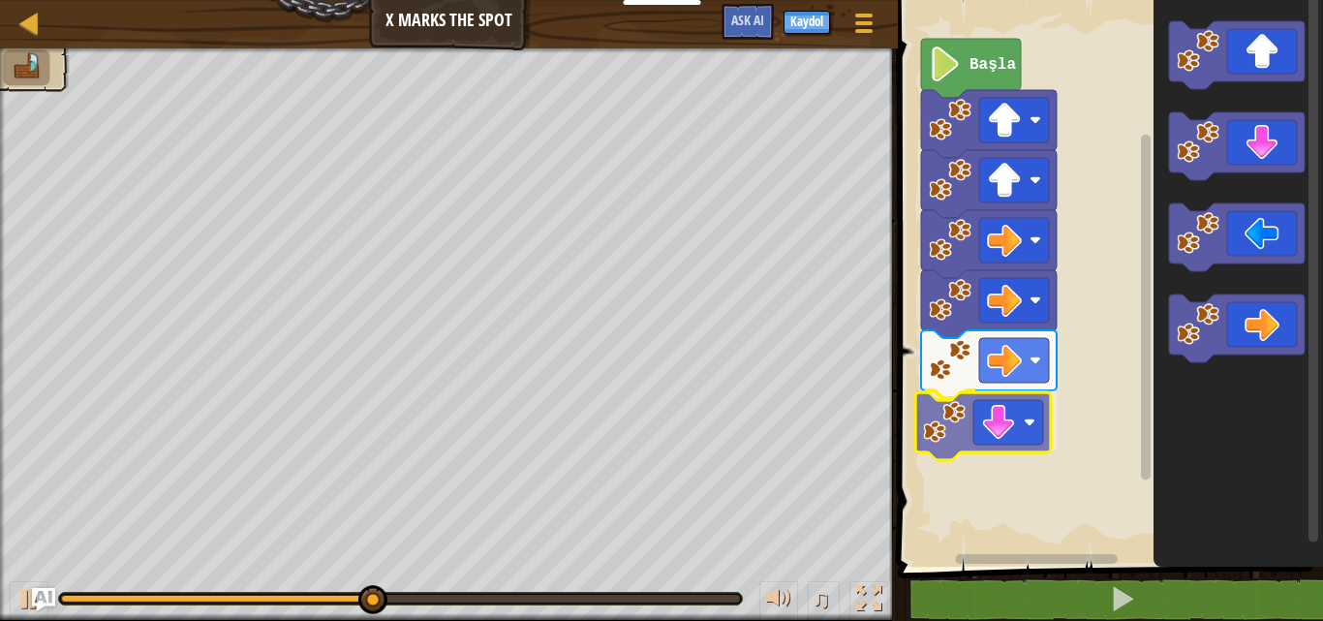
click at [1022, 436] on div "Başla" at bounding box center [1107, 278] width 431 height 576
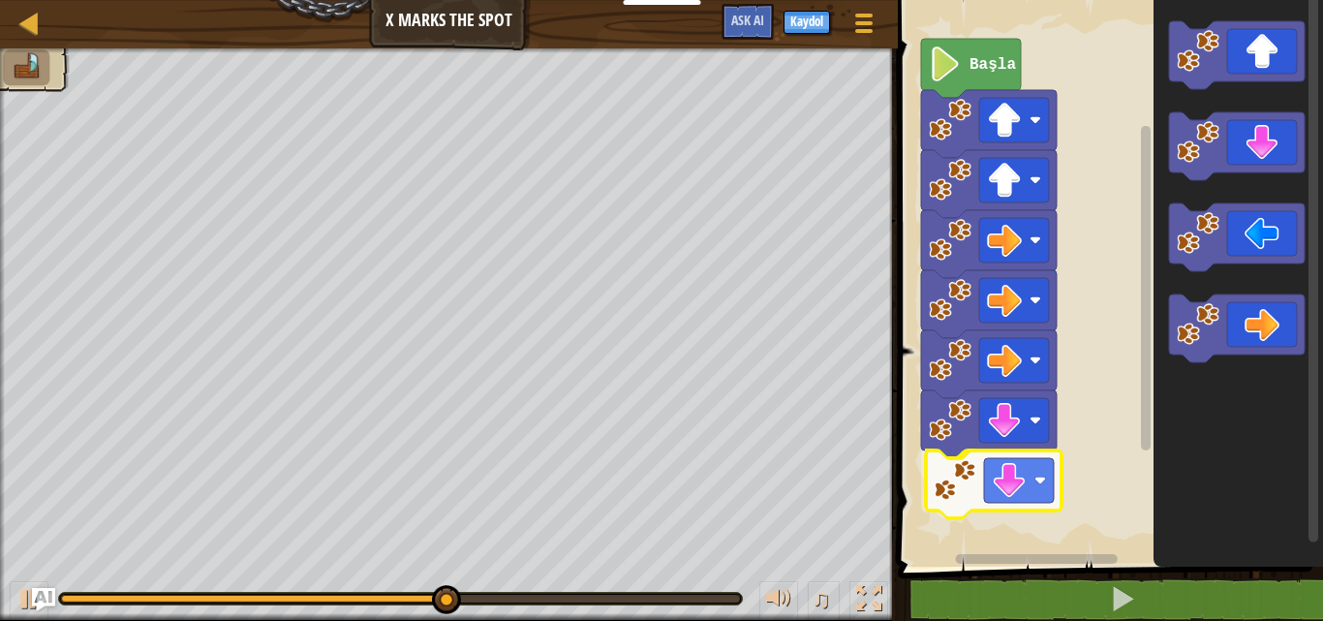
click at [1029, 501] on div "Başla" at bounding box center [1107, 278] width 431 height 576
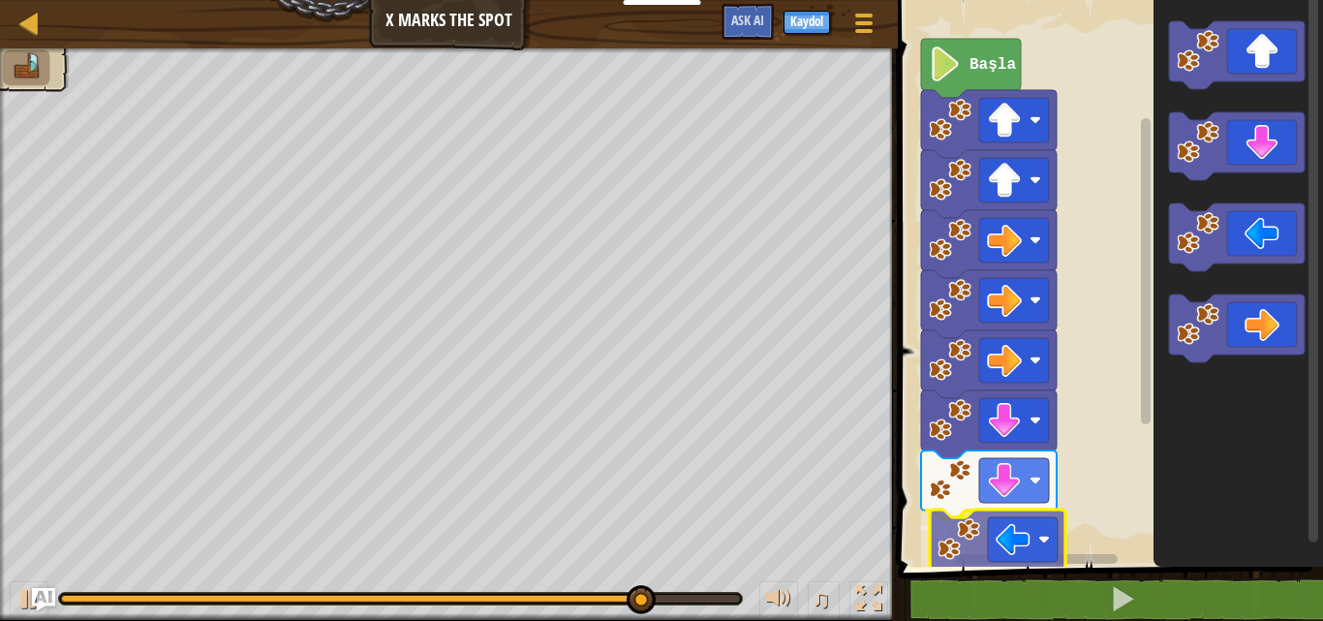
click at [990, 561] on div "Başla" at bounding box center [1107, 278] width 431 height 576
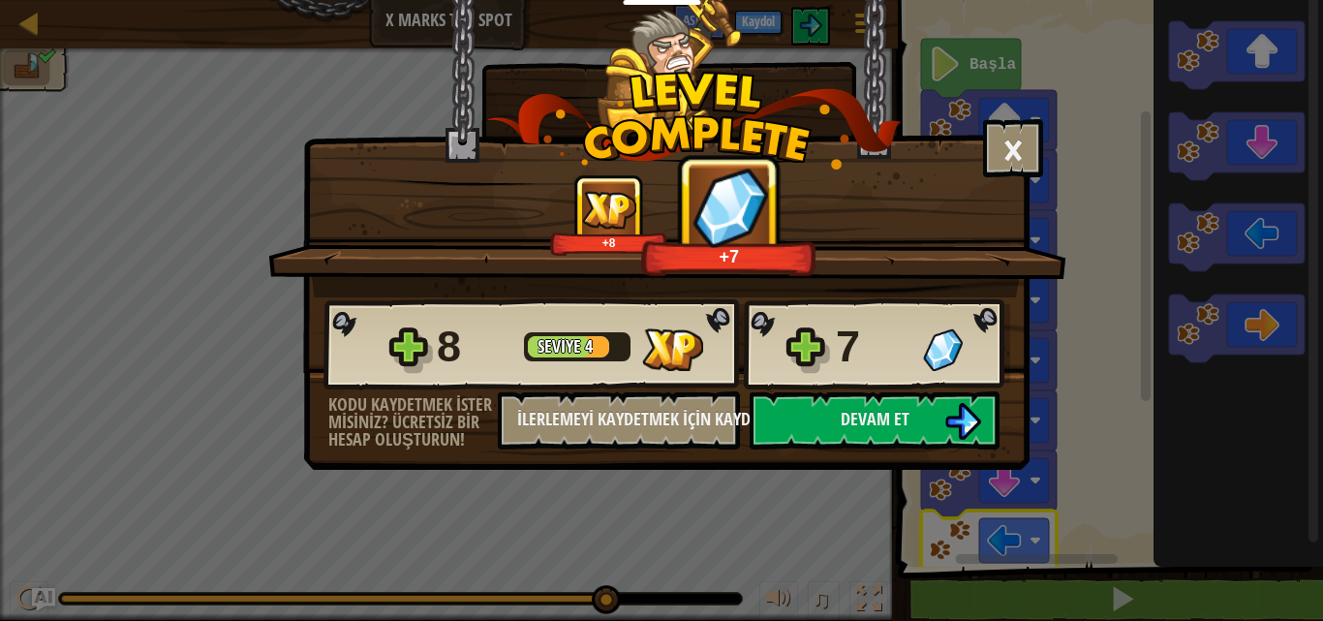
click at [22, 12] on div "× Seviyeyi oyla: +8 +7 Reticulating Splines... 8 Seviye 4 7 Kodu kaydetmek iste…" at bounding box center [661, 310] width 1323 height 621
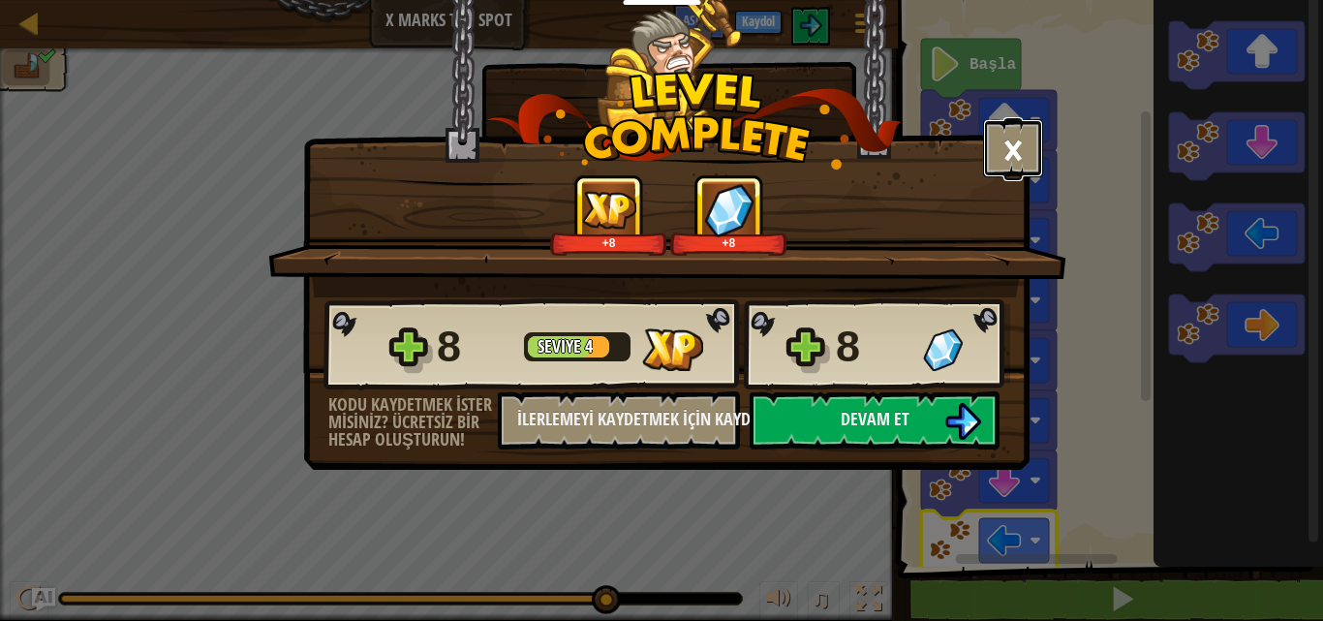
click at [1021, 165] on button "×" at bounding box center [1013, 148] width 60 height 58
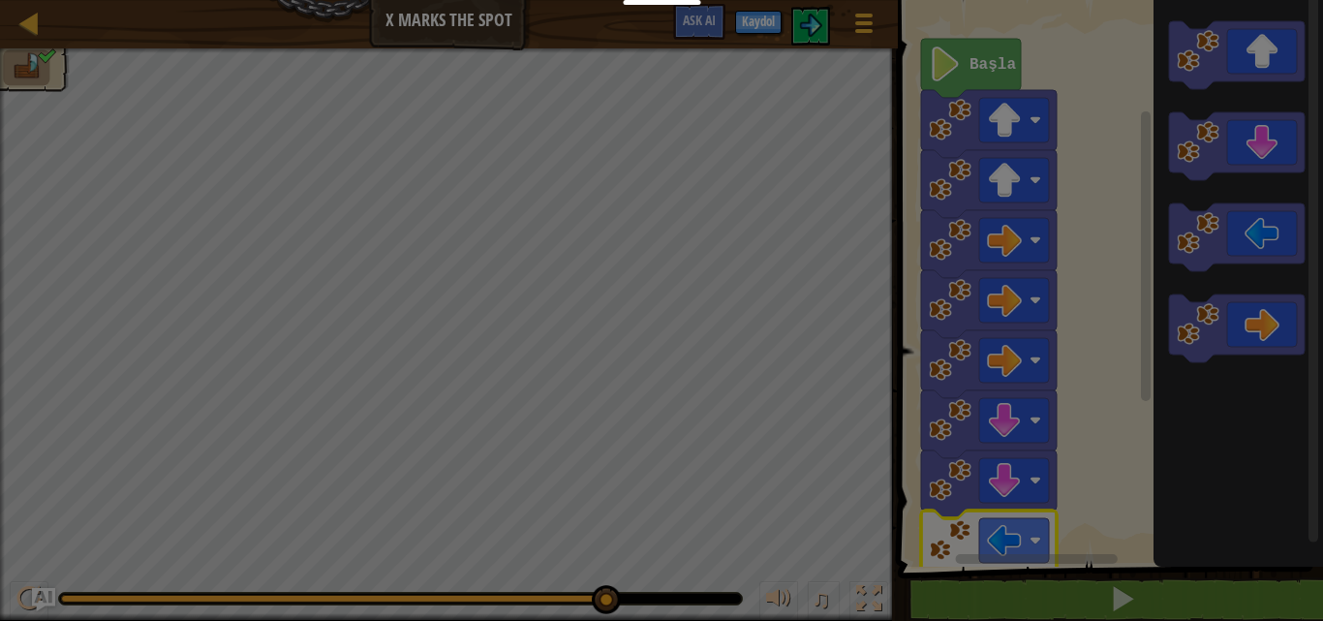
click at [1019, 154] on div at bounding box center [661, 310] width 1323 height 621
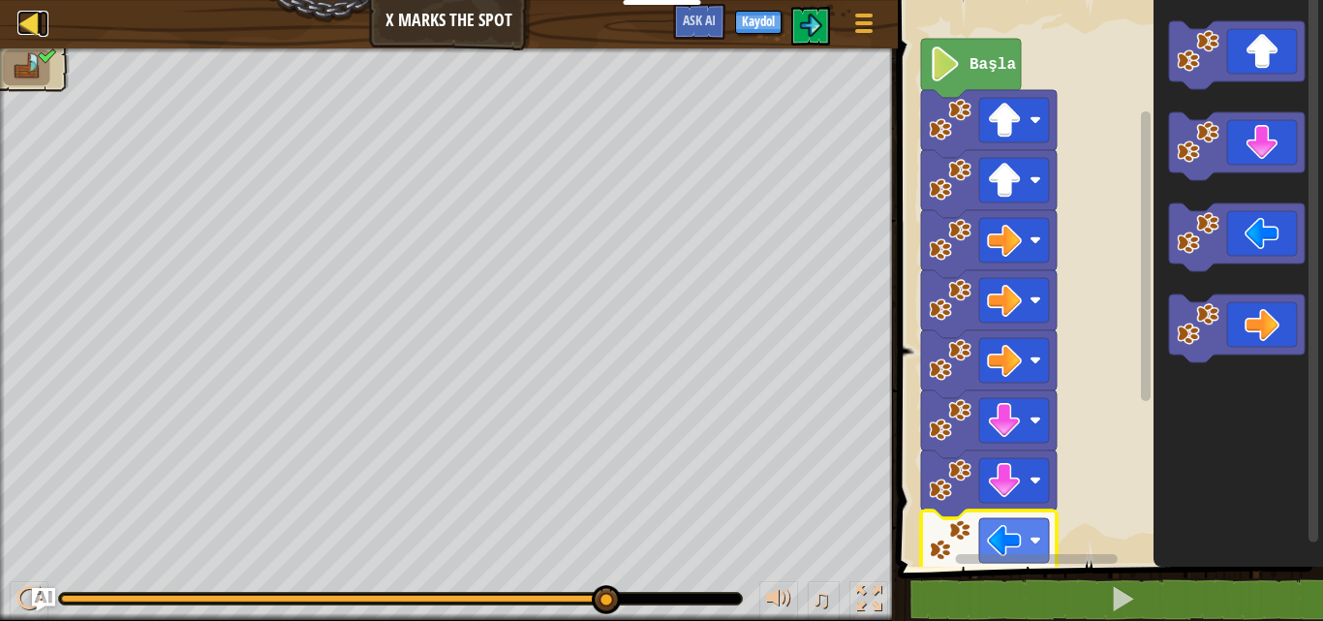
click at [29, 25] on div at bounding box center [29, 23] width 24 height 24
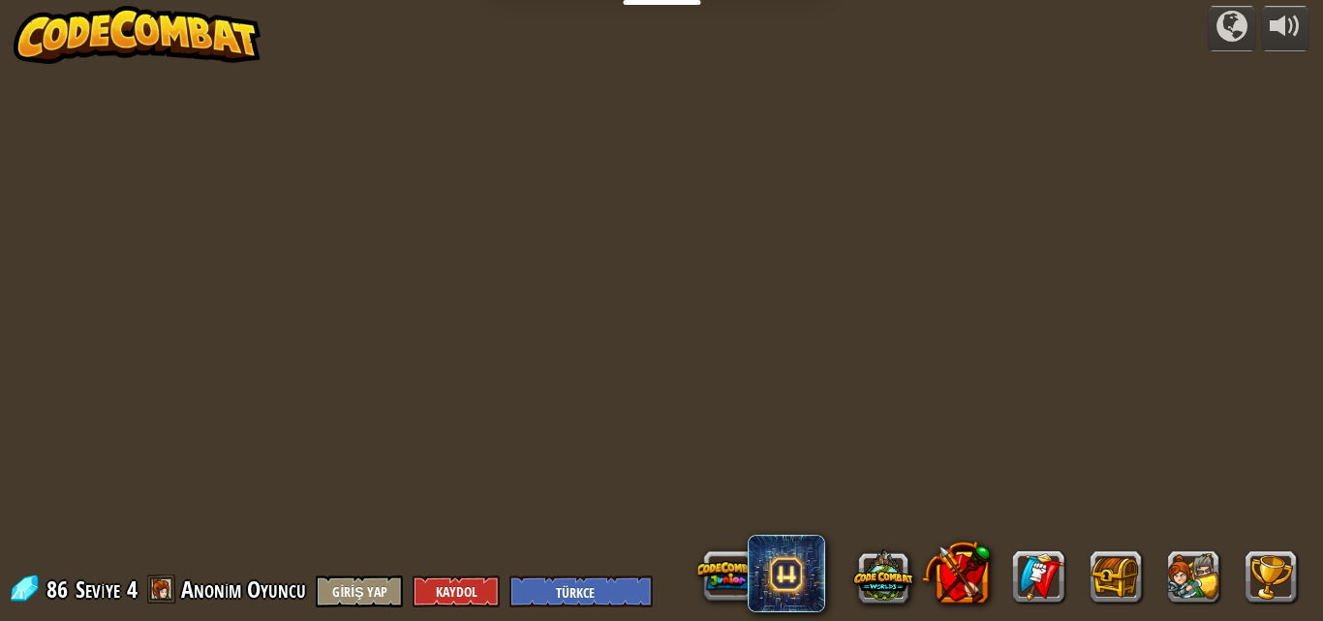
select select "tr"
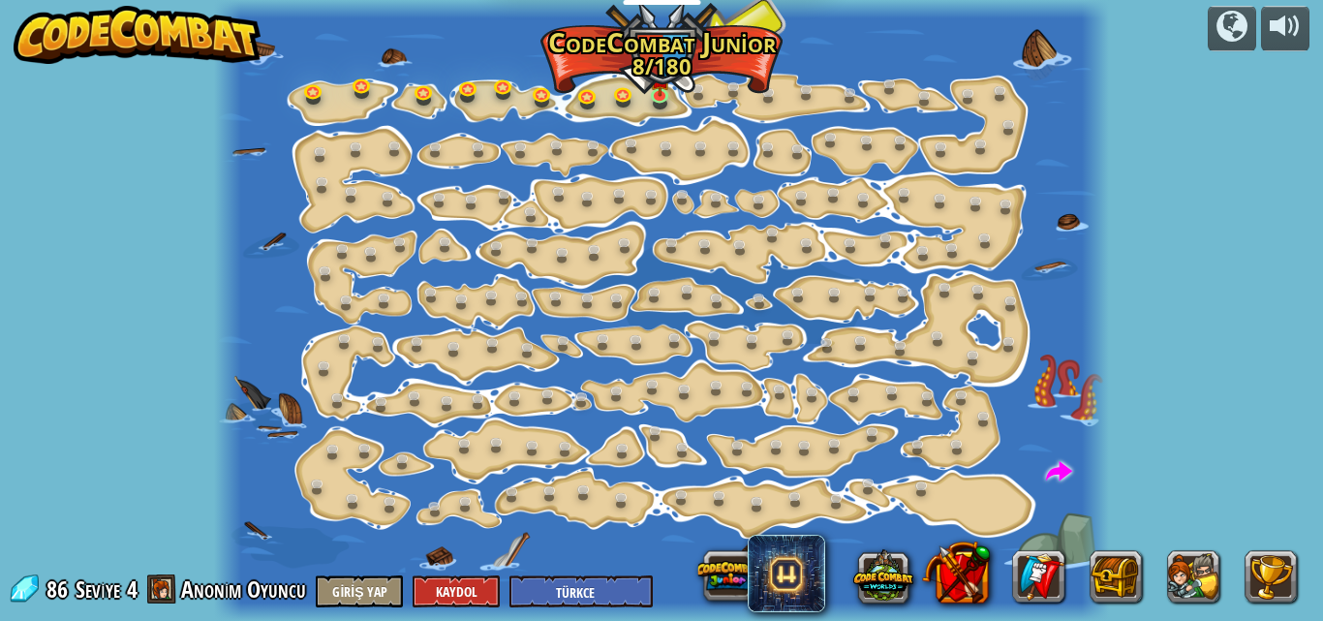
click at [407, 99] on div at bounding box center [661, 310] width 895 height 621
click at [670, 77] on img at bounding box center [660, 70] width 20 height 47
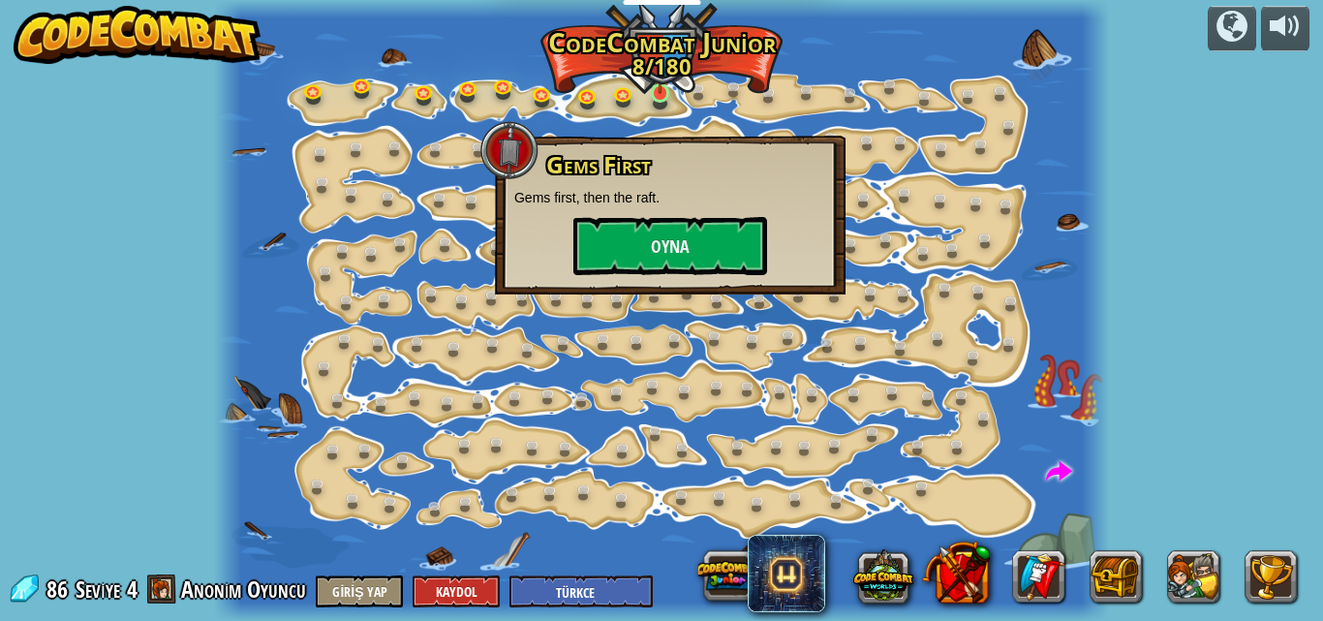
click at [662, 92] on img at bounding box center [660, 70] width 20 height 47
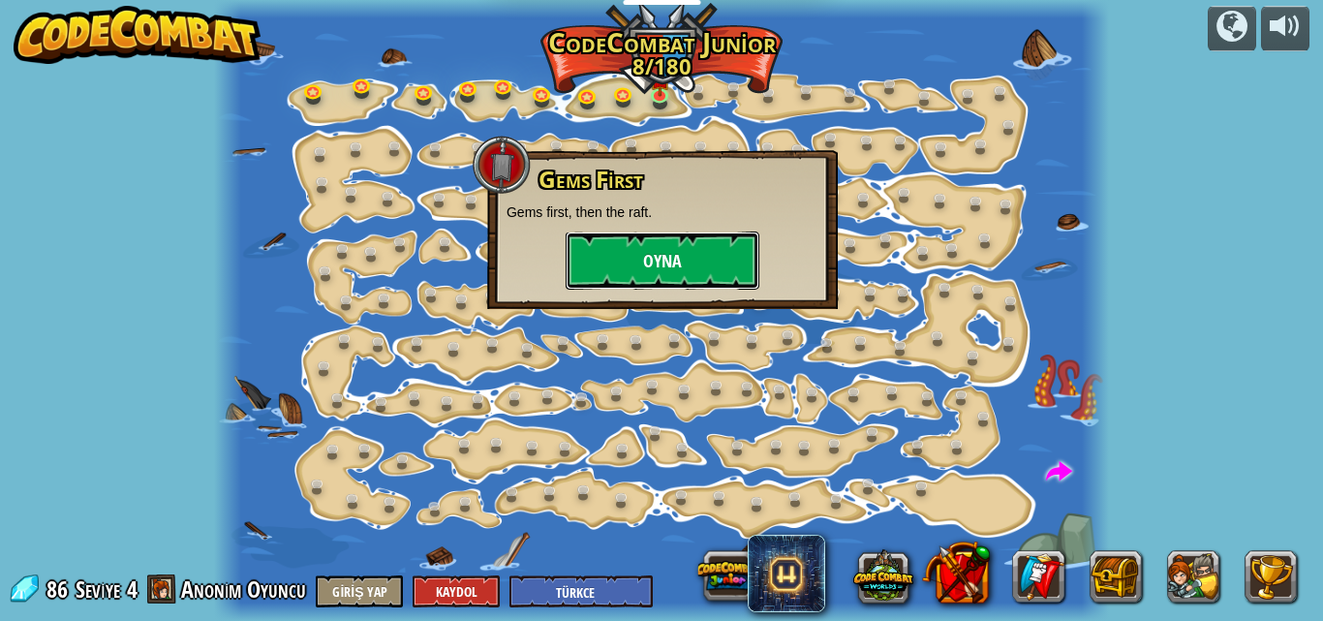
drag, startPoint x: 670, startPoint y: 242, endPoint x: 661, endPoint y: 250, distance: 11.7
click at [661, 250] on button "Oyna" at bounding box center [663, 260] width 194 height 58
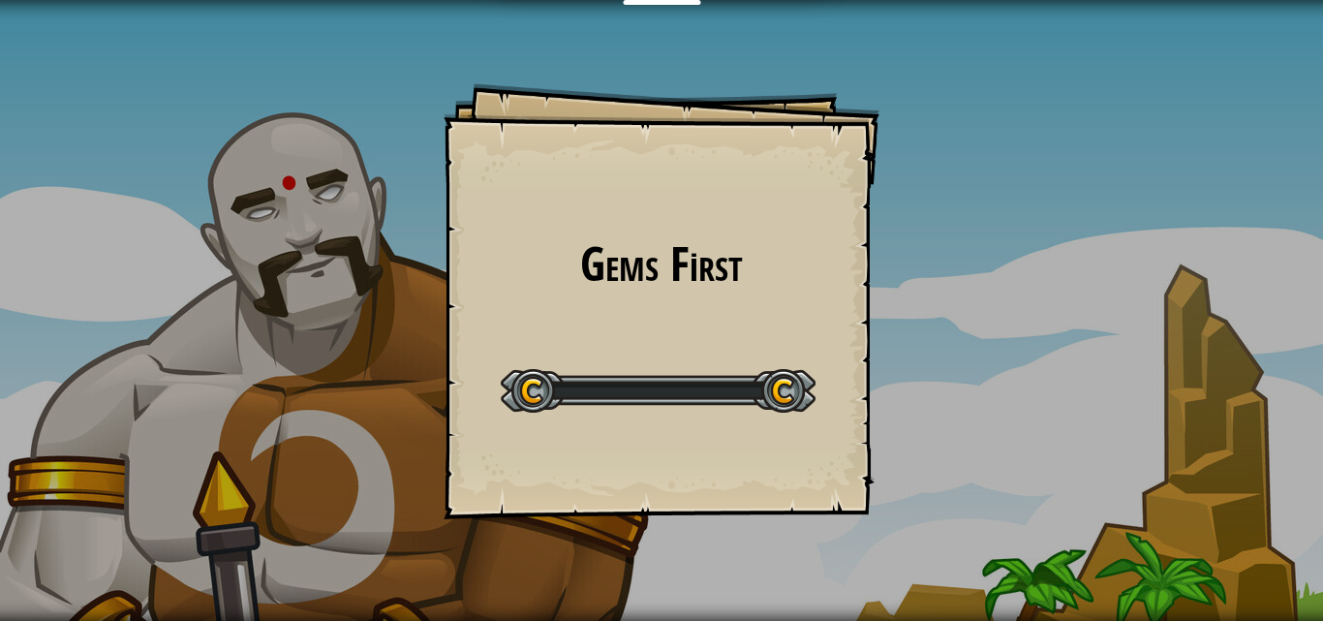
click at [657, 257] on h1 "Gems First" at bounding box center [661, 263] width 397 height 51
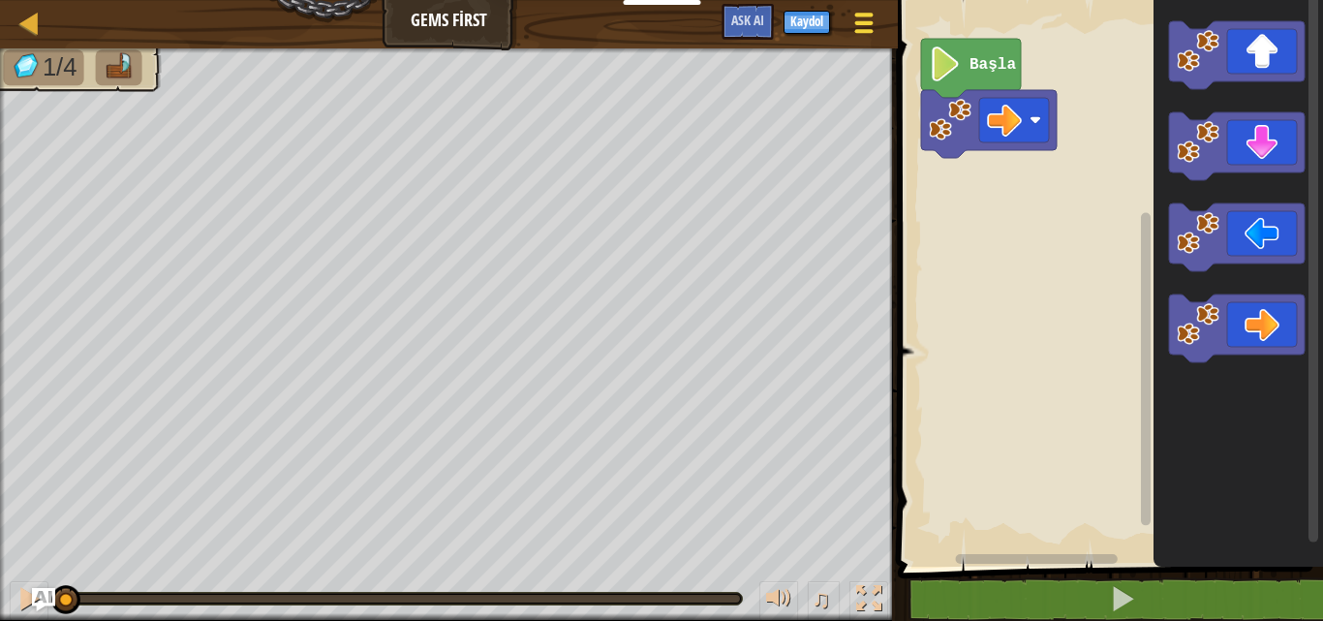
click at [857, 26] on div at bounding box center [863, 23] width 26 height 28
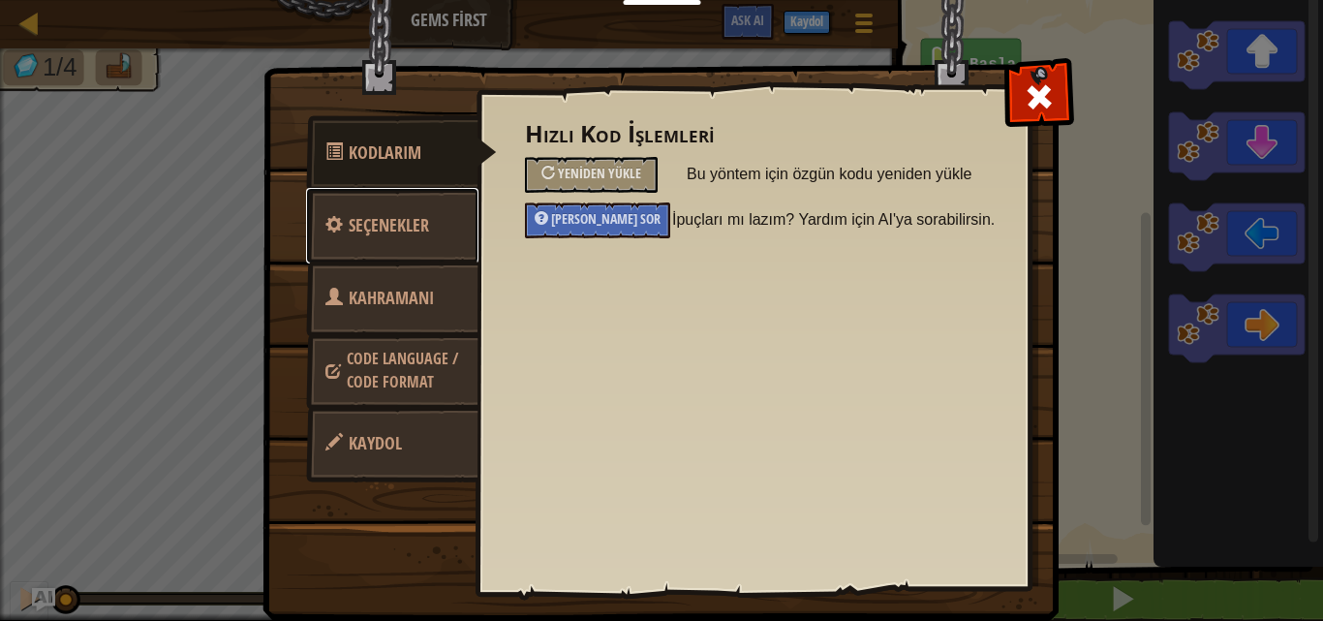
click at [434, 203] on link "Seçenekler" at bounding box center [392, 226] width 172 height 76
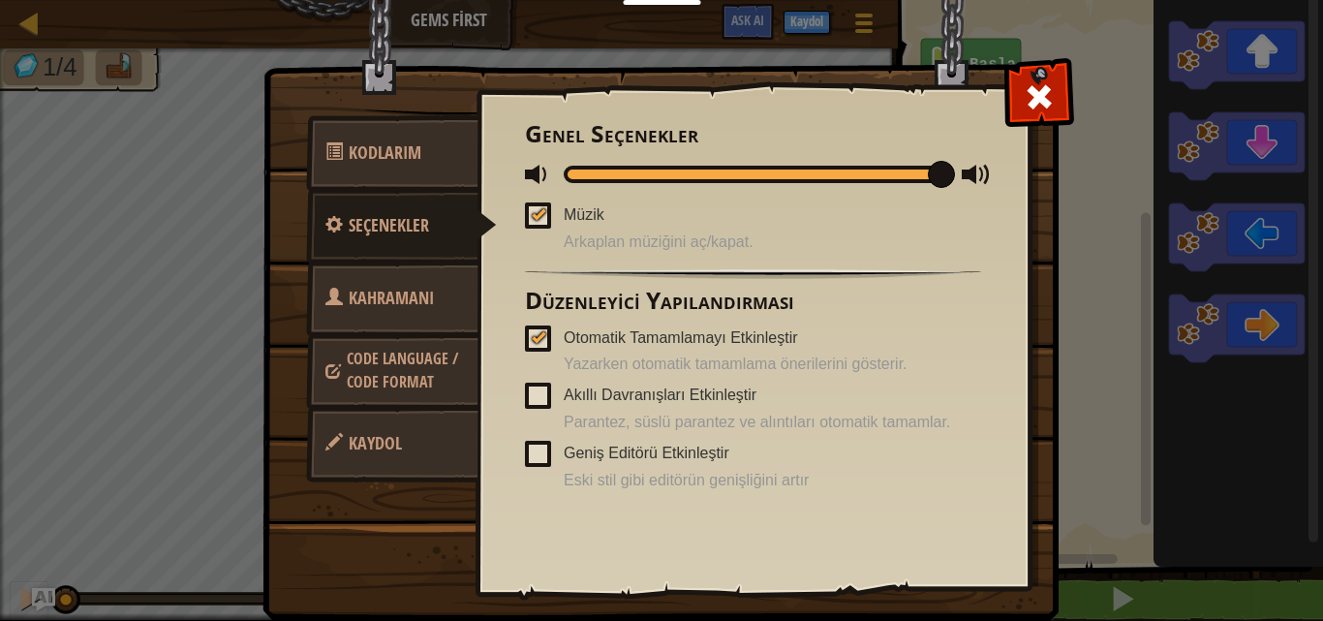
click at [430, 378] on span "Code Language / Code Format" at bounding box center [402, 370] width 111 height 45
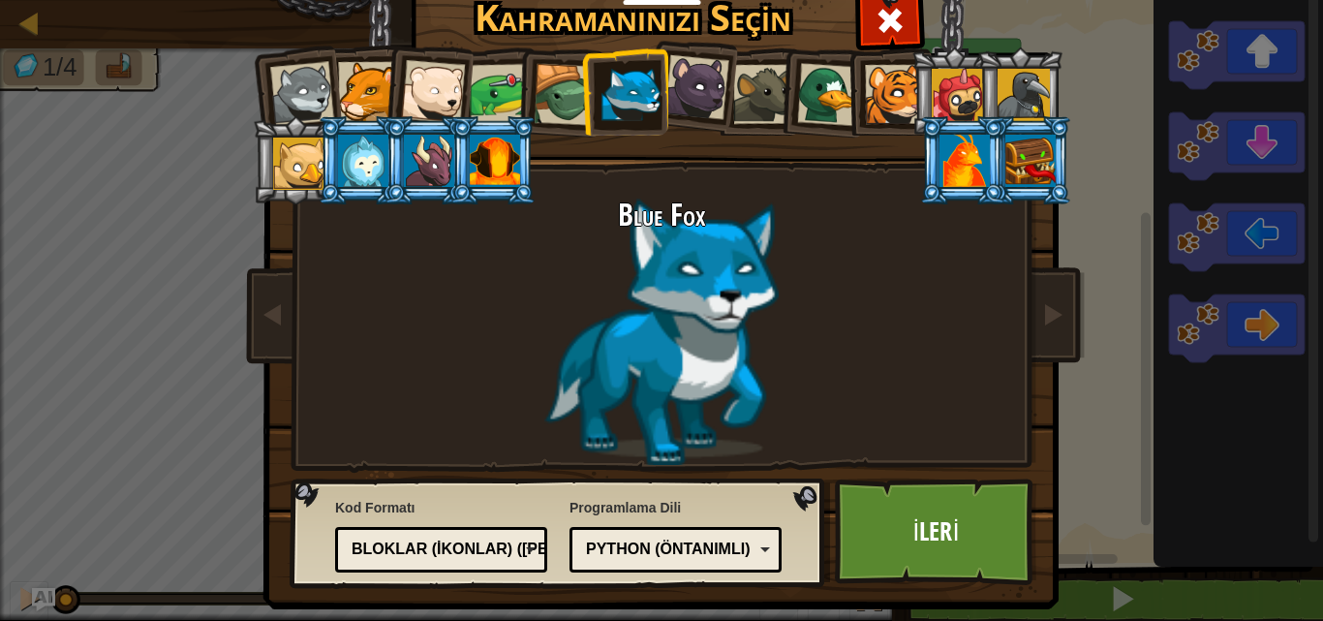
click at [420, 554] on div "Bloklar (ikonlar) ([PERSON_NAME])" at bounding box center [436, 549] width 168 height 22
click at [946, 532] on link "İleri" at bounding box center [936, 531] width 202 height 107
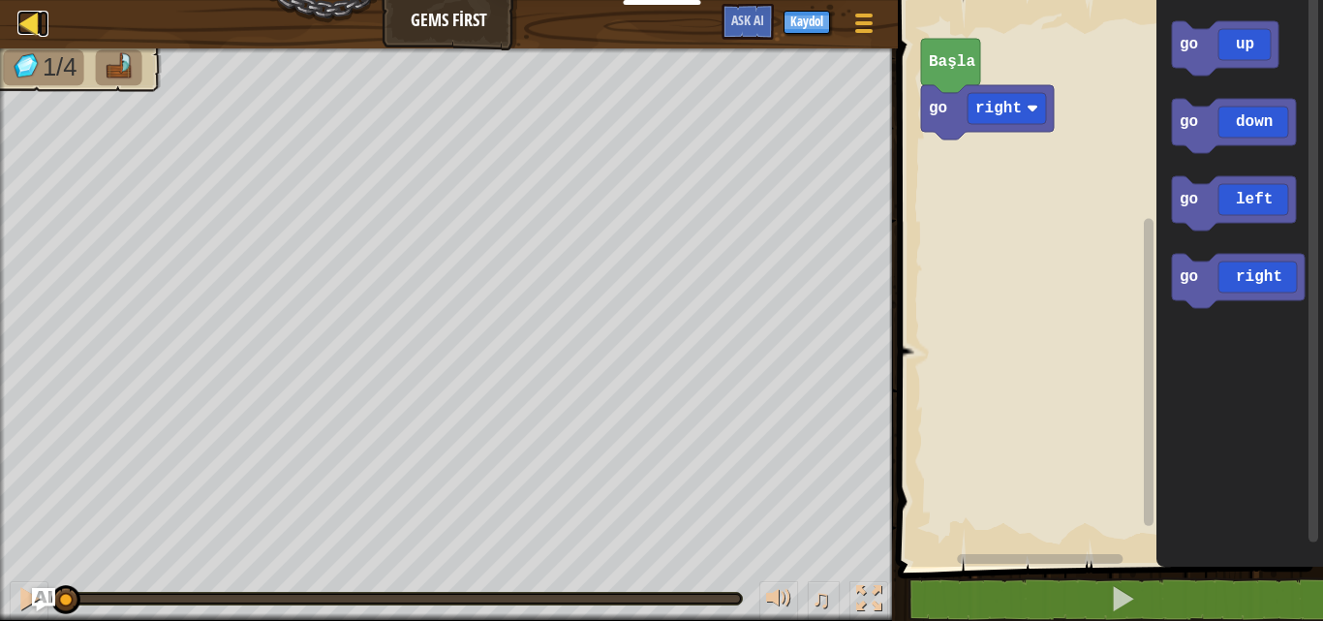
click at [18, 18] on div at bounding box center [29, 23] width 24 height 24
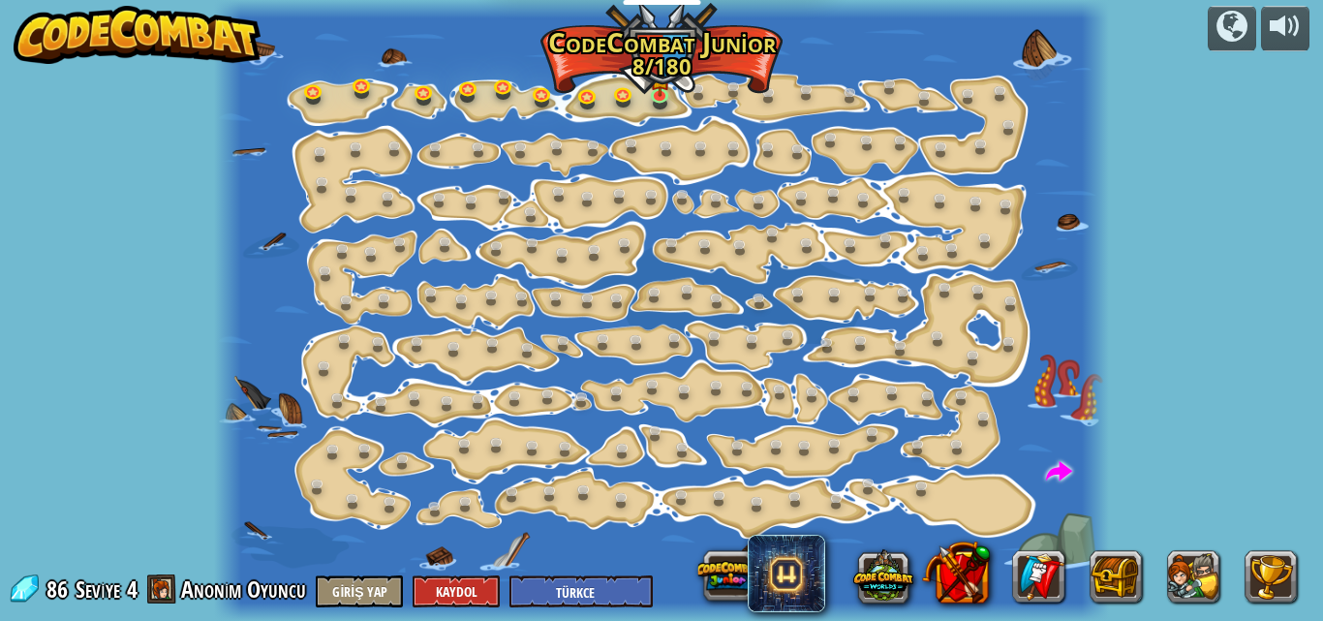
select select "tr"
click at [663, 79] on img at bounding box center [660, 70] width 20 height 47
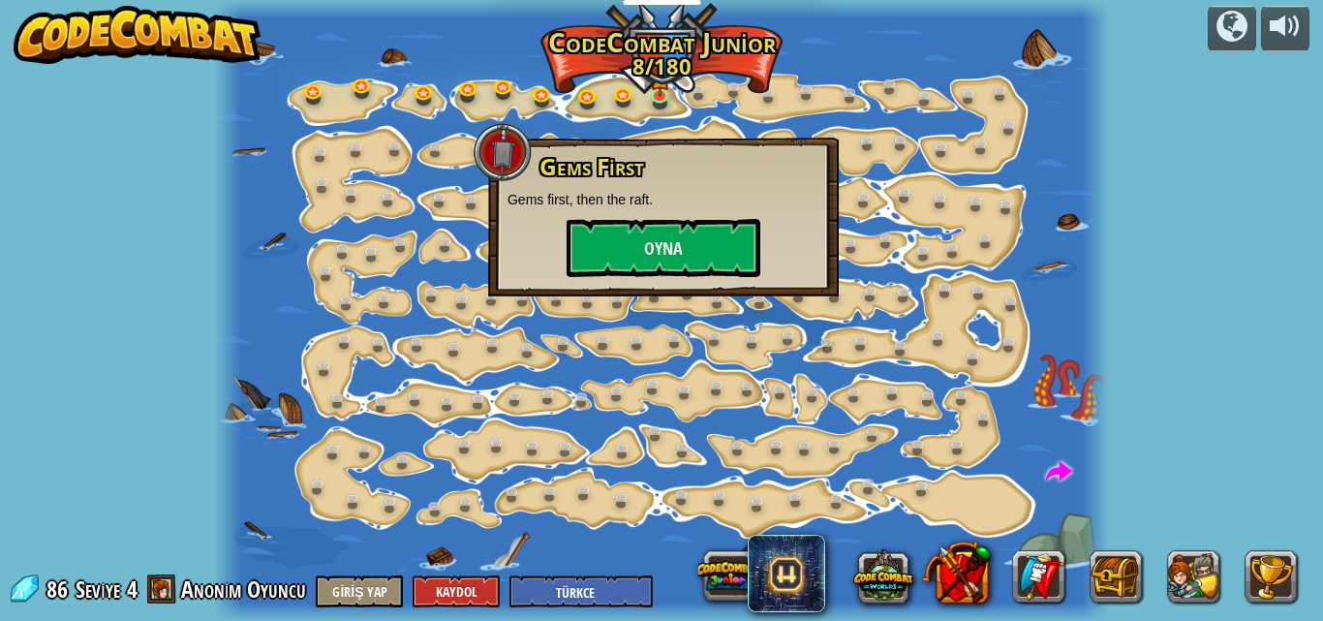
click at [781, 294] on div "Gems First Gems first, then the raft. [GEOGRAPHIC_DATA]" at bounding box center [663, 217] width 351 height 159
click at [687, 230] on button "Oyna" at bounding box center [664, 248] width 194 height 58
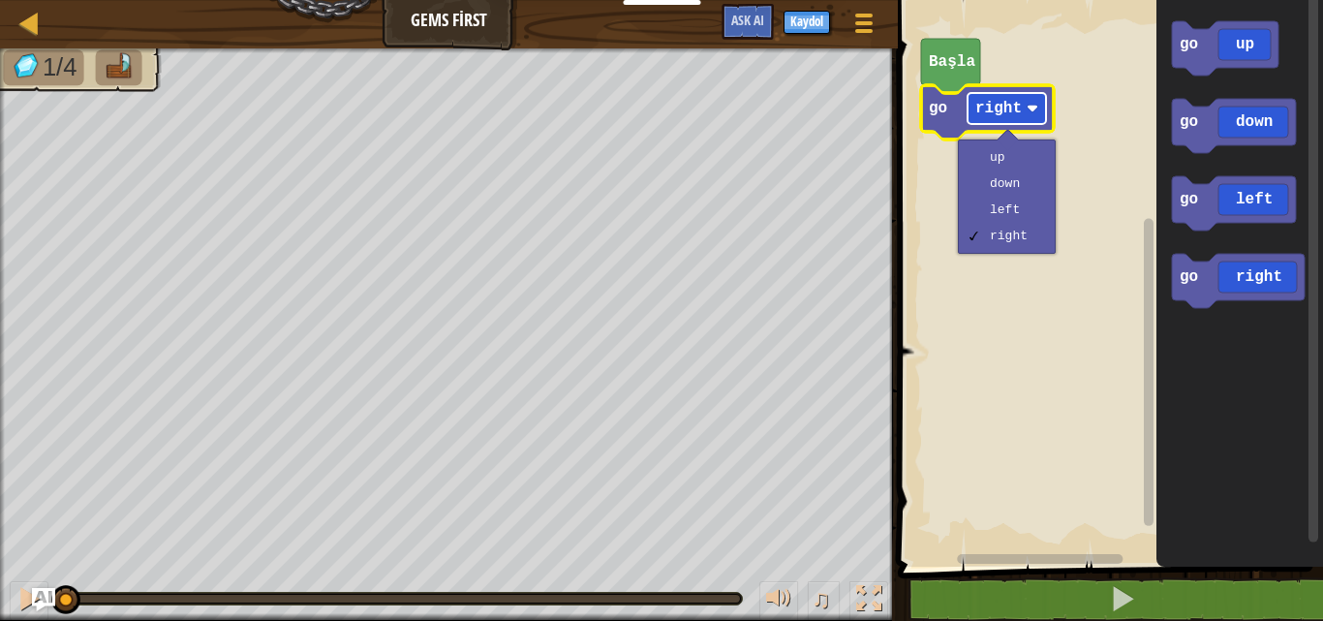
click at [1019, 124] on rect "Blockly Çalışma Alanı" at bounding box center [1007, 108] width 78 height 31
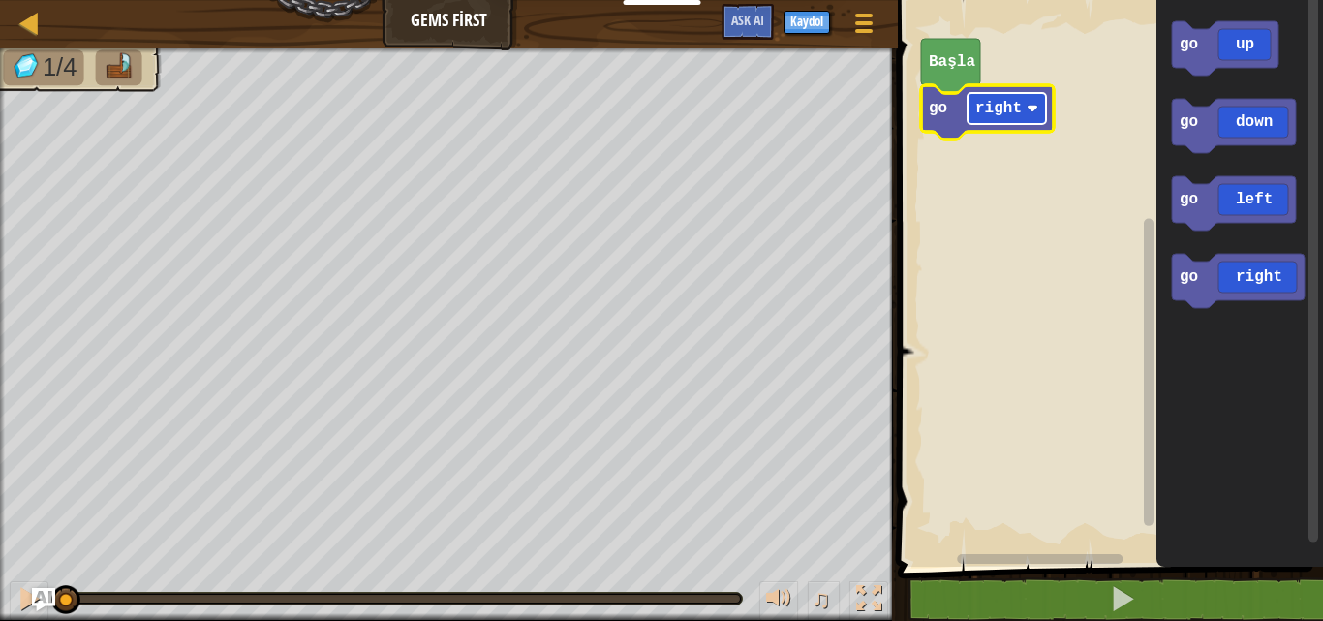
click at [1019, 124] on rect "Blockly Çalışma Alanı" at bounding box center [1007, 108] width 78 height 31
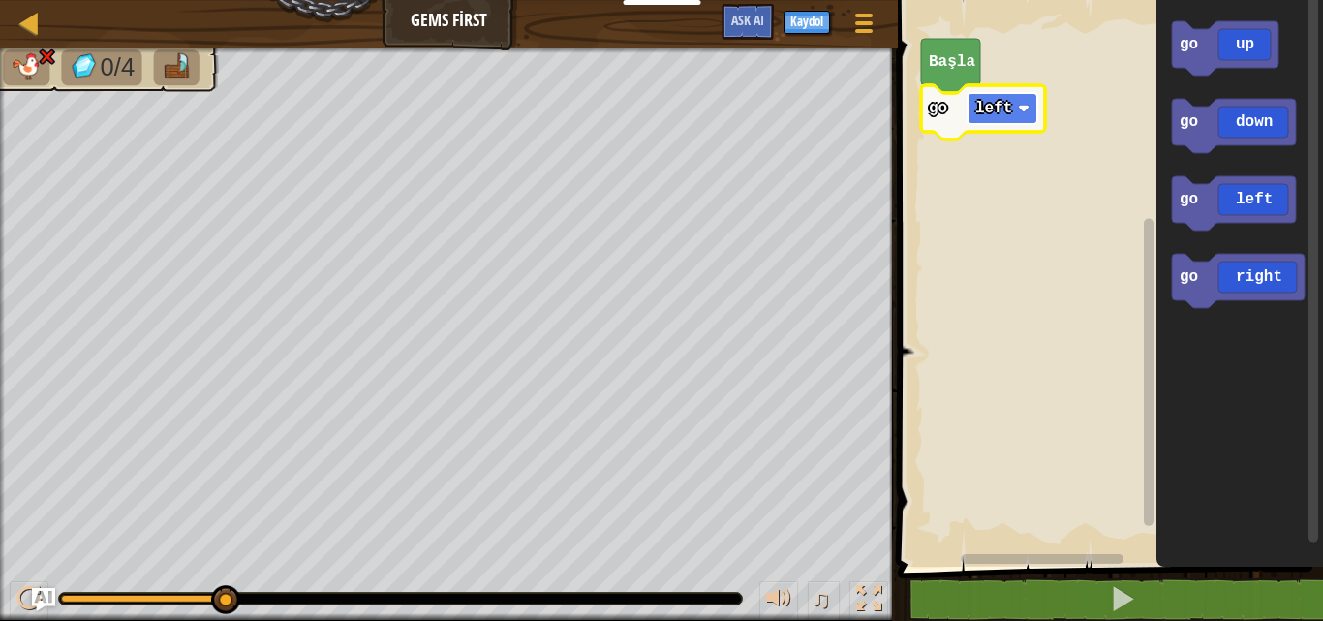
click at [998, 112] on text "left" at bounding box center [993, 108] width 37 height 17
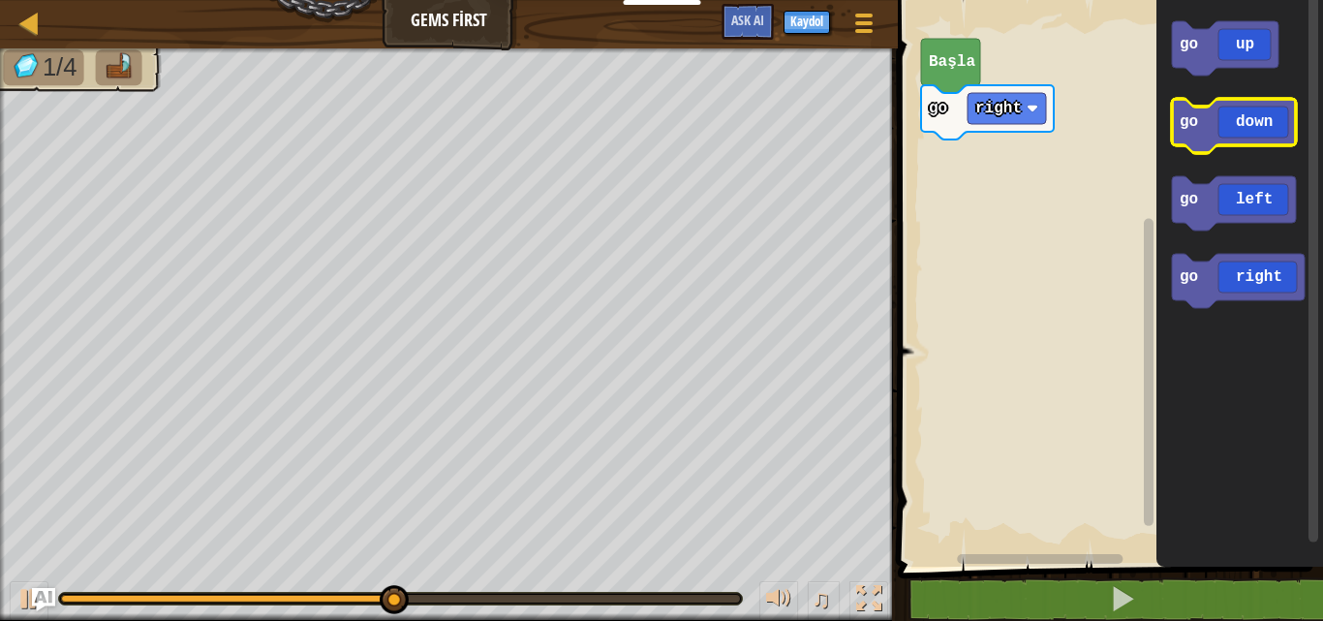
click at [1190, 135] on g "go down" at bounding box center [1234, 126] width 124 height 54
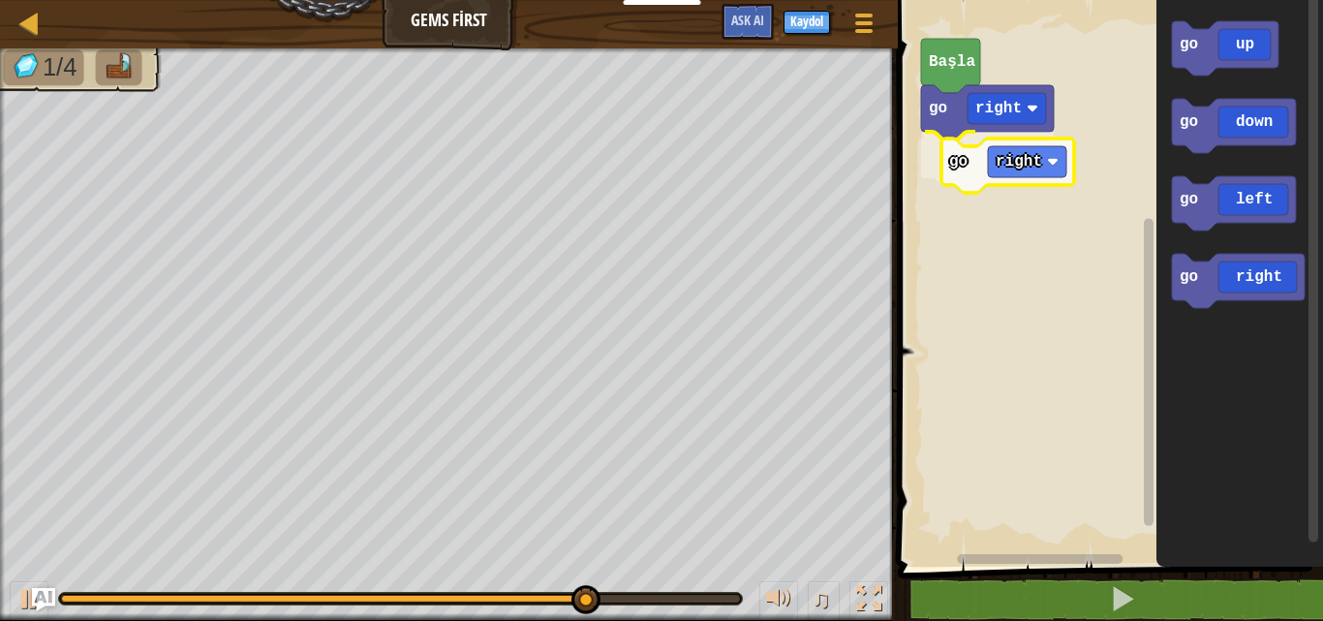
click at [979, 183] on div "Başla go right go right go up go down go left go right go right" at bounding box center [1107, 278] width 431 height 576
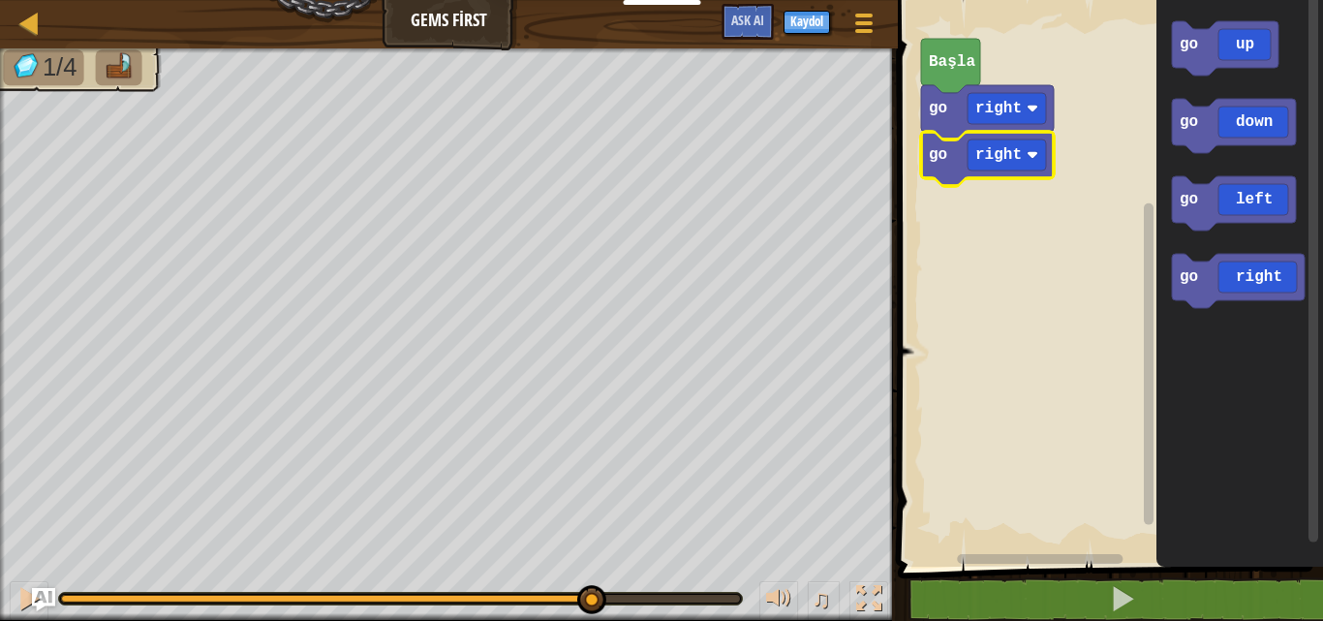
click at [972, 180] on rect "Blockly Çalışma Alanı" at bounding box center [1107, 278] width 431 height 576
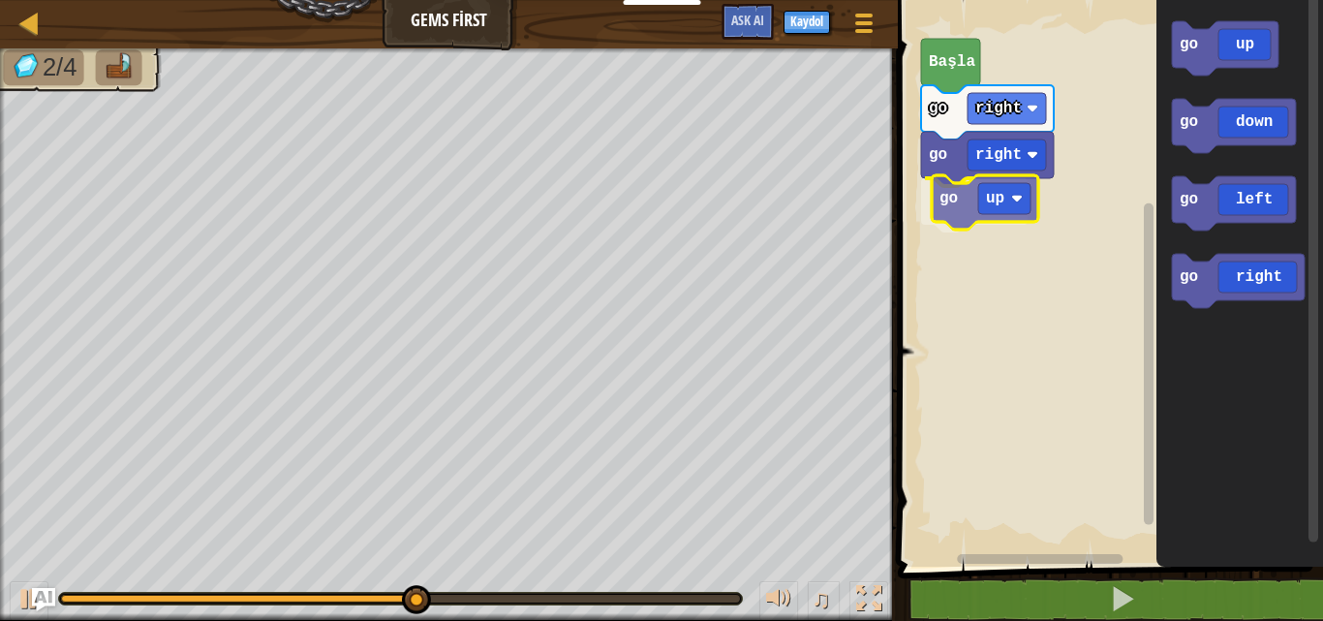
click at [948, 211] on div "[PERSON_NAME] go right go right go up go up go down go left go right go up" at bounding box center [1107, 278] width 431 height 576
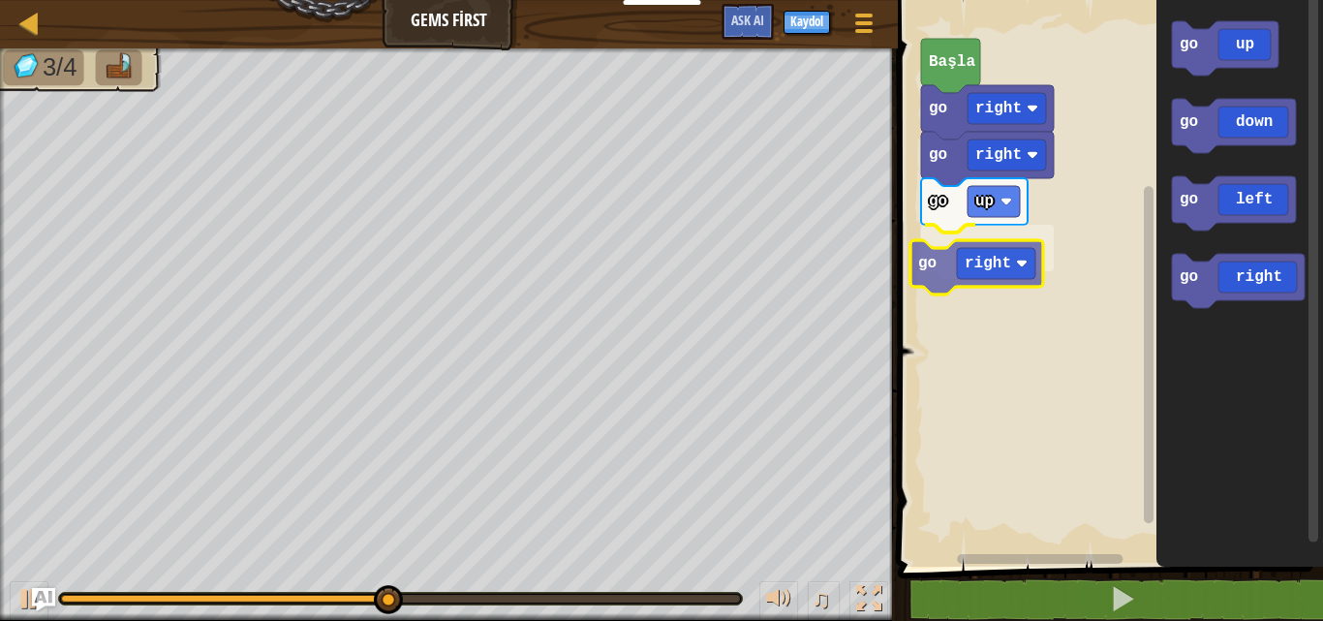
click at [931, 267] on div "[PERSON_NAME] go right go right go up go right go up go down go left go right g…" at bounding box center [1107, 278] width 431 height 576
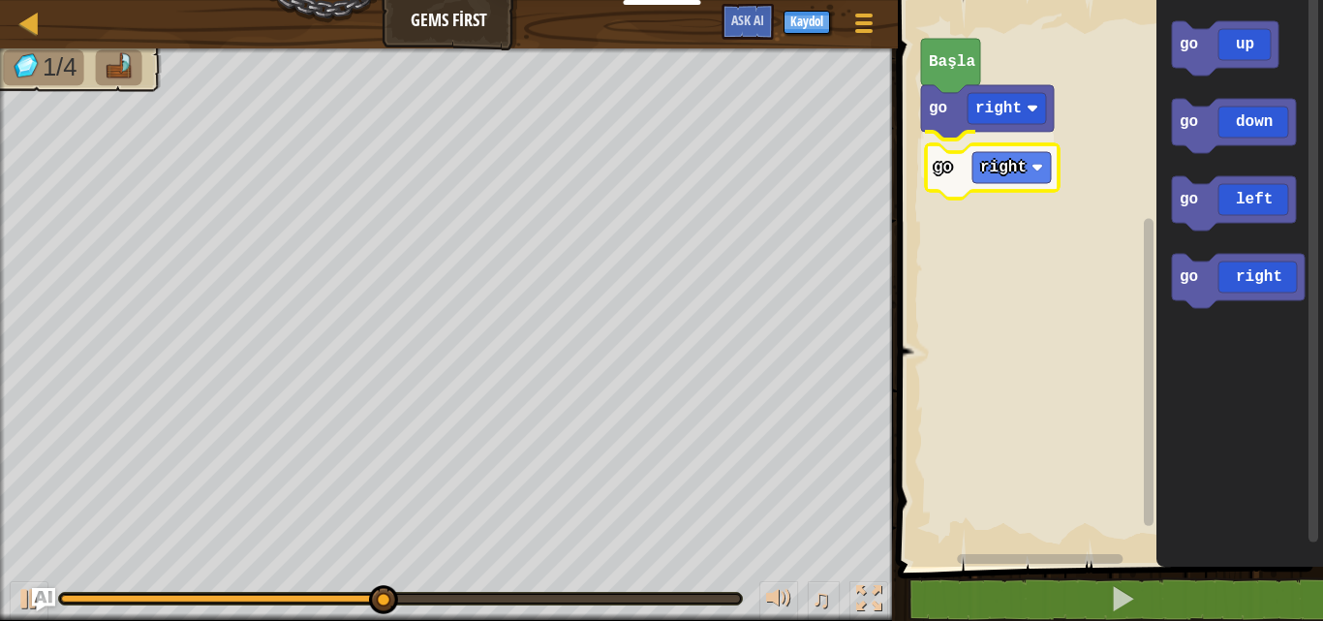
click at [926, 158] on div "Başla go right go right go up go down go left go right go right" at bounding box center [1107, 278] width 431 height 576
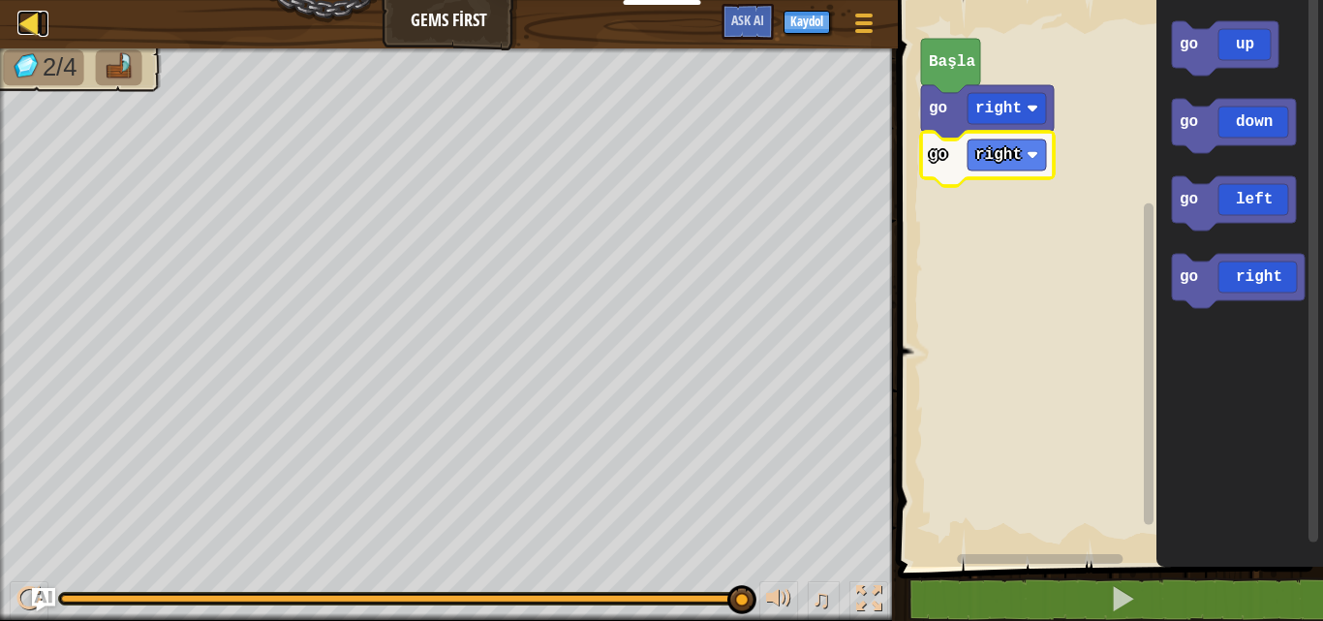
click at [27, 30] on div at bounding box center [29, 23] width 24 height 24
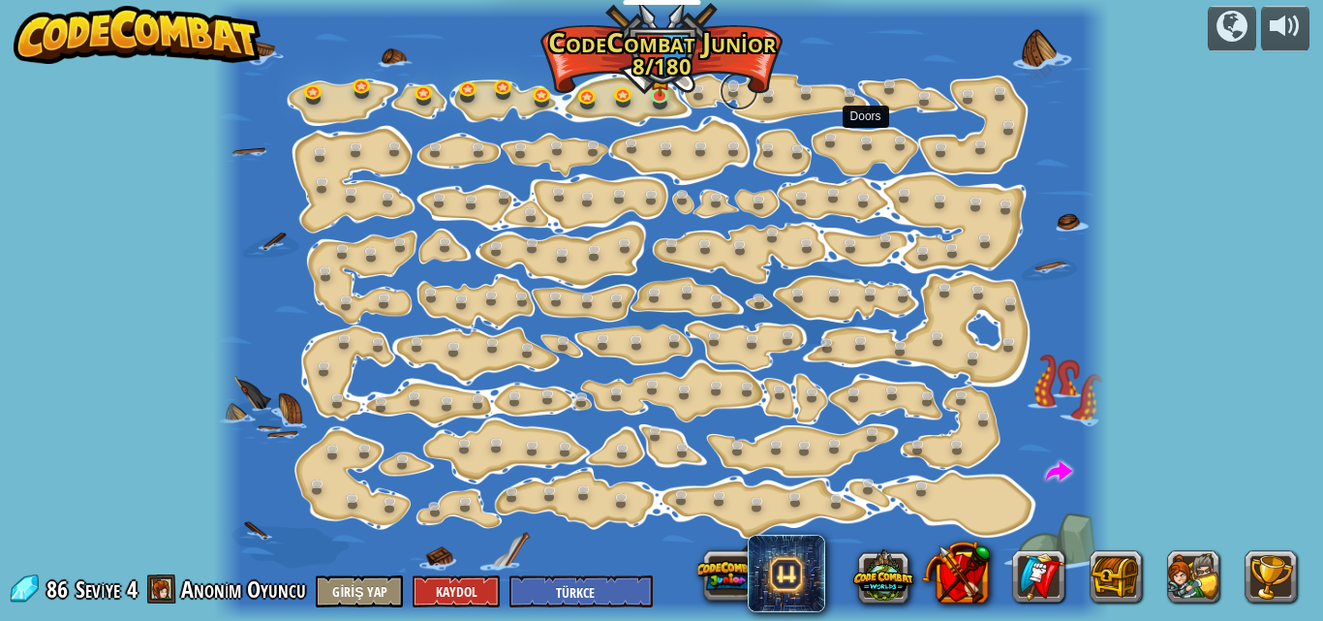
select select "tr"
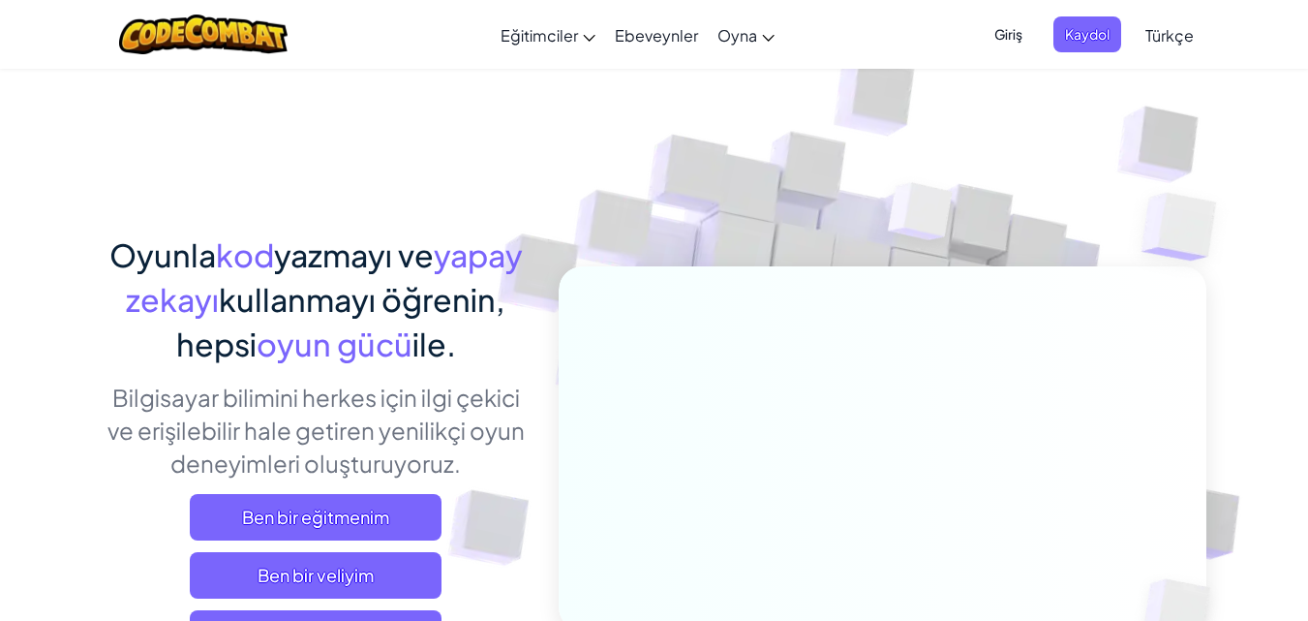
scroll to position [291, 0]
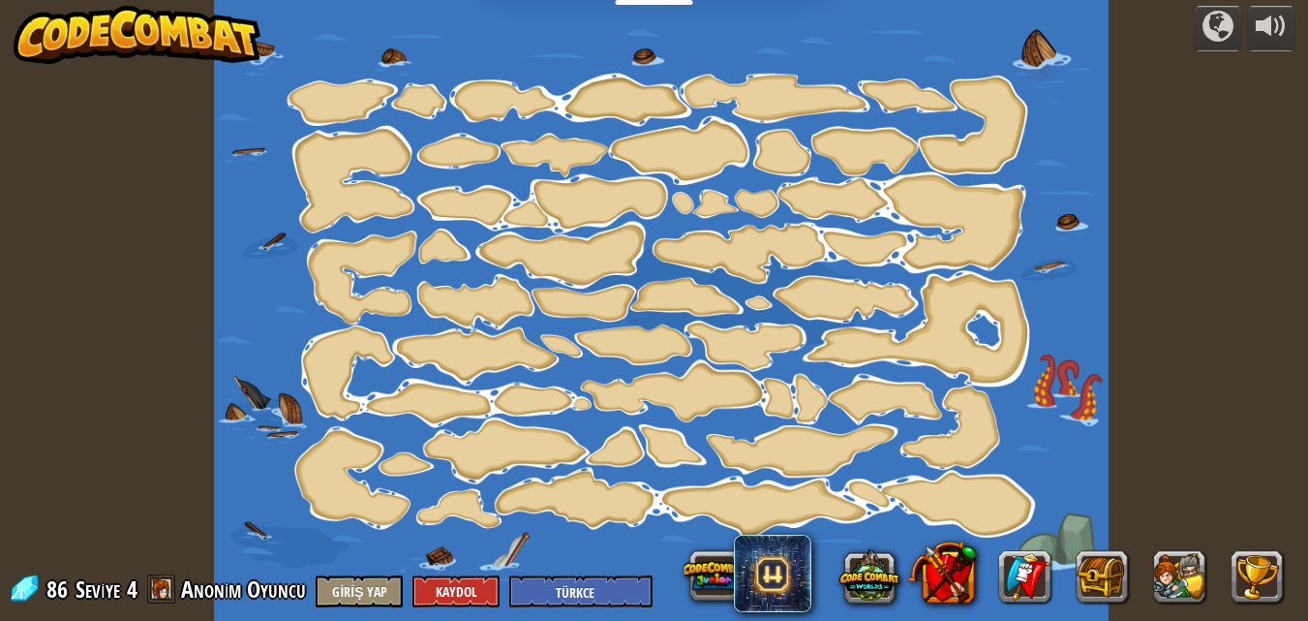
select select "tr"
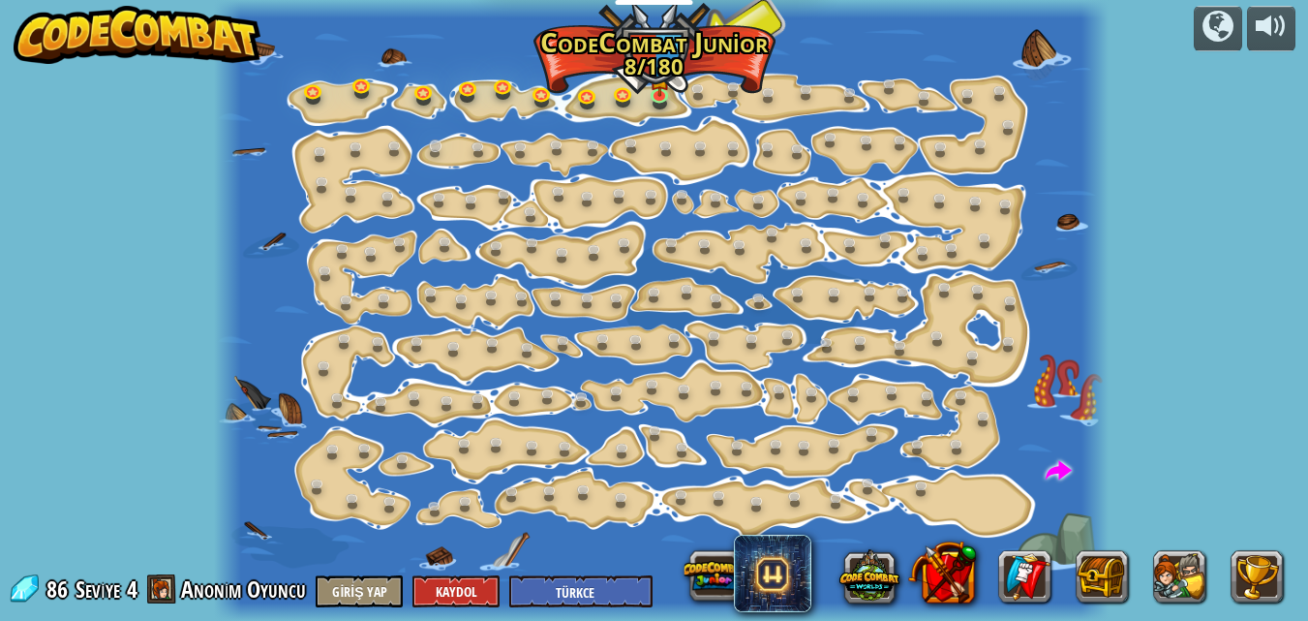
click at [450, 123] on div "powered by Step Change ([PERSON_NAME]) Change step arguments. Go Smart (Kilitli…" at bounding box center [654, 310] width 1308 height 621
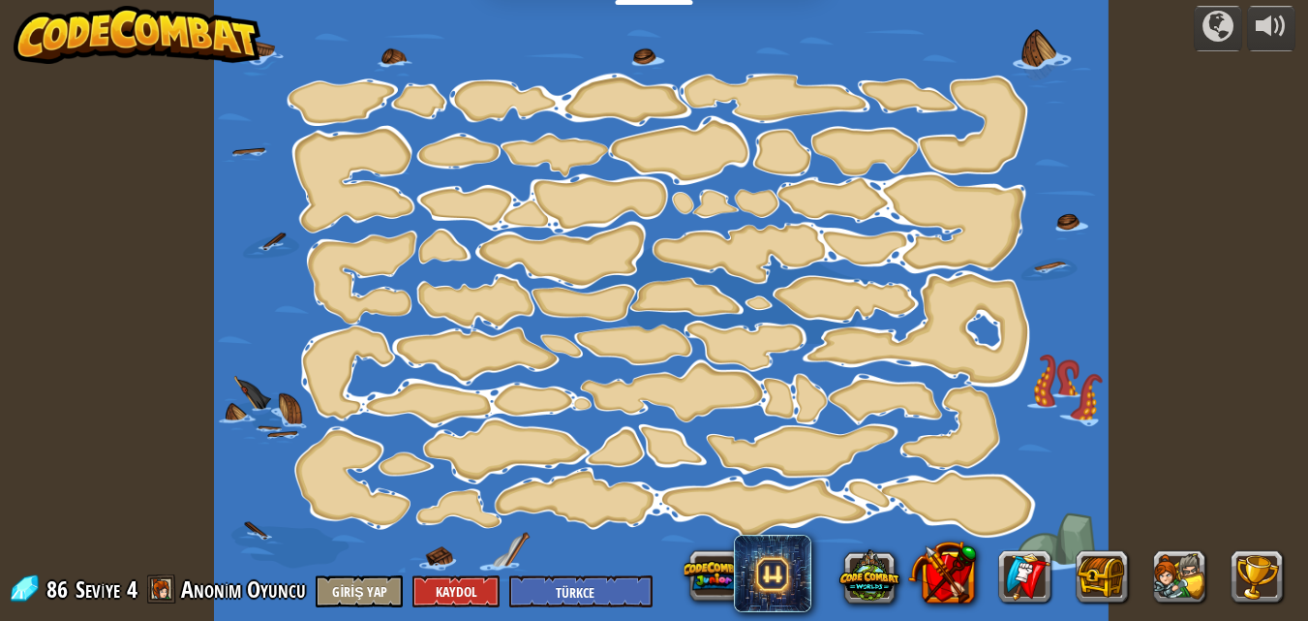
select select "tr"
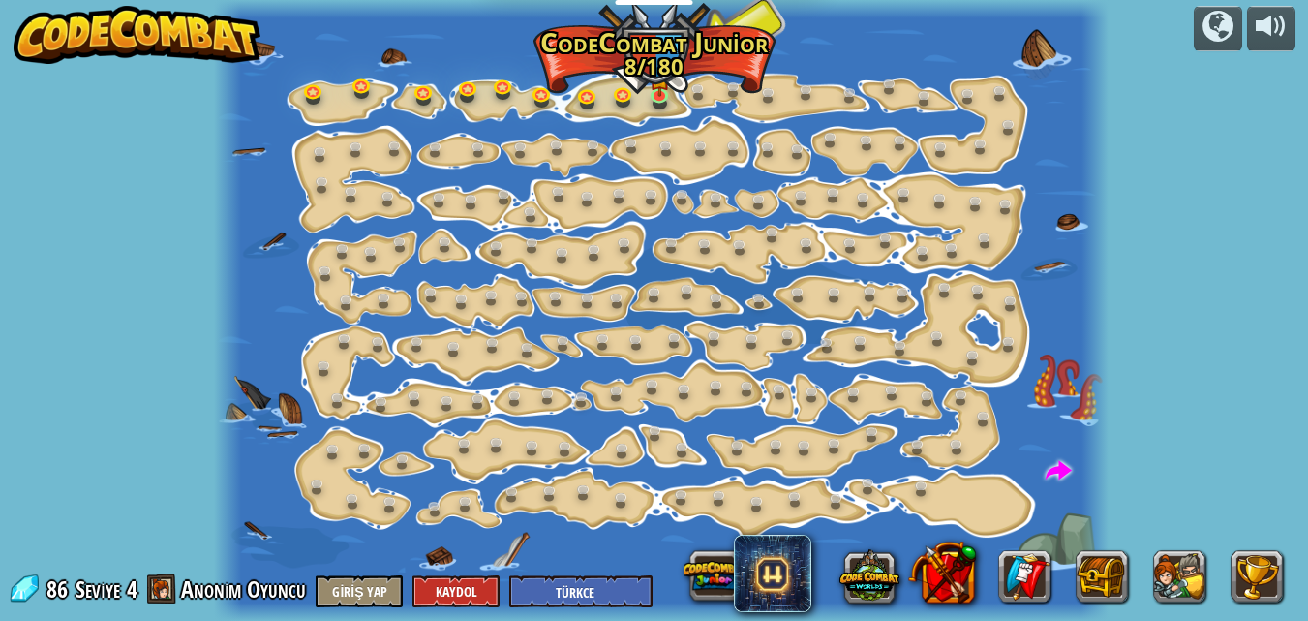
click at [19, 0] on div "powered by Step Change ([PERSON_NAME]) Change step arguments. Go Smart (Kilitli…" at bounding box center [654, 310] width 1308 height 621
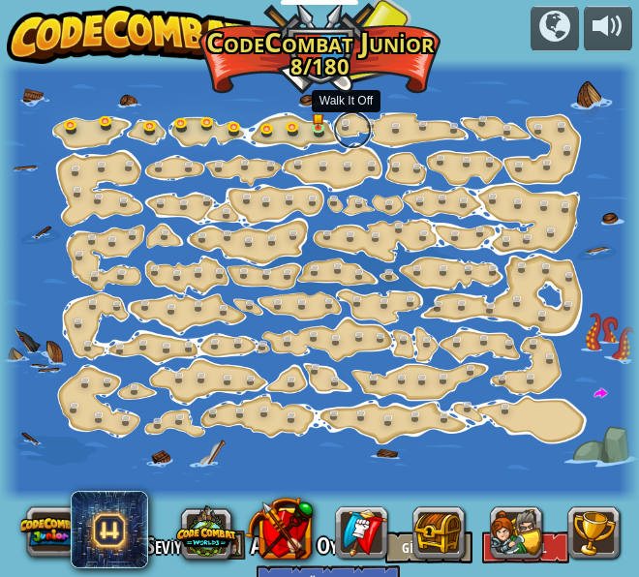
click at [363, 130] on link at bounding box center [352, 129] width 39 height 39
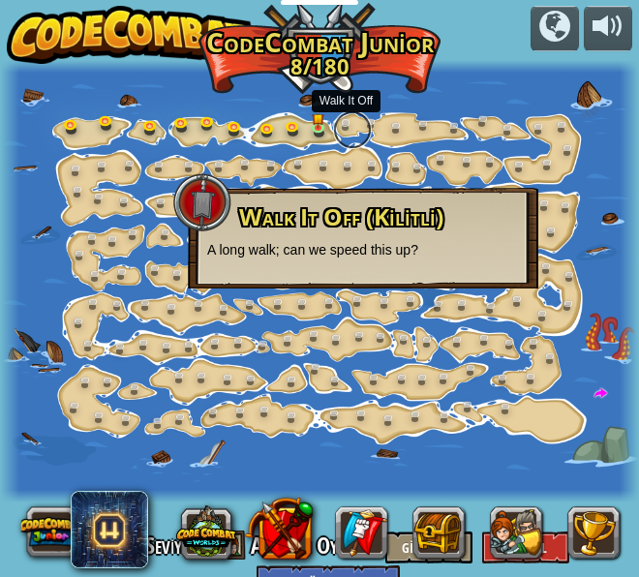
click at [363, 130] on link at bounding box center [352, 129] width 39 height 39
click at [363, 264] on div "Walk It Off (Kilitli) A long walk; can we speed this up?" at bounding box center [363, 238] width 351 height 101
click at [312, 128] on link at bounding box center [324, 131] width 39 height 39
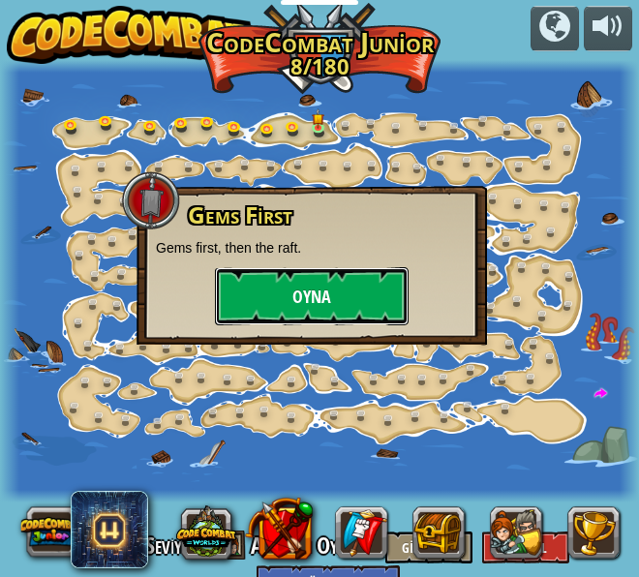
click at [324, 291] on button "Oyna" at bounding box center [312, 296] width 194 height 58
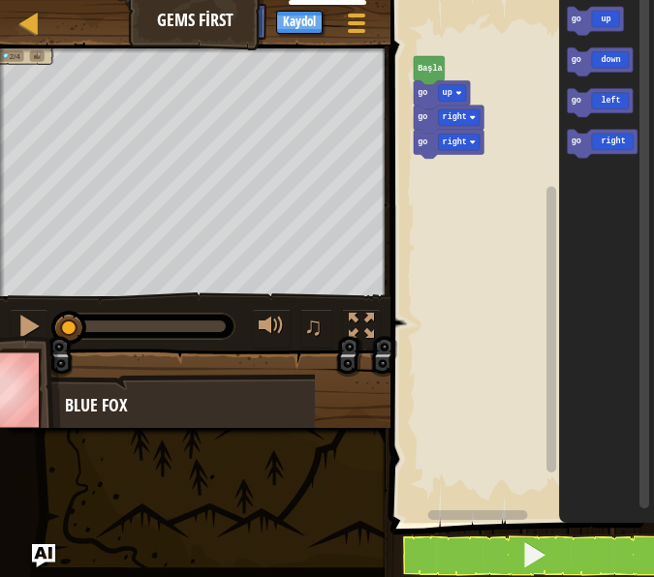
click at [511, 104] on div "go right go right go up [PERSON_NAME] go up go down go left go right" at bounding box center [518, 256] width 269 height 533
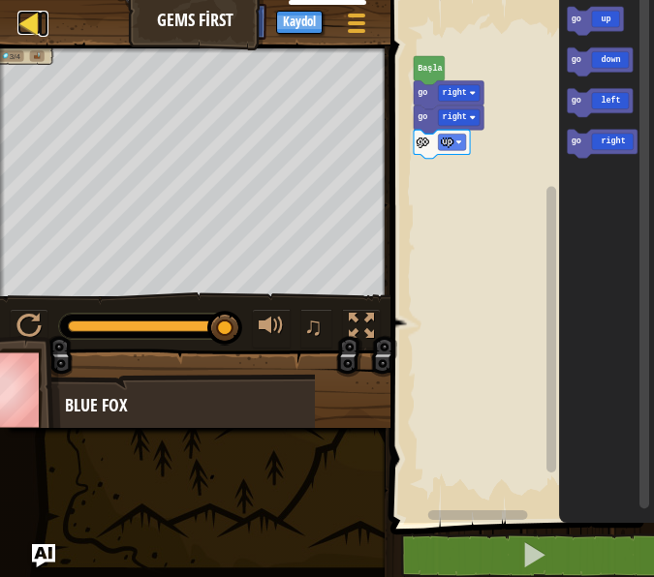
click at [34, 21] on div at bounding box center [29, 23] width 24 height 24
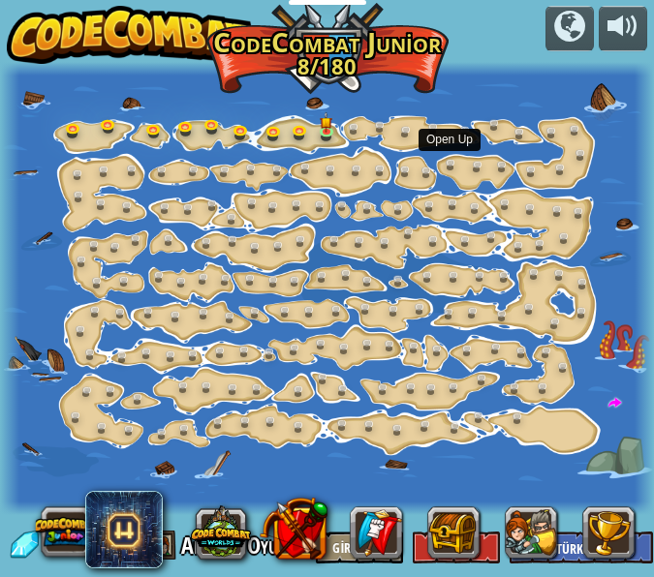
select select "tr"
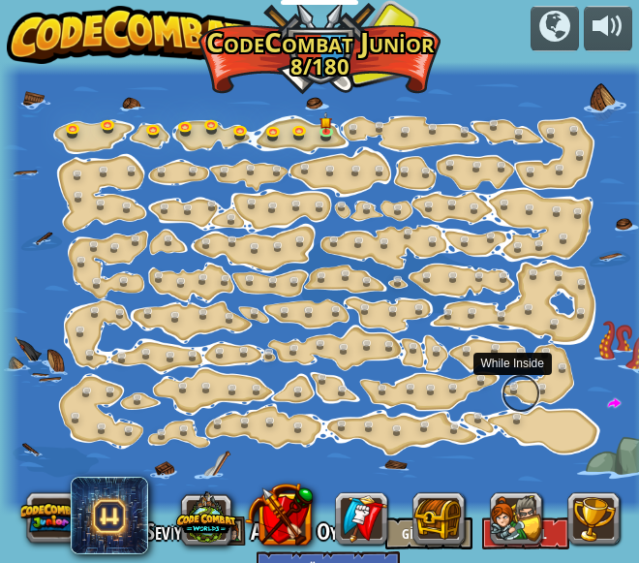
click at [527, 402] on link at bounding box center [521, 393] width 39 height 39
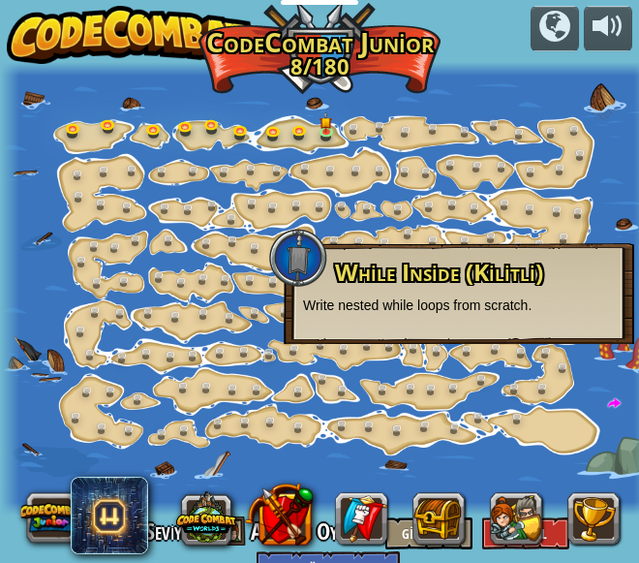
click at [563, 298] on p "Write nested while loops from scratch." at bounding box center [459, 304] width 312 height 19
click at [538, 297] on p "Write nested while loops from scratch." at bounding box center [459, 304] width 312 height 19
click at [427, 281] on span "While Inside (Kilitli)" at bounding box center [439, 272] width 208 height 32
click at [59, 242] on div at bounding box center [327, 288] width 654 height 453
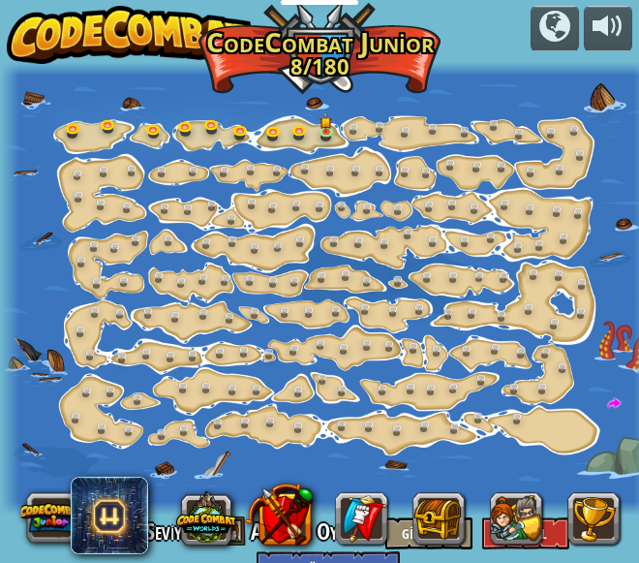
click at [316, 443] on div at bounding box center [327, 288] width 654 height 453
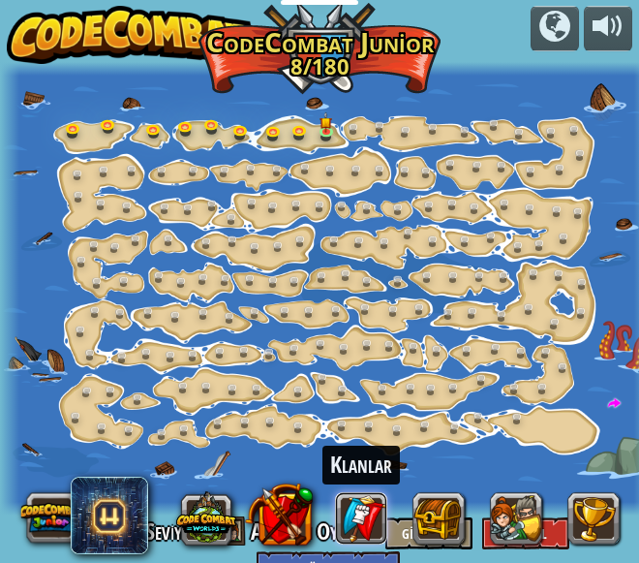
click at [368, 516] on link at bounding box center [362, 518] width 52 height 52
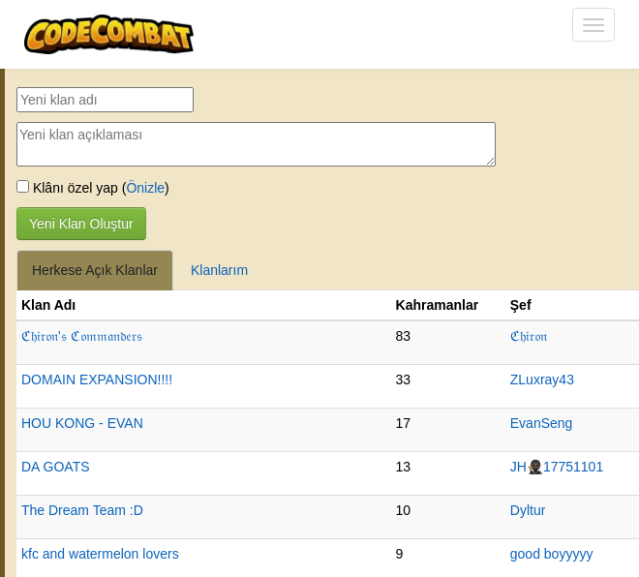
select select "tr"
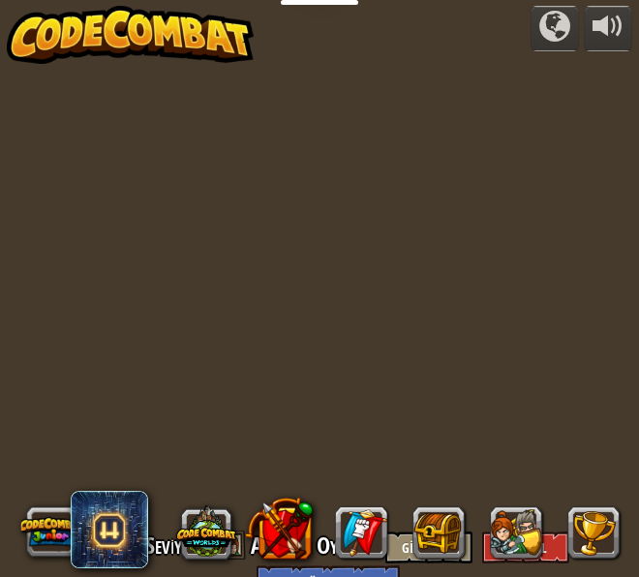
select select "tr"
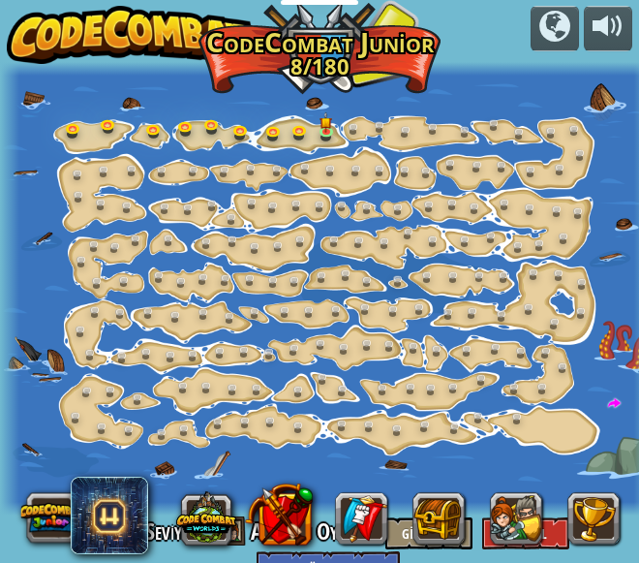
scroll to position [0, 15]
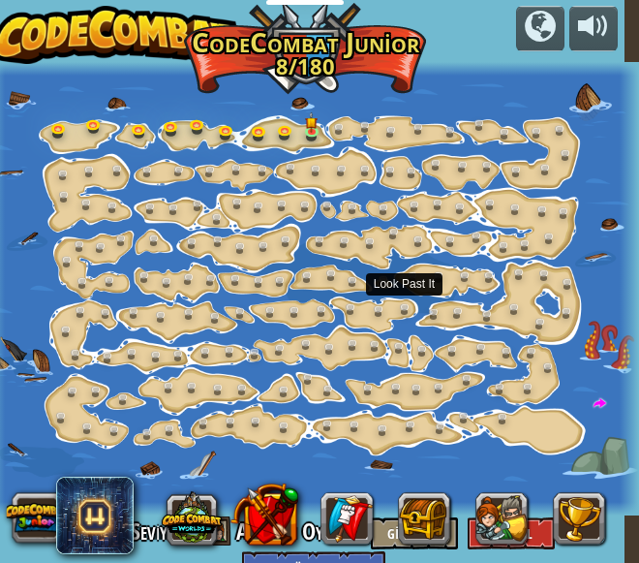
click at [625, 0] on html "Eğitimciler Ücretsiz Hesap Oluştur Okul ve İlçe Çözümleri Öğretmen Araç Seti Ön…" at bounding box center [304, 0] width 639 height 0
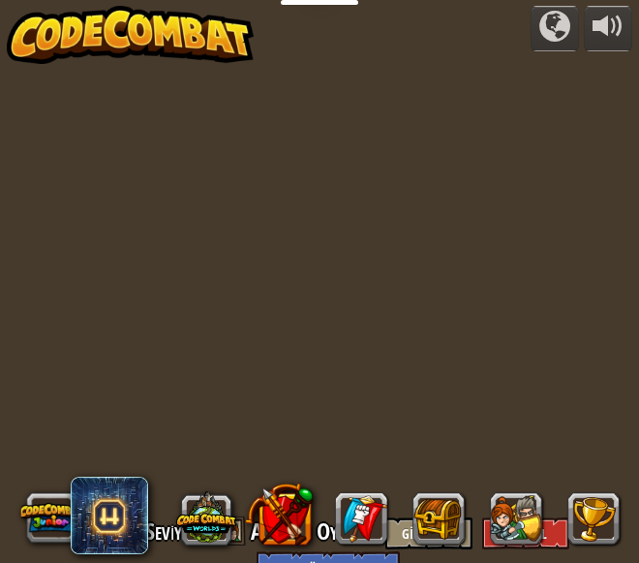
select select "tr"
